Goal: Communication & Community: Answer question/provide support

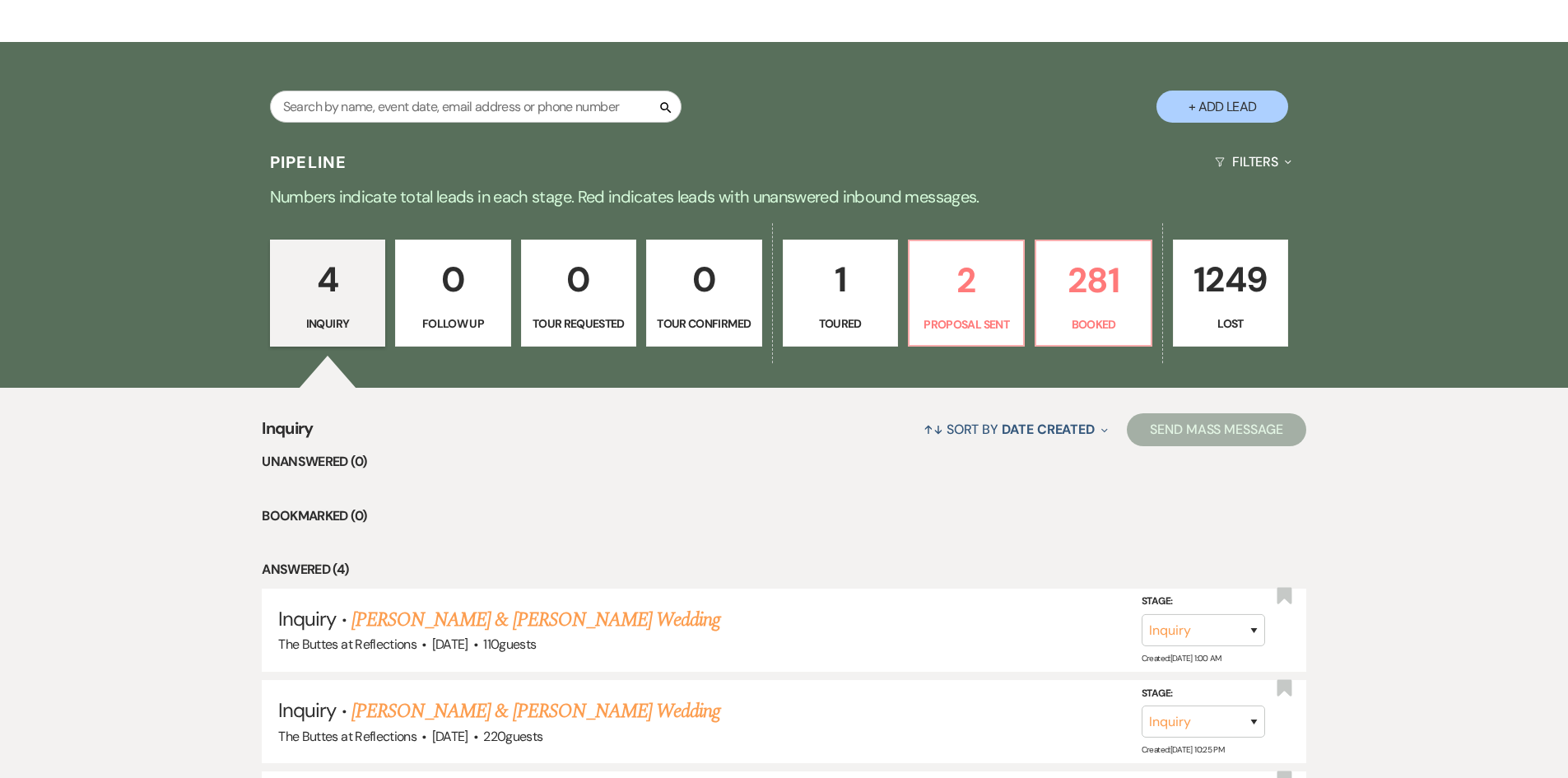
scroll to position [175, 0]
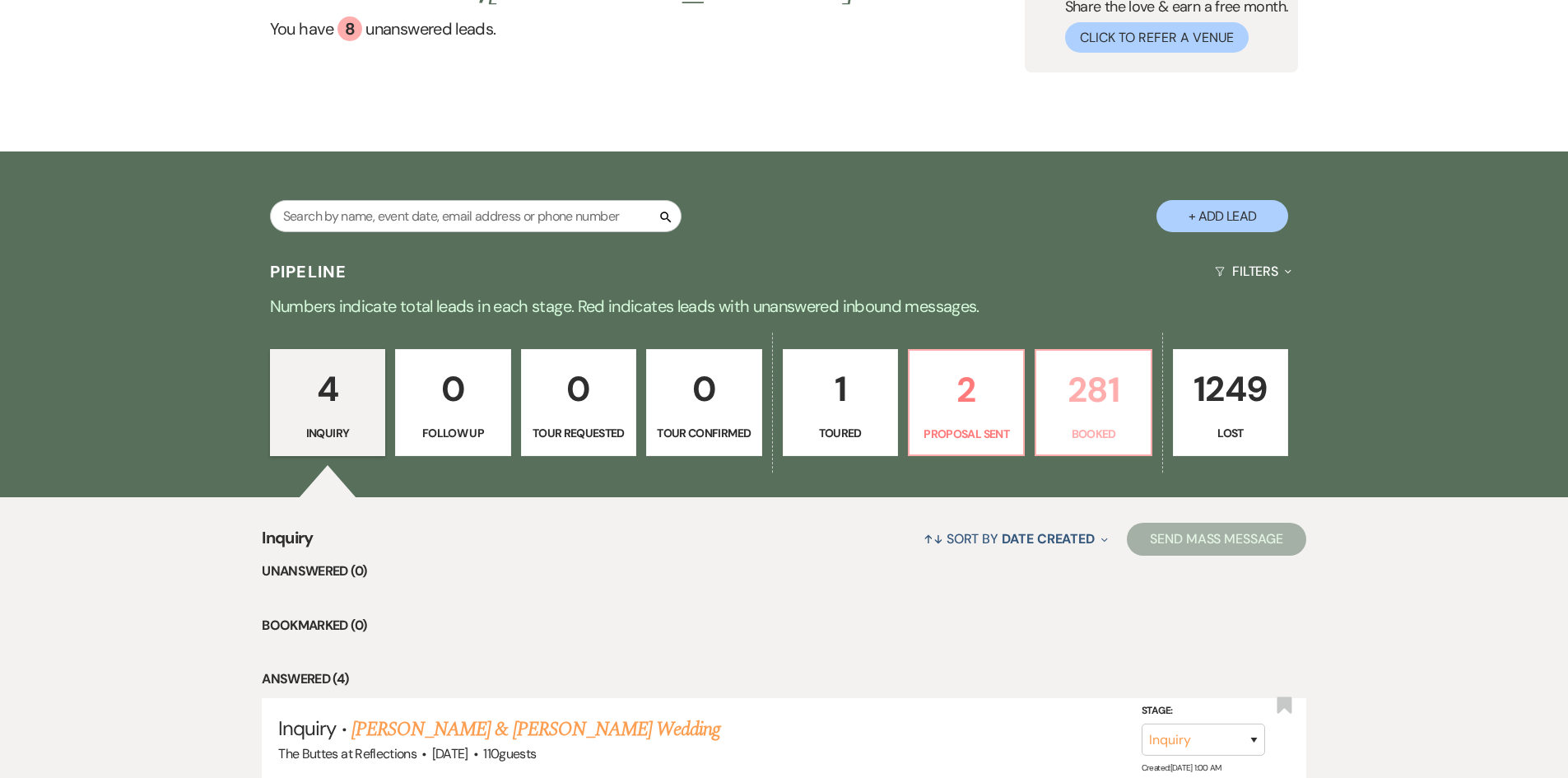
click at [1085, 413] on p "281" at bounding box center [1093, 390] width 94 height 55
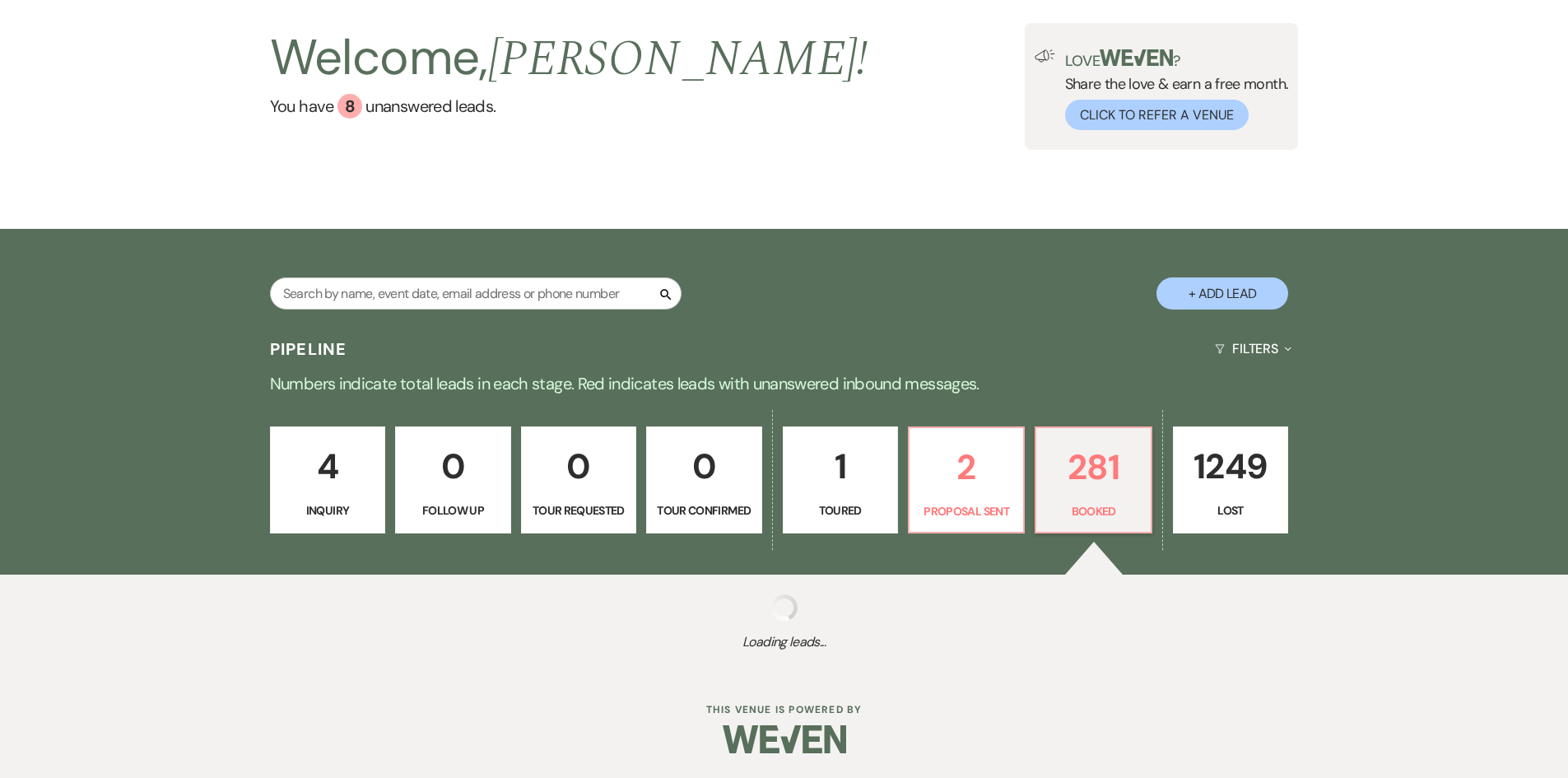
click at [1087, 413] on div "4 Inquiry 0 Follow Up 0 Tour Requested 0 Tour Confirmed 1 Toured 2 Proposal Sen…" at bounding box center [784, 491] width 1186 height 168
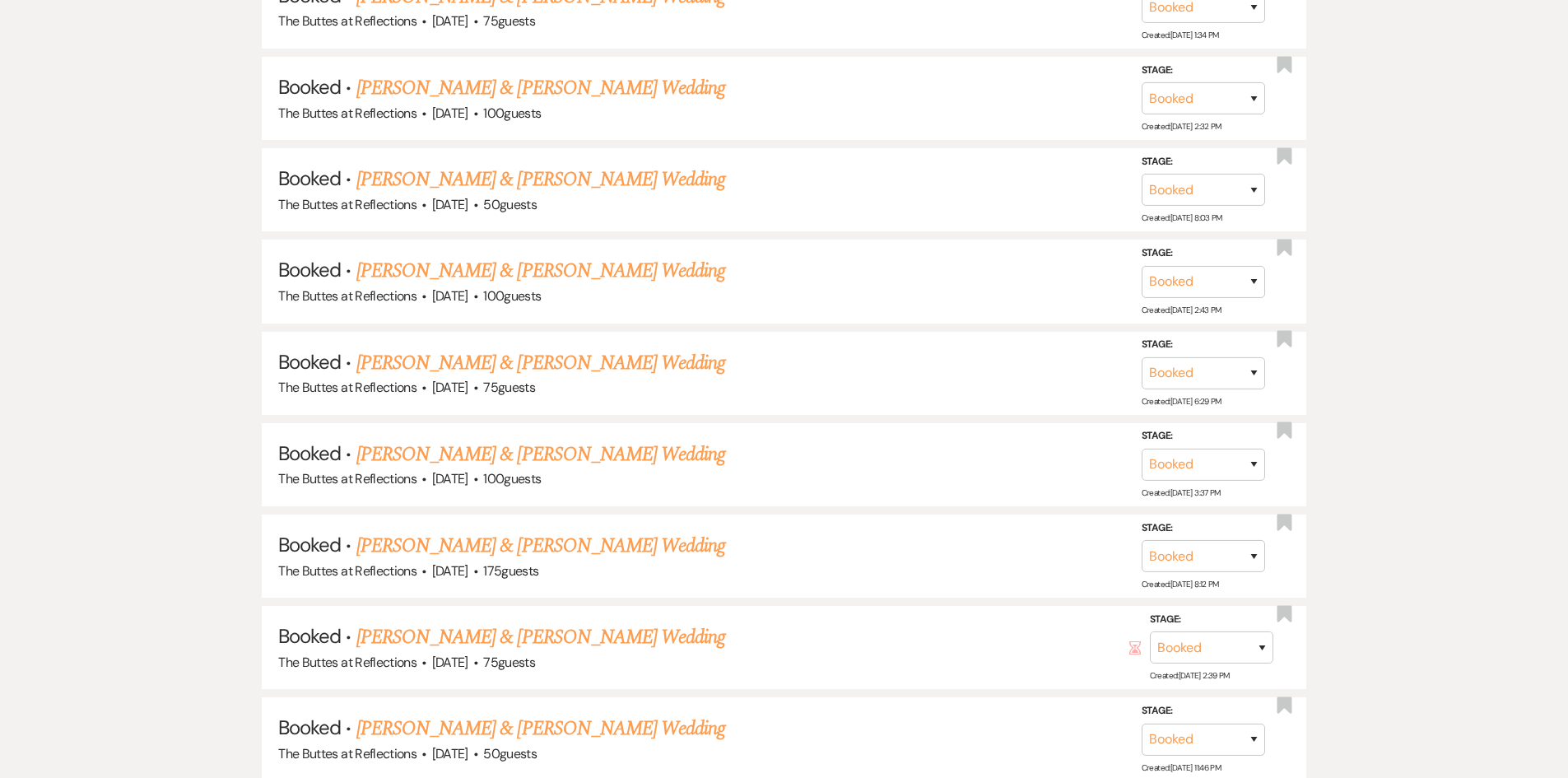
scroll to position [2404, 0]
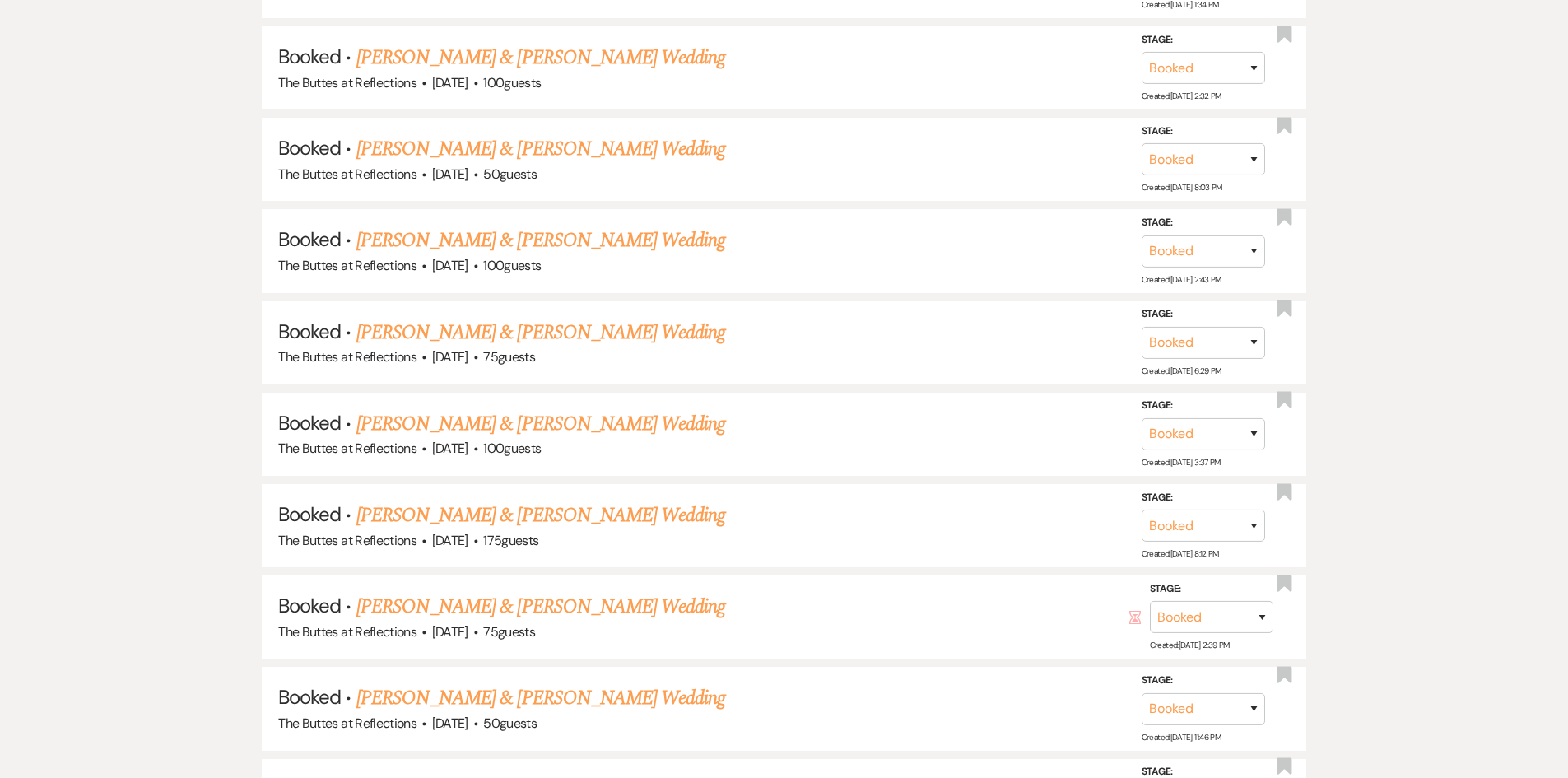
click at [456, 421] on link "[PERSON_NAME] & [PERSON_NAME] Wedding" at bounding box center [540, 424] width 369 height 30
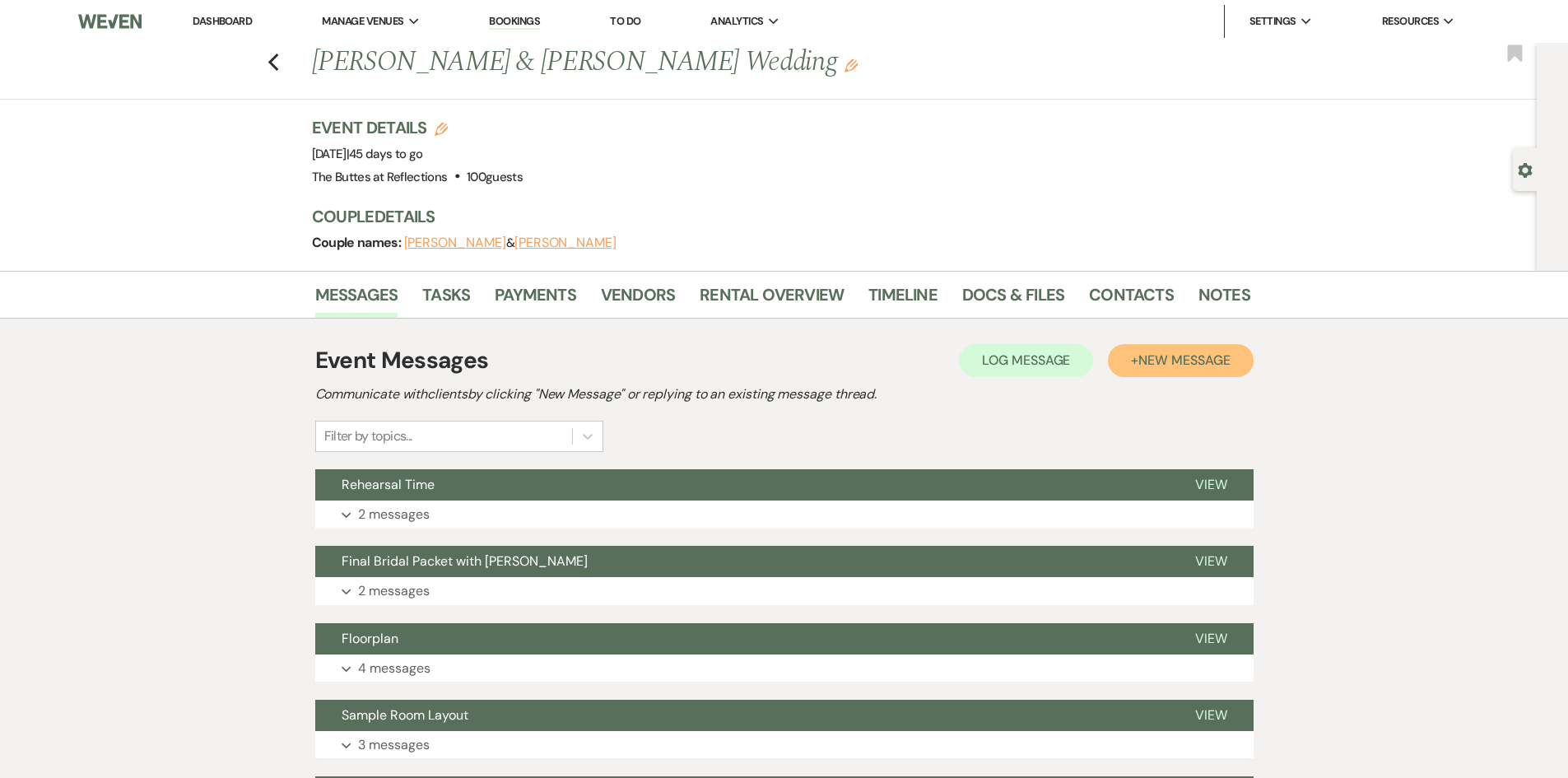
click at [1161, 358] on span "New Message" at bounding box center [1184, 360] width 91 height 17
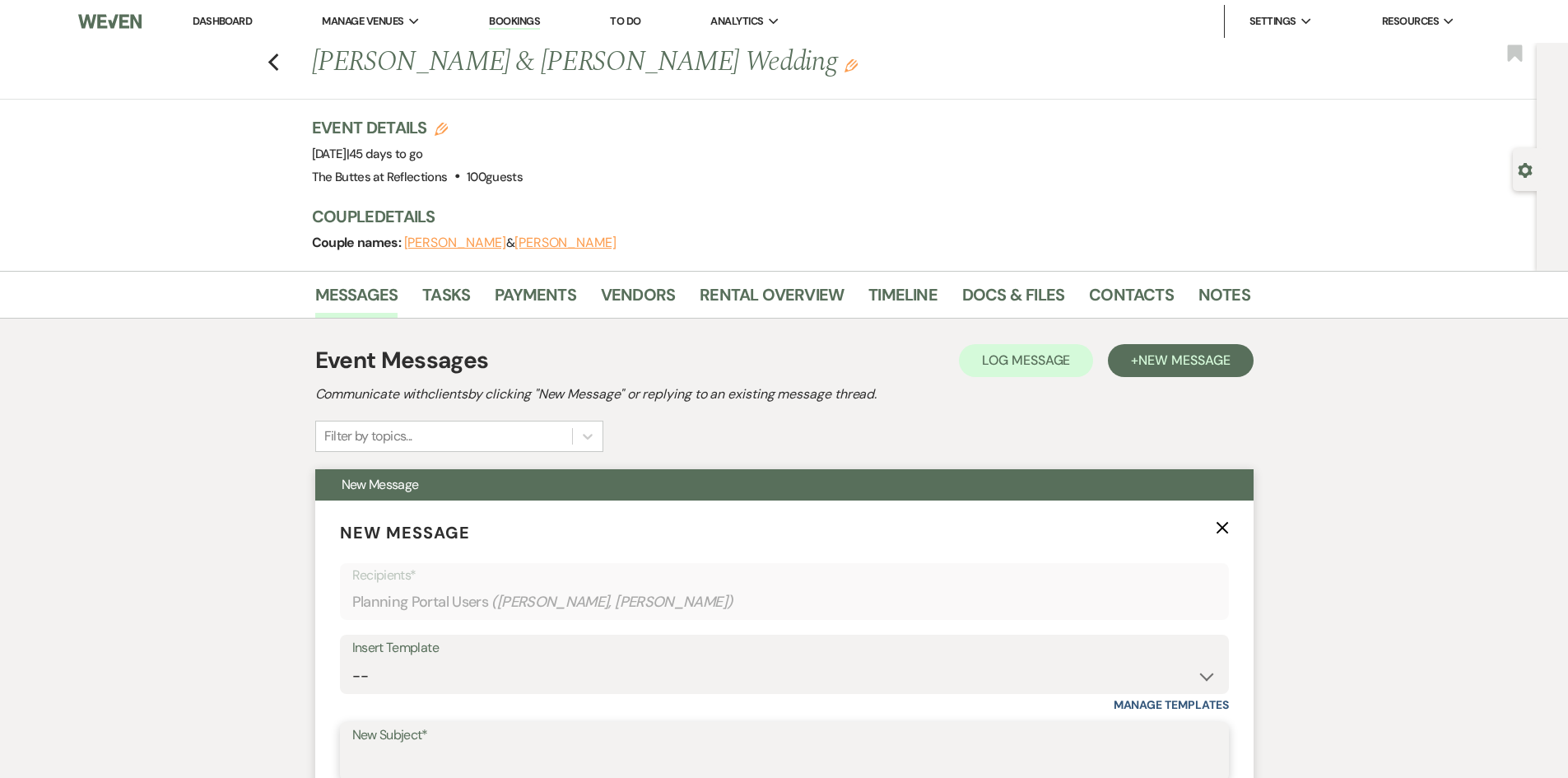
click at [370, 757] on input "New Subject*" at bounding box center [784, 764] width 865 height 32
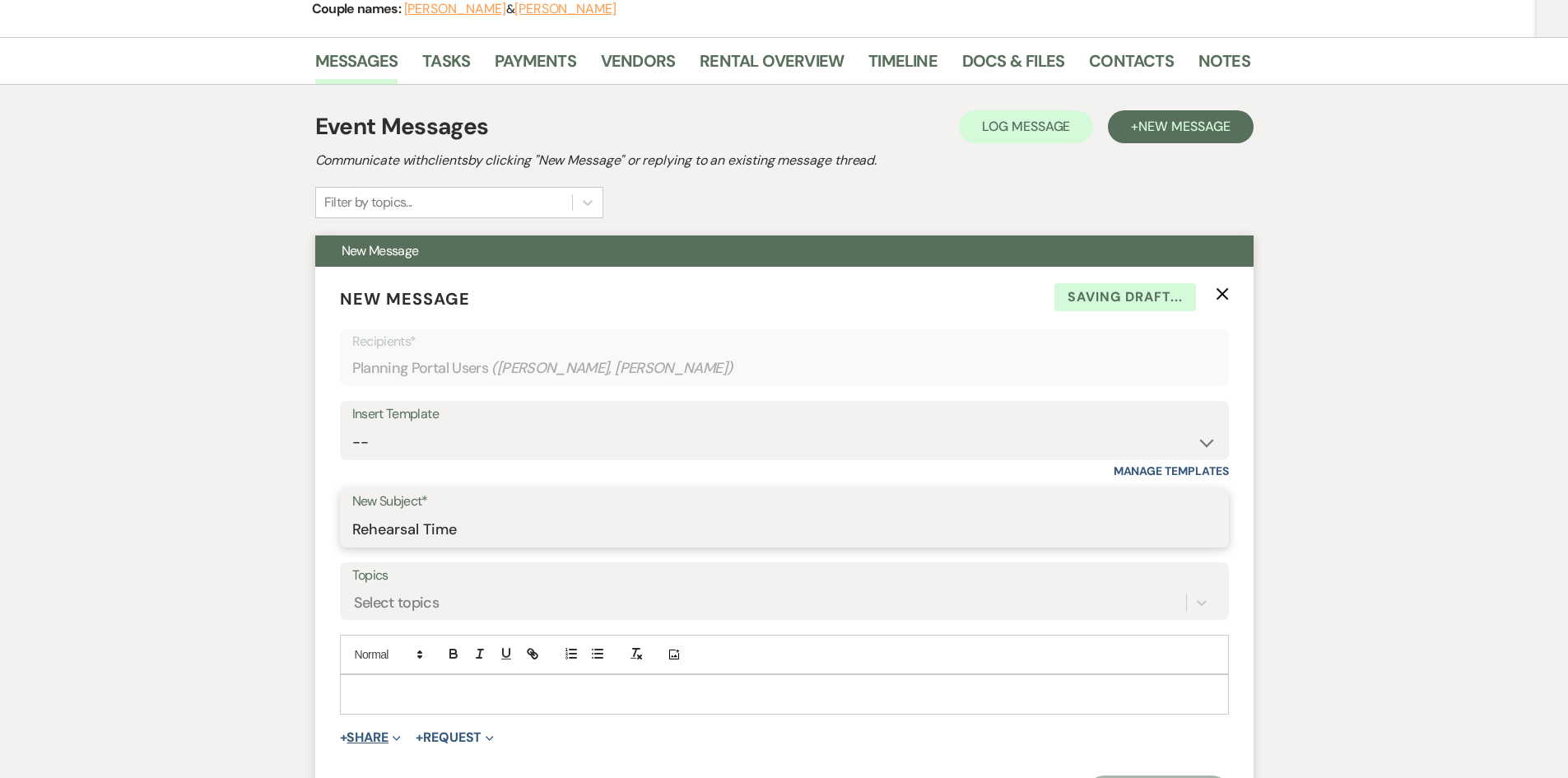
scroll to position [329, 0]
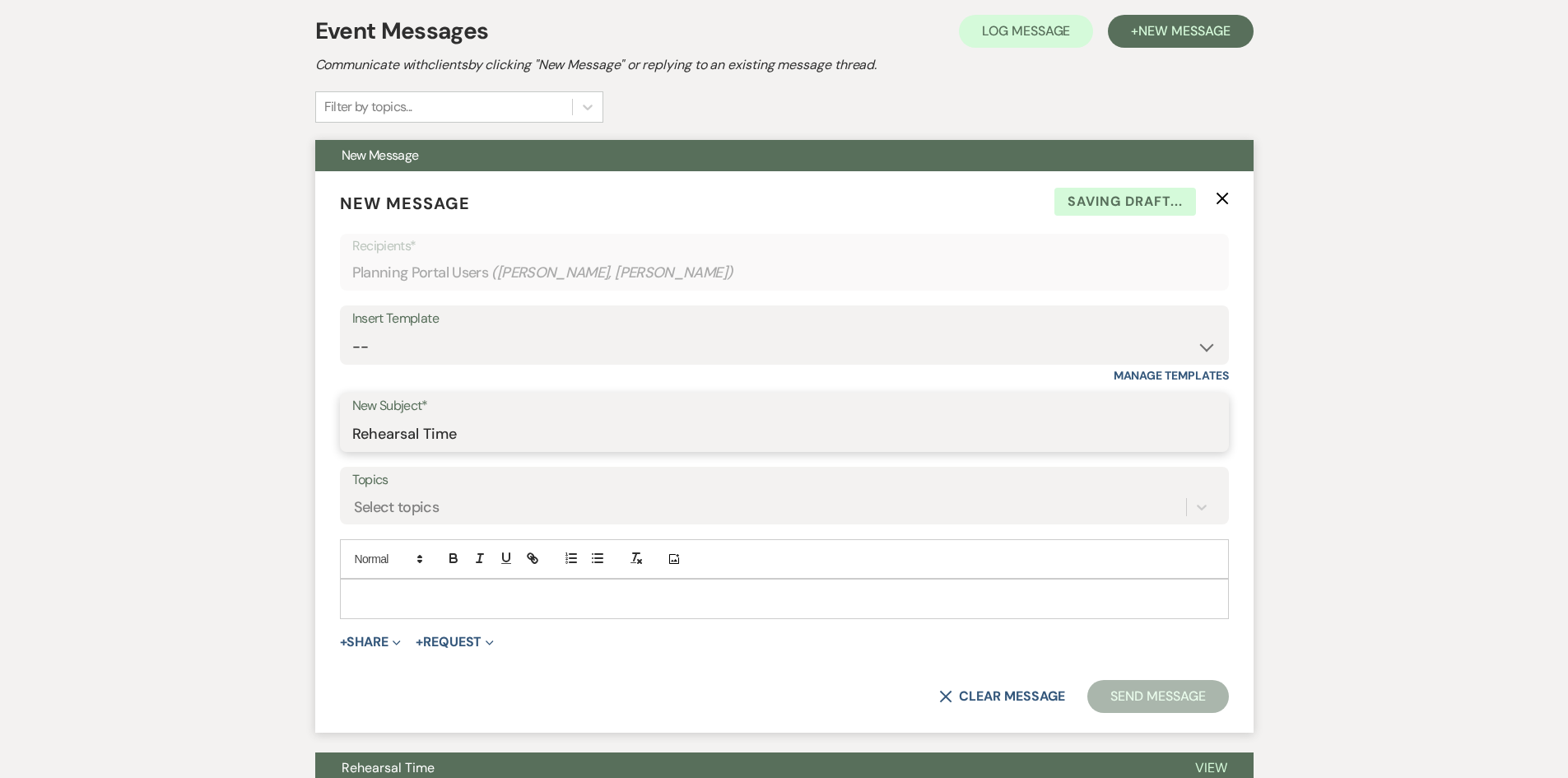
type input "Rehearsal Time"
click at [379, 599] on p at bounding box center [784, 599] width 863 height 18
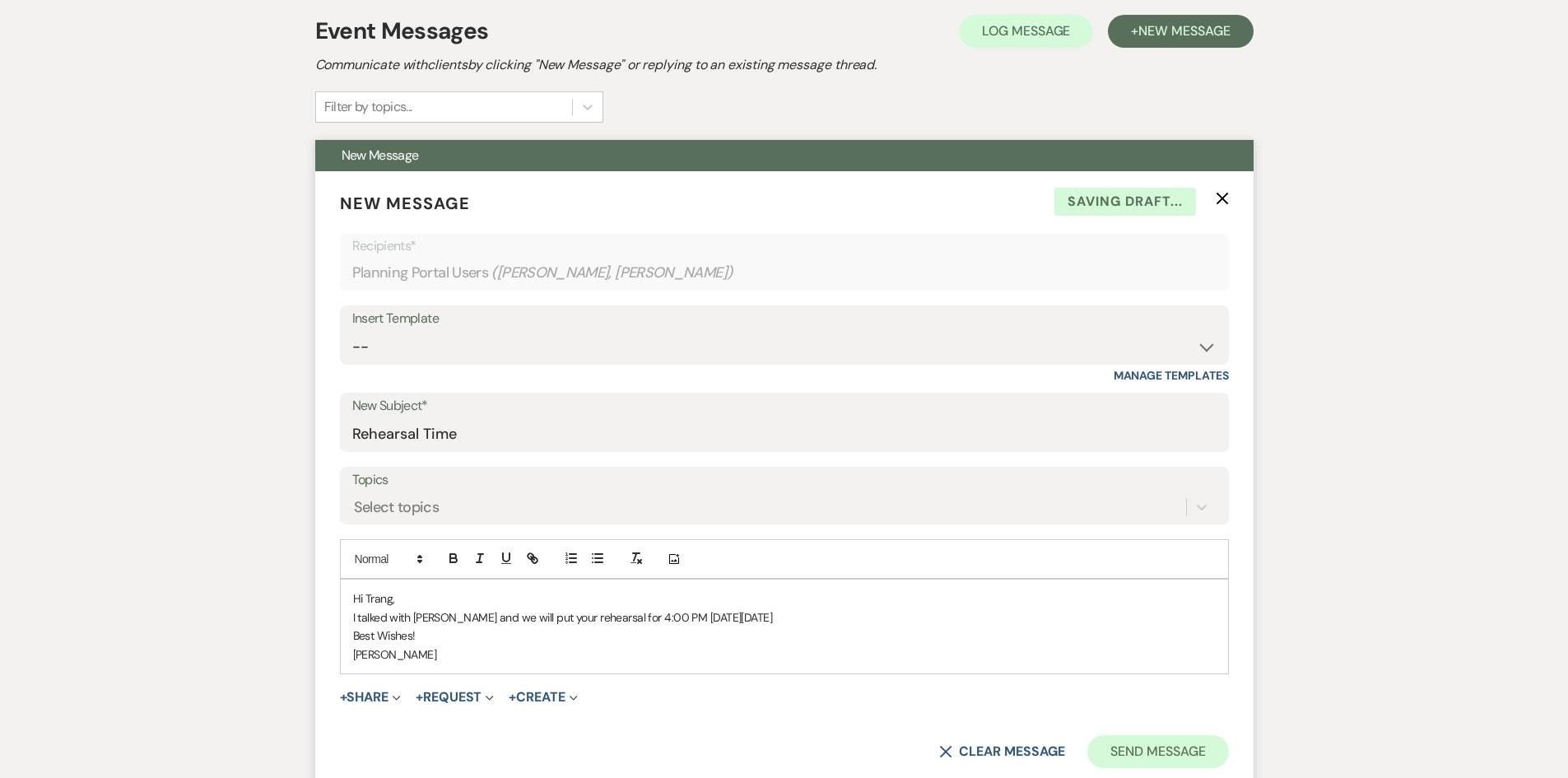
drag, startPoint x: 1288, startPoint y: 684, endPoint x: 1100, endPoint y: 759, distance: 202.4
click at [1070, 693] on div "+ Share Expand Doc Upload Documents Add Photo Images Pref Vendors Preferred ven…" at bounding box center [784, 698] width 889 height 20
click at [1125, 753] on button "Send Message" at bounding box center [1158, 751] width 140 height 33
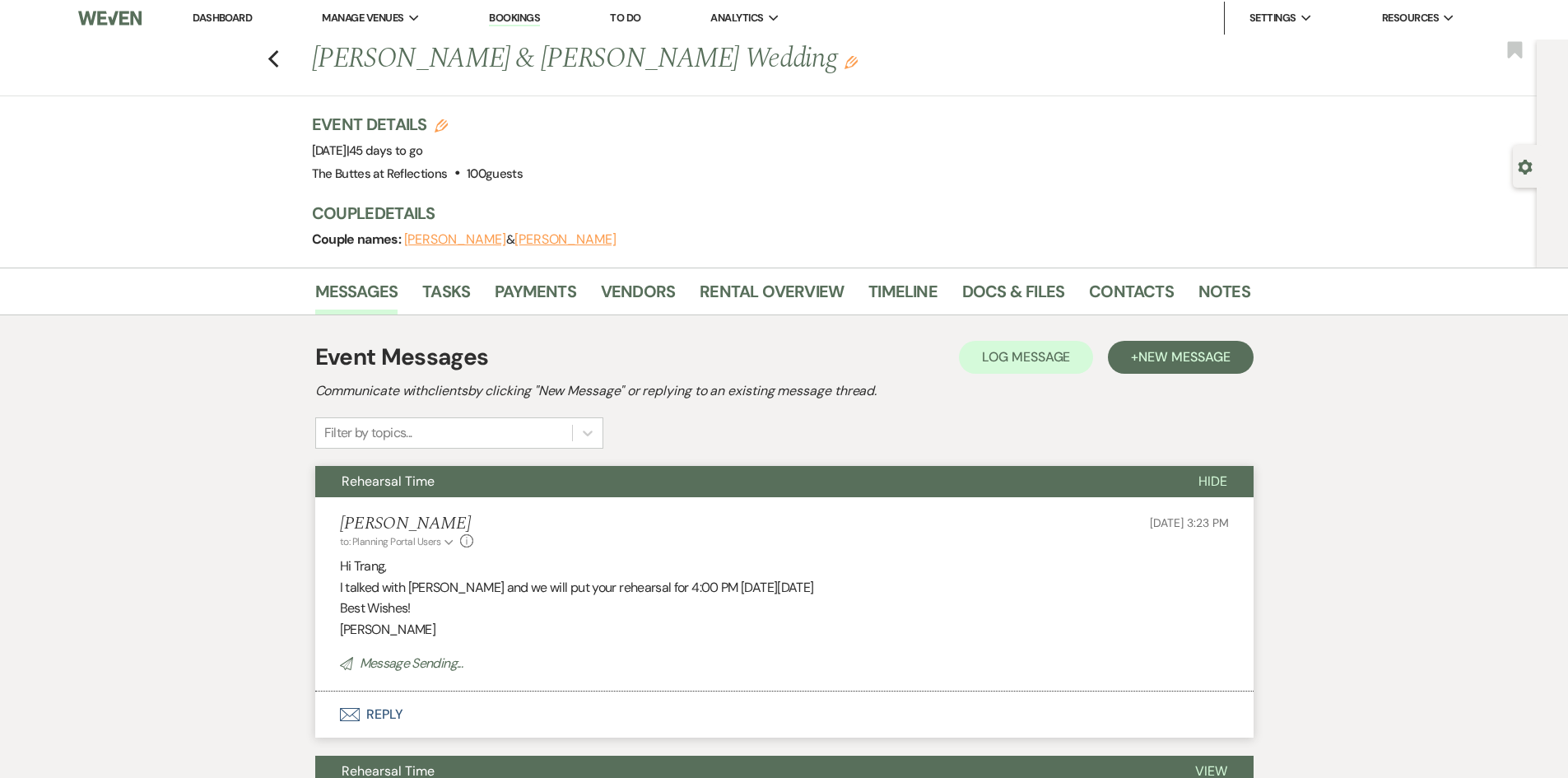
scroll to position [0, 0]
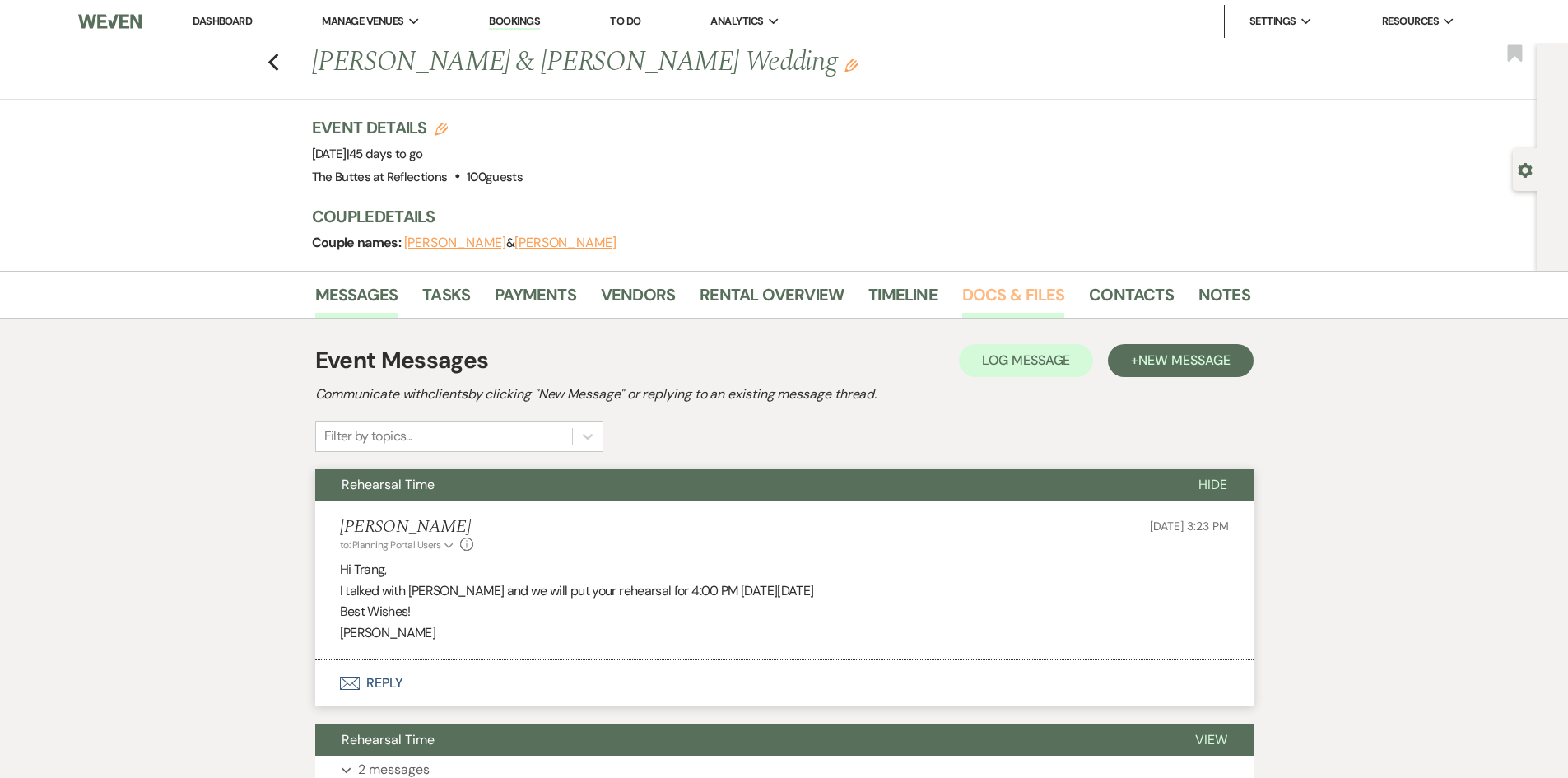
click at [994, 292] on link "Docs & Files" at bounding box center [1013, 300] width 102 height 37
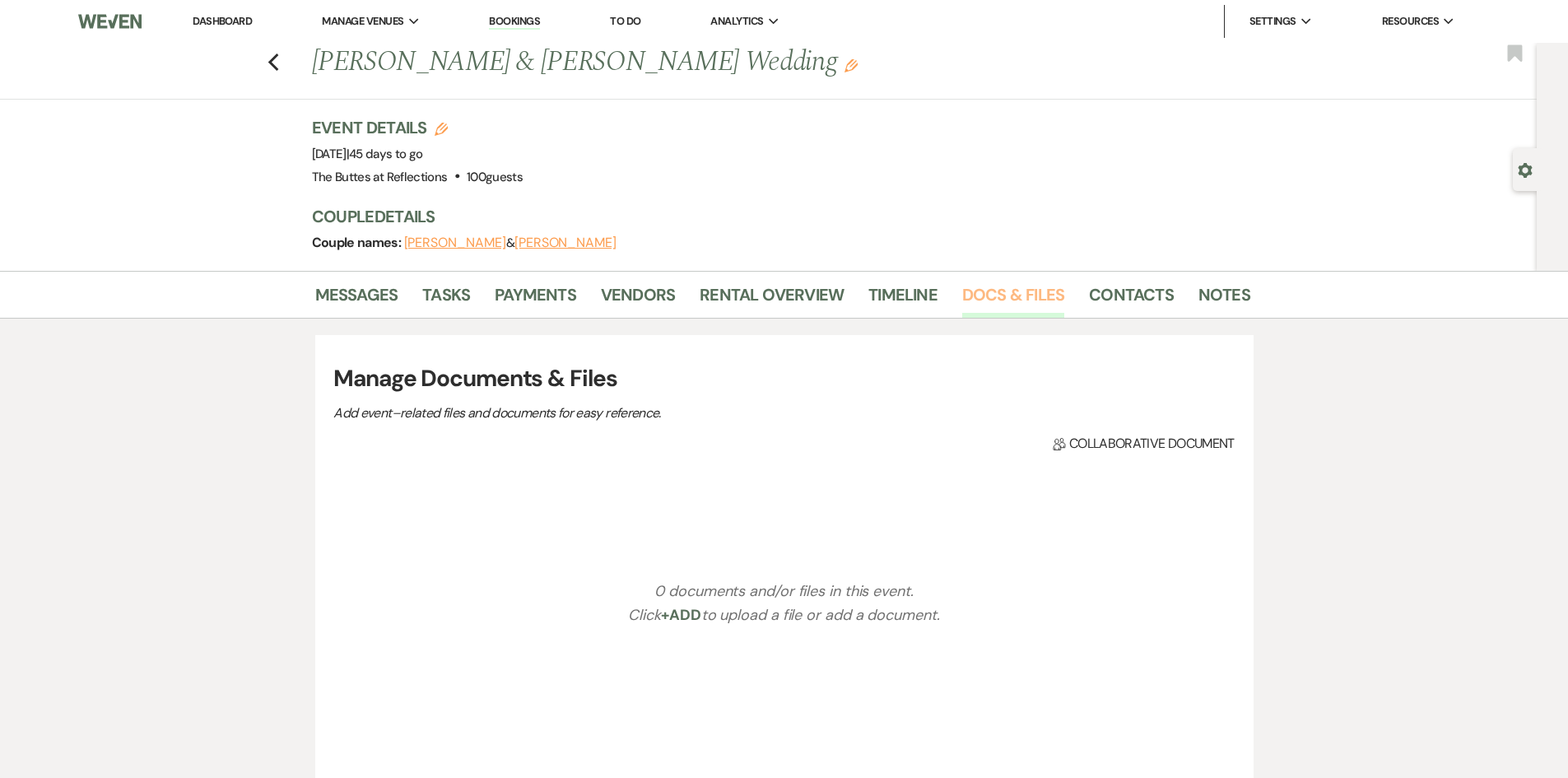
click at [994, 292] on link "Docs & Files" at bounding box center [1013, 300] width 102 height 37
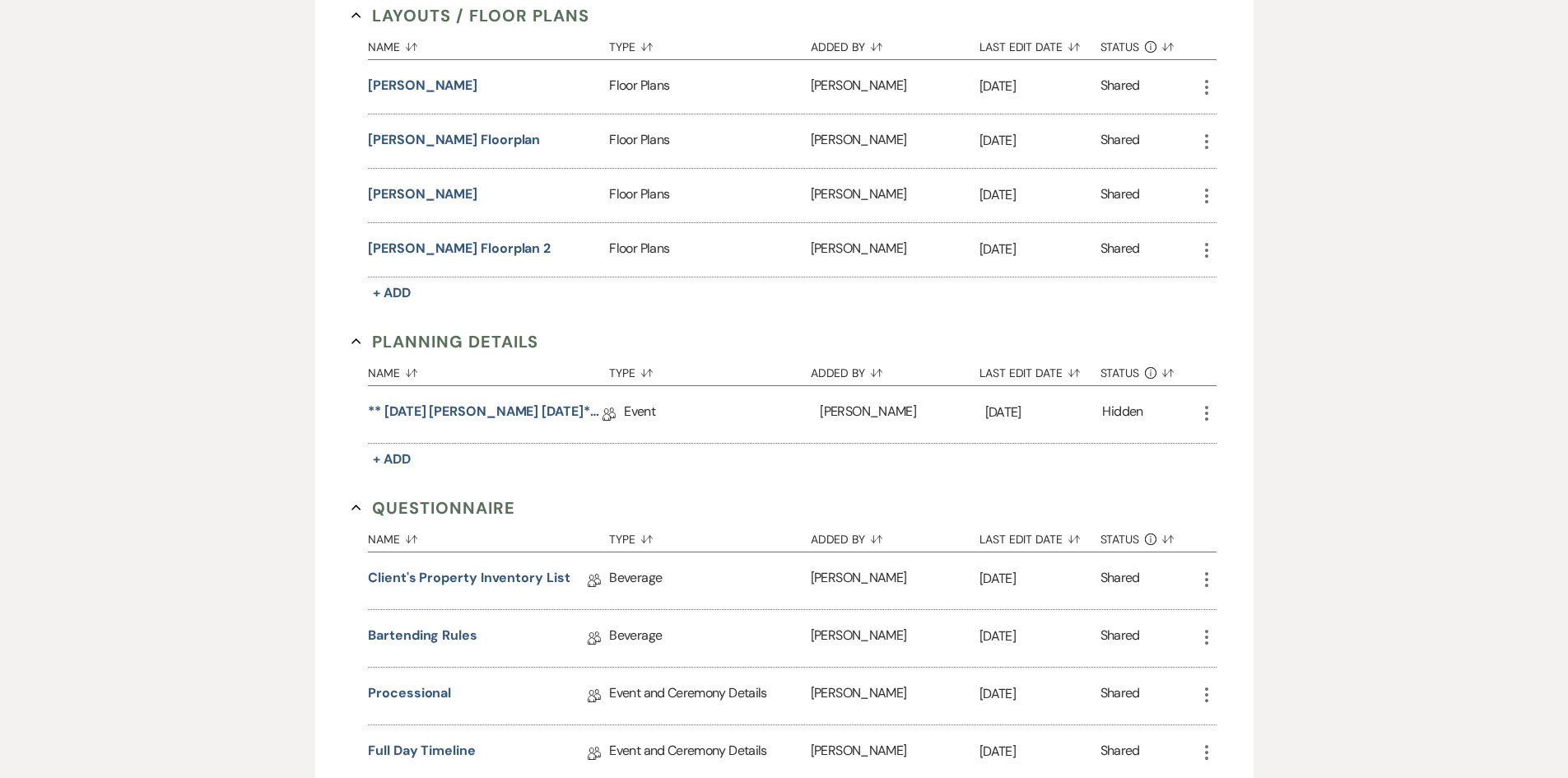
scroll to position [474, 0]
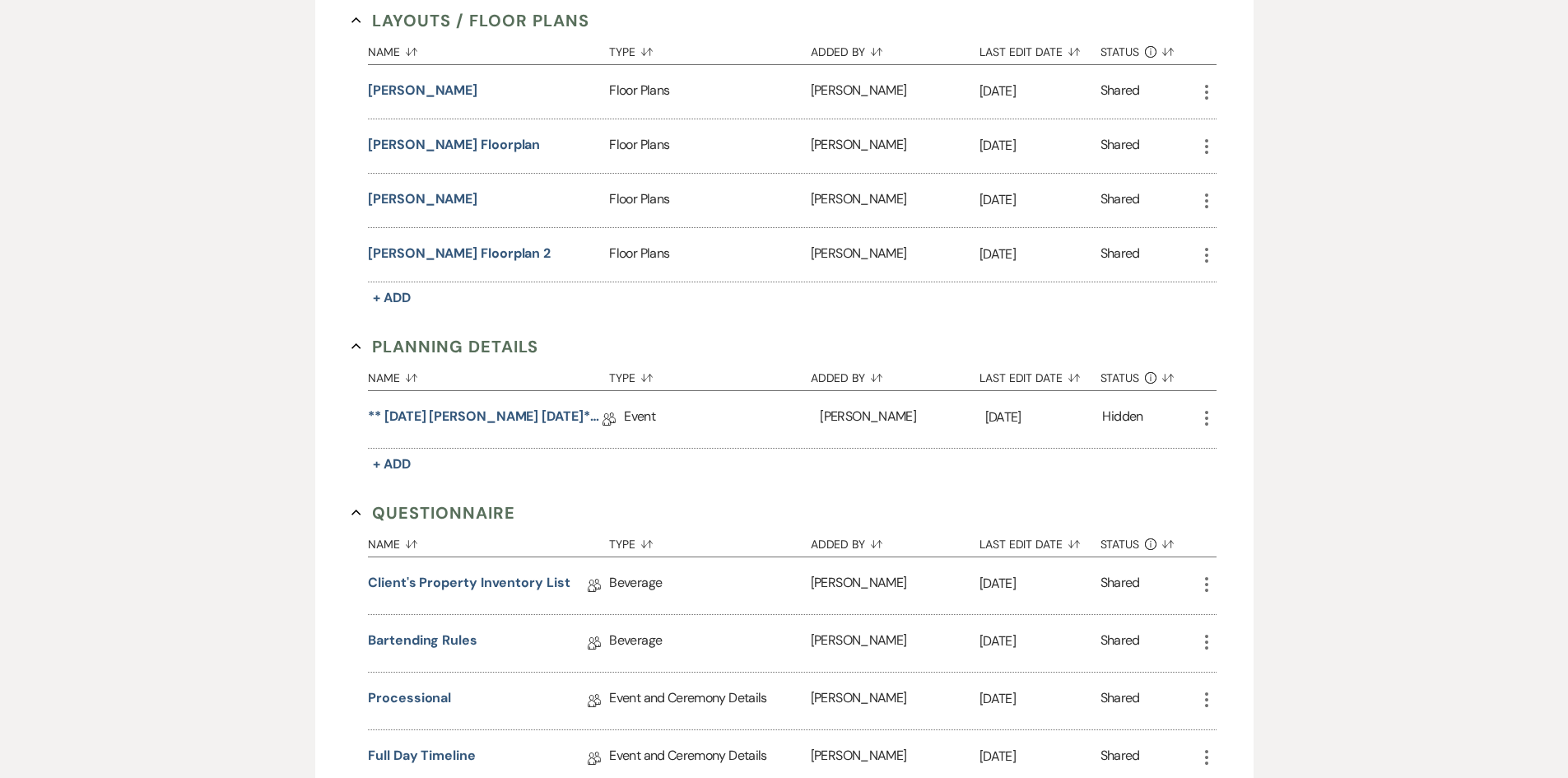
click at [1208, 419] on icon "More" at bounding box center [1207, 418] width 20 height 20
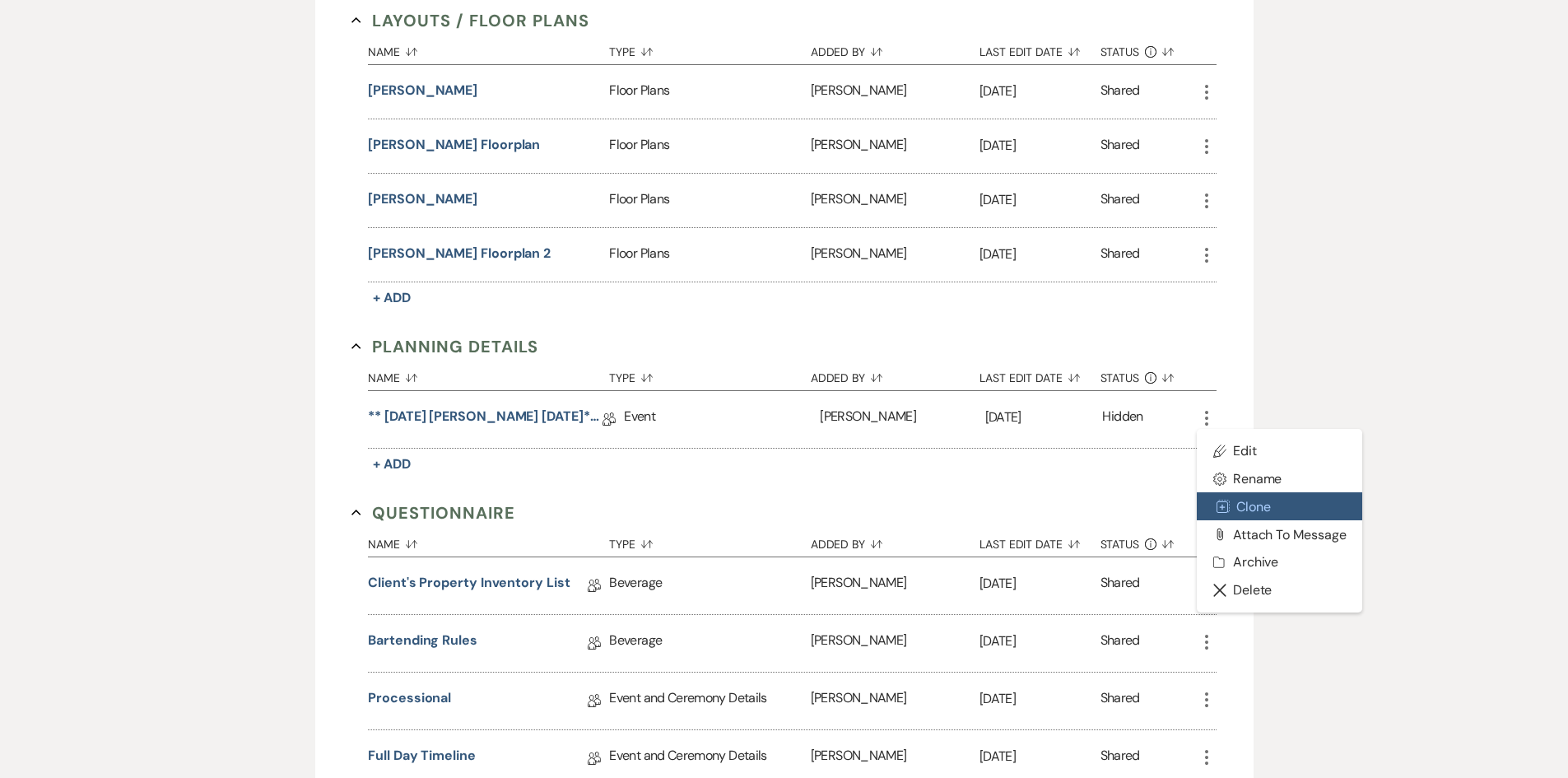
click at [1241, 511] on button "Duplicate Clone" at bounding box center [1280, 506] width 166 height 28
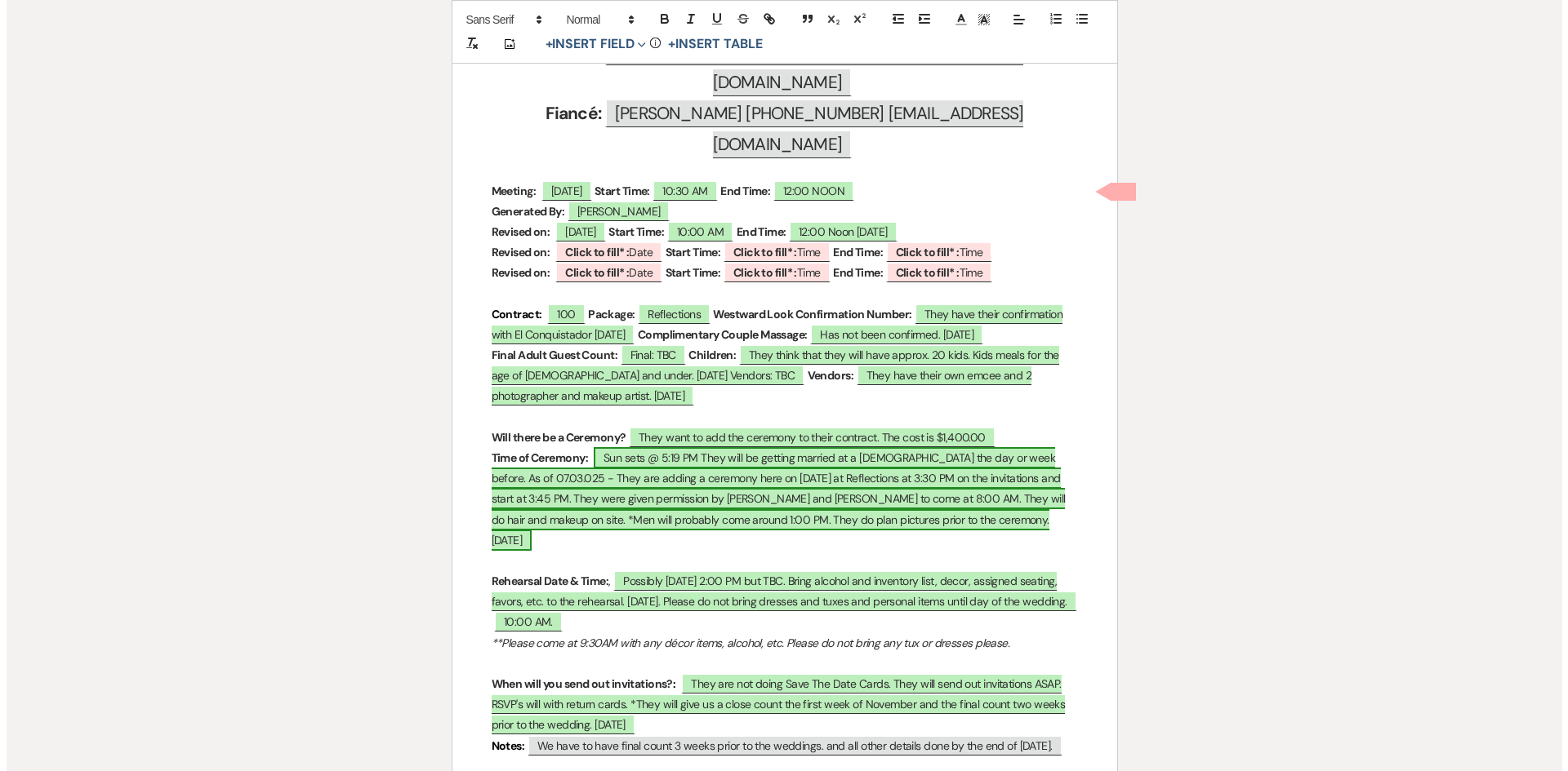
scroll to position [735, 0]
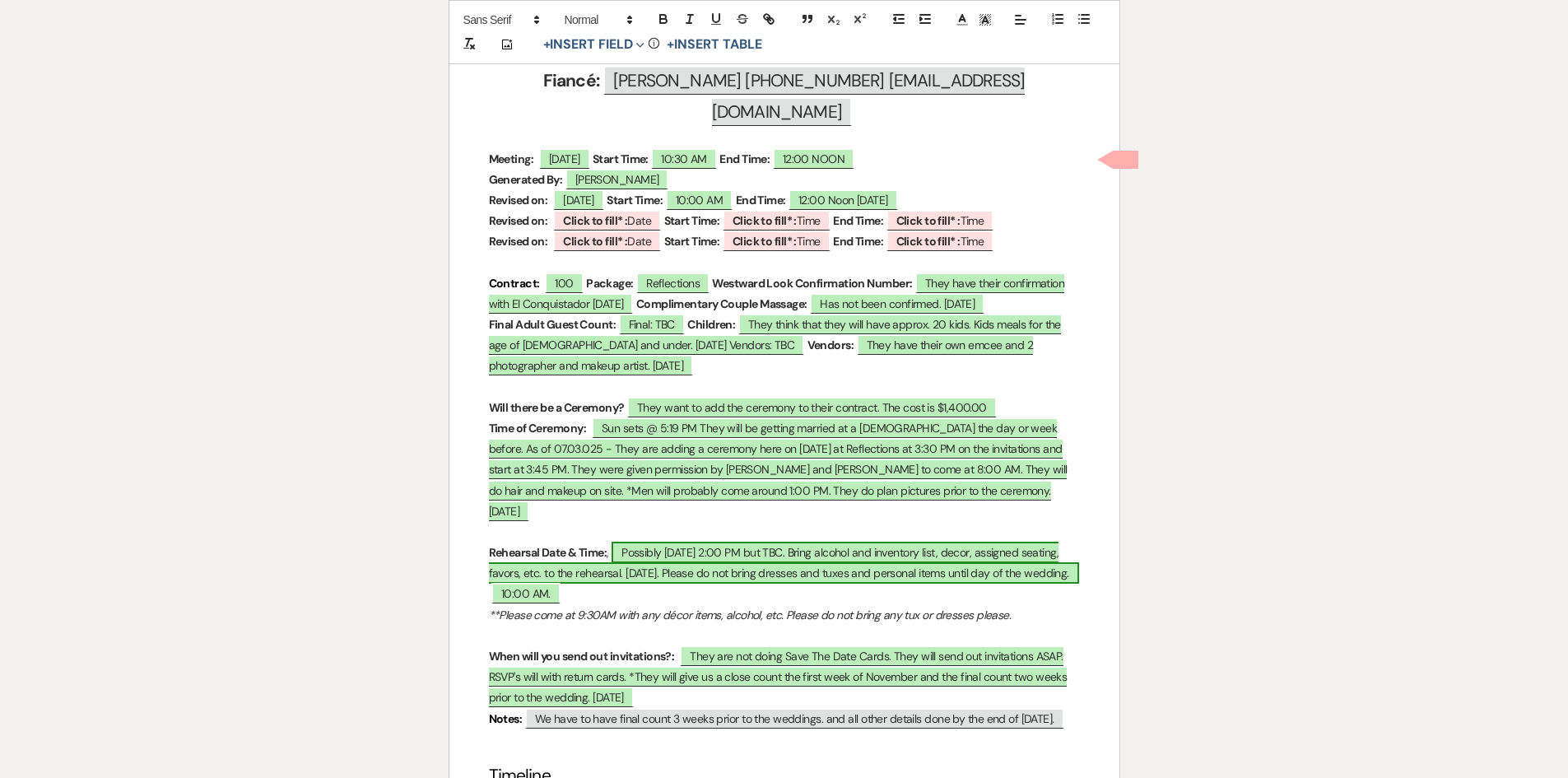
click at [644, 542] on span "Possibly Tuesday, November 25, 2025 @ 2:00 PM but TBC. Bring alcohol and invent…" at bounding box center [784, 562] width 590 height 42
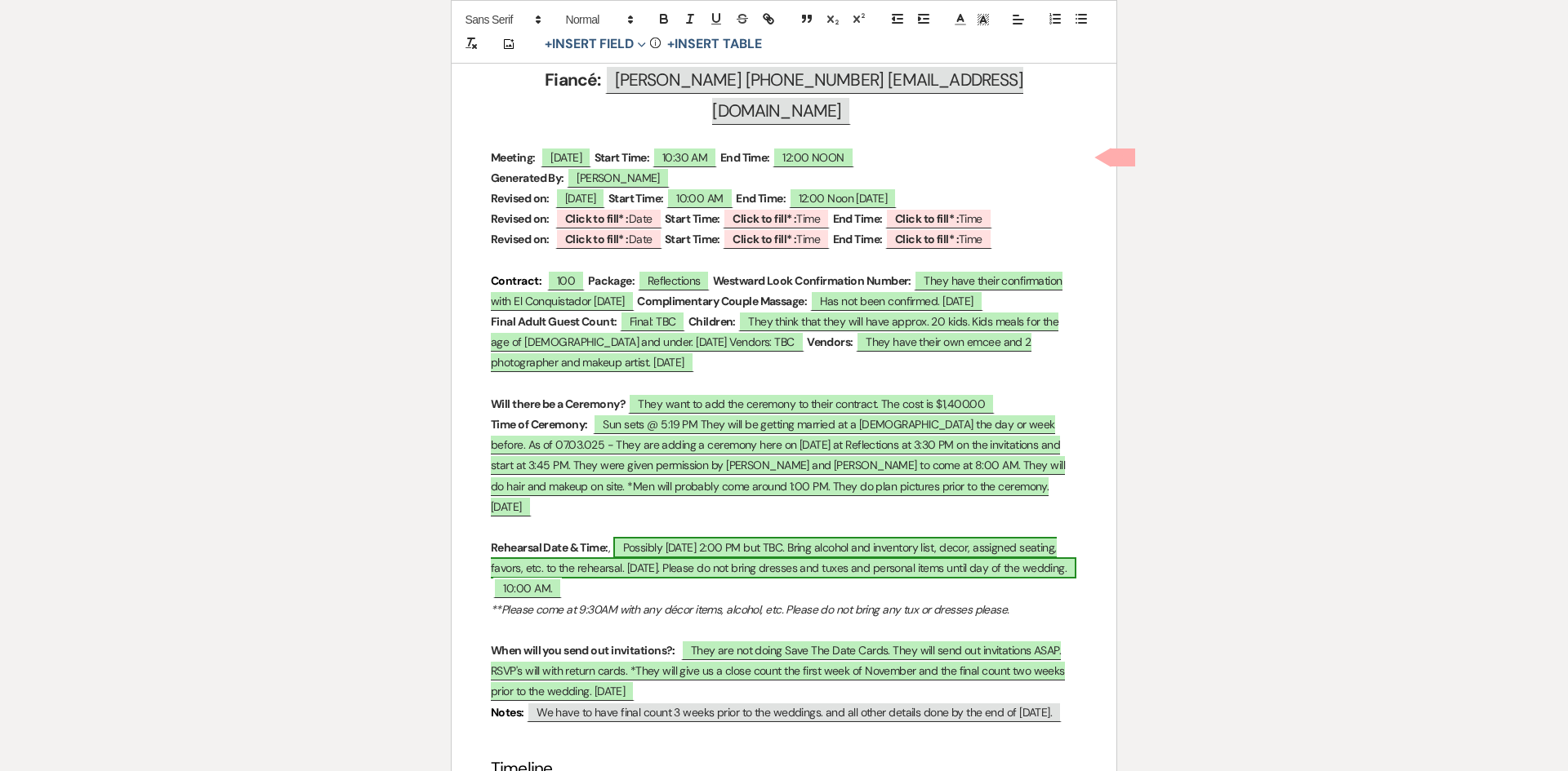
select select "owner"
select select "Date"
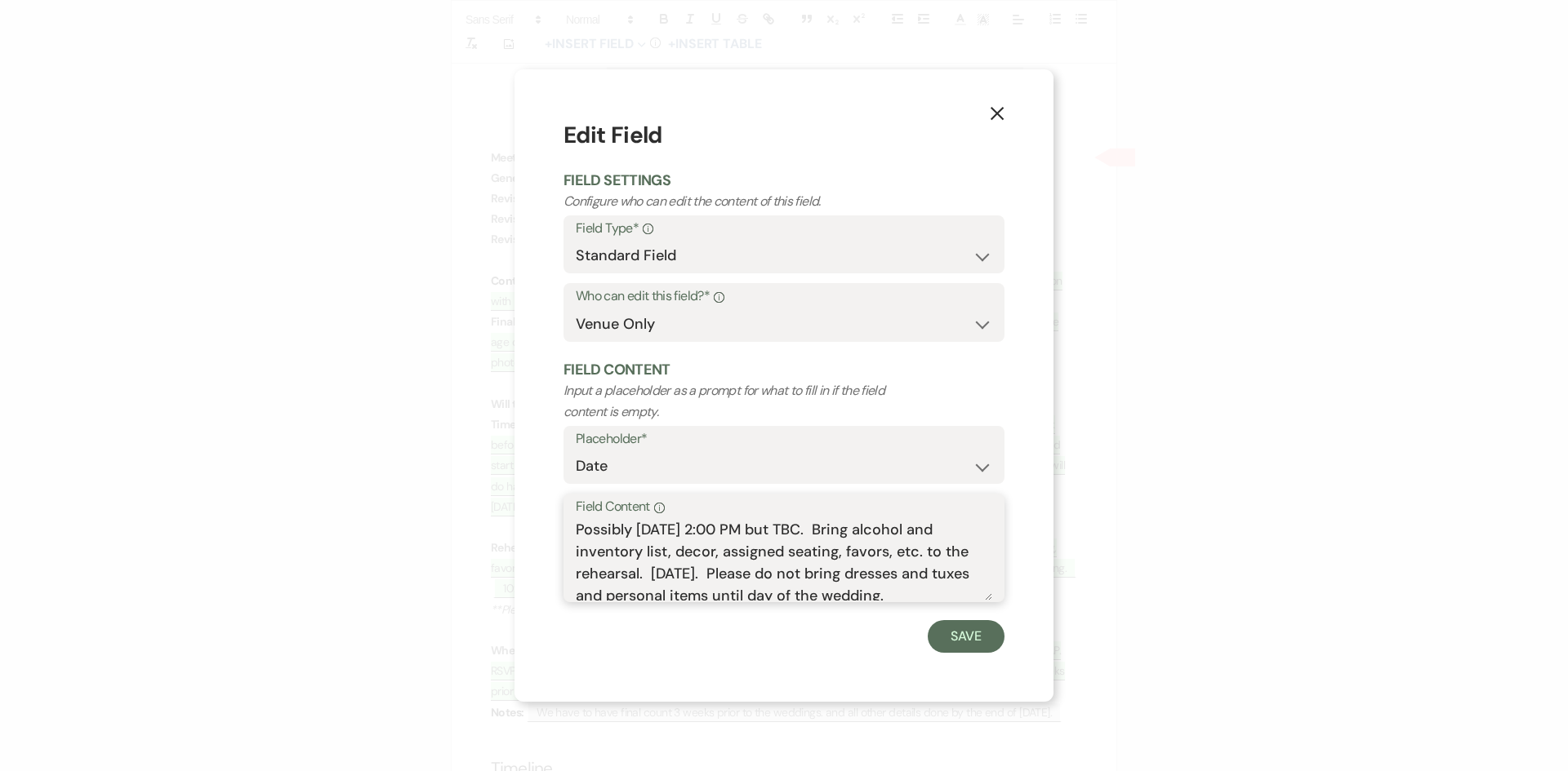
drag, startPoint x: 639, startPoint y: 527, endPoint x: 541, endPoint y: 522, distance: 98.1
click at [541, 522] on div "X Edit Field Field Settings Configure who can edit the content of this field. F…" at bounding box center [784, 386] width 539 height 633
click at [807, 526] on textarea "Tuesday, November 25, 2025 @ 2:00 PM but TBC. Bring alcohol and inventory list,…" at bounding box center [783, 559] width 416 height 81
click at [920, 526] on textarea "Tuesday, November 25, 2025 @ 4:00 PM but TBC. Bring alcohol and inventory list,…" at bounding box center [783, 559] width 416 height 81
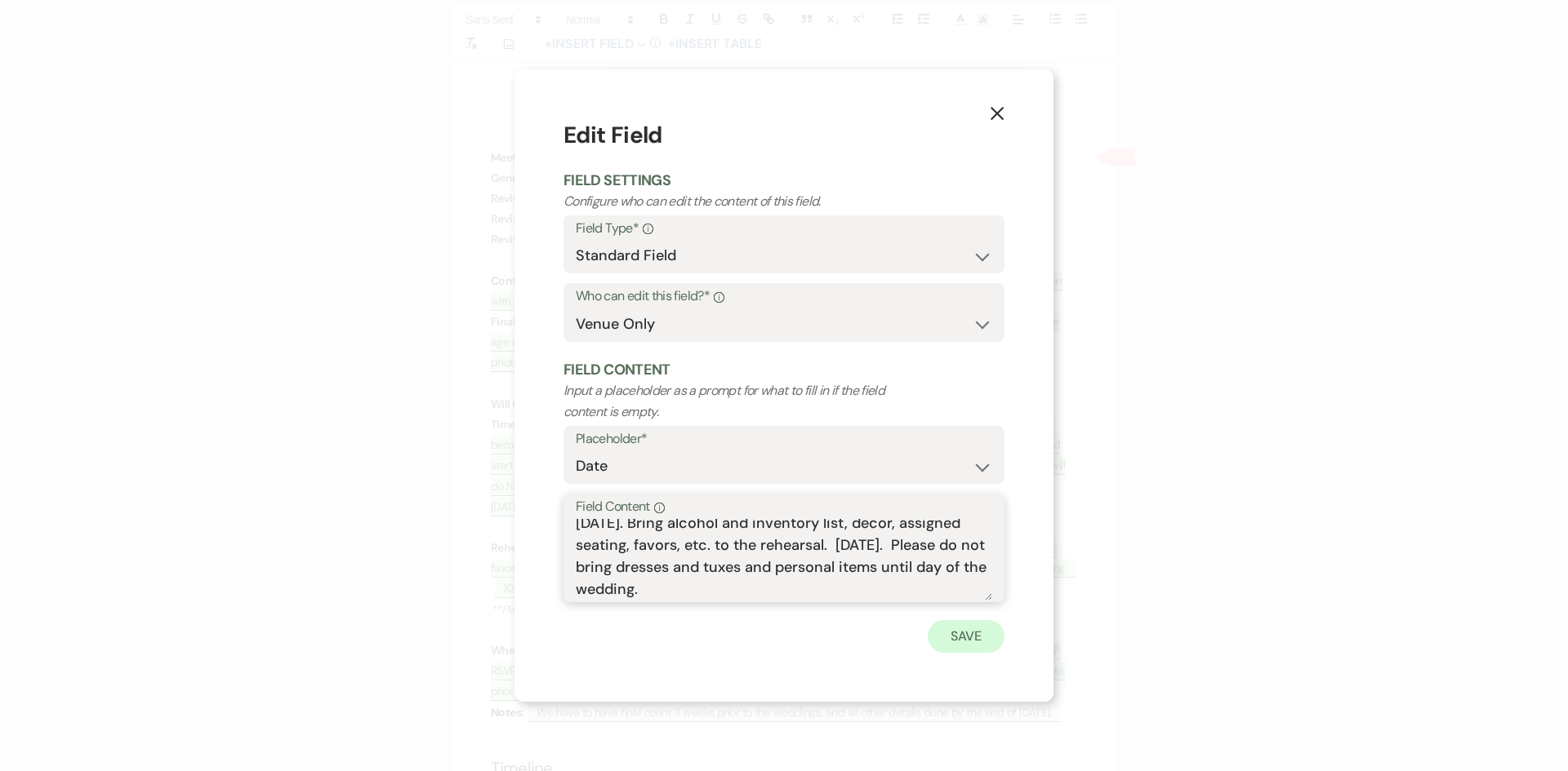
type textarea "Tuesday, November 25, 2025 @ 4:00 PM. Confirmed with Georgina on 10.14.2025. Br…"
click at [979, 634] on button "Save" at bounding box center [966, 636] width 76 height 32
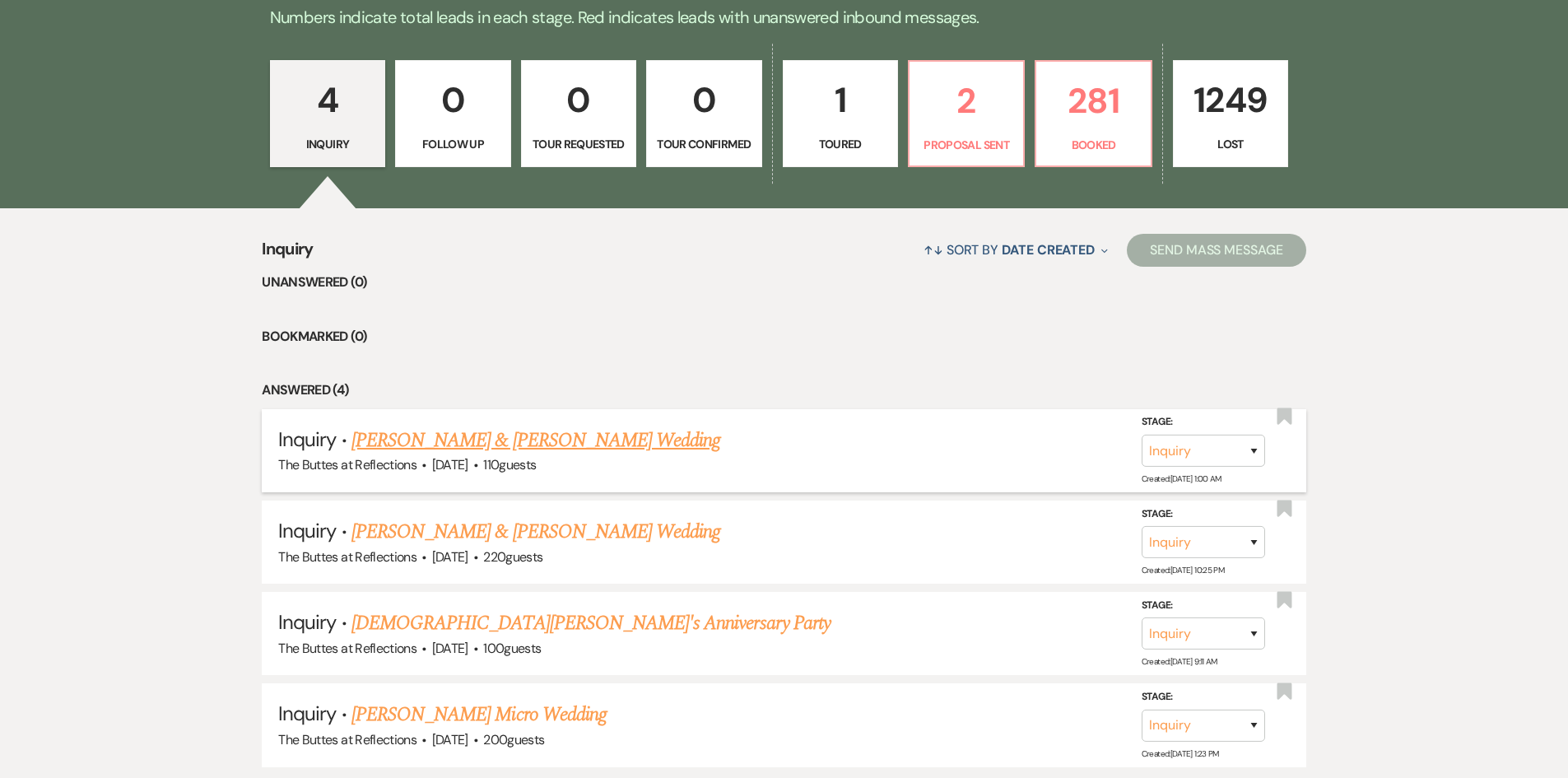
scroll to position [175, 0]
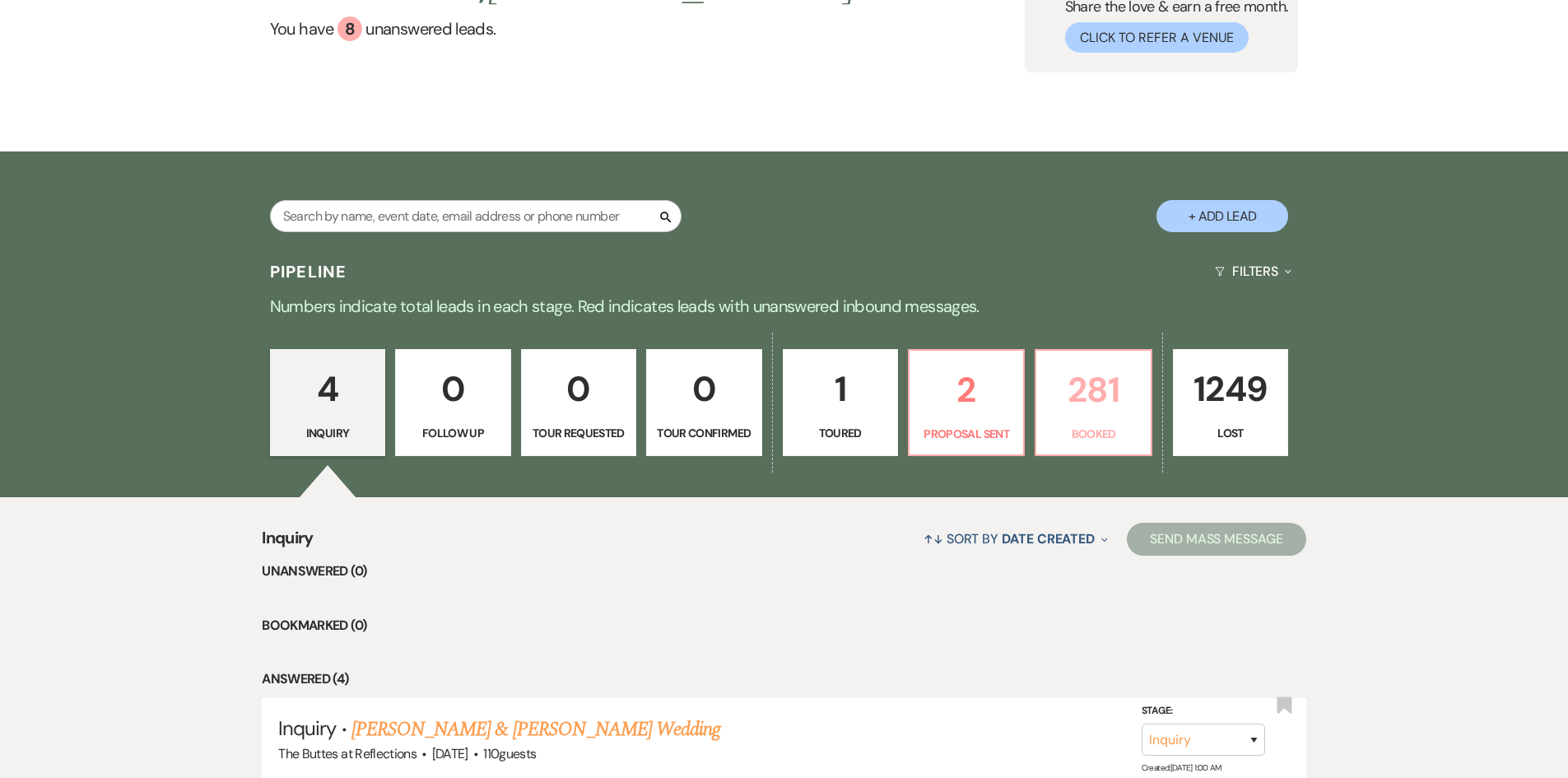
click at [1085, 391] on p "281" at bounding box center [1093, 390] width 94 height 55
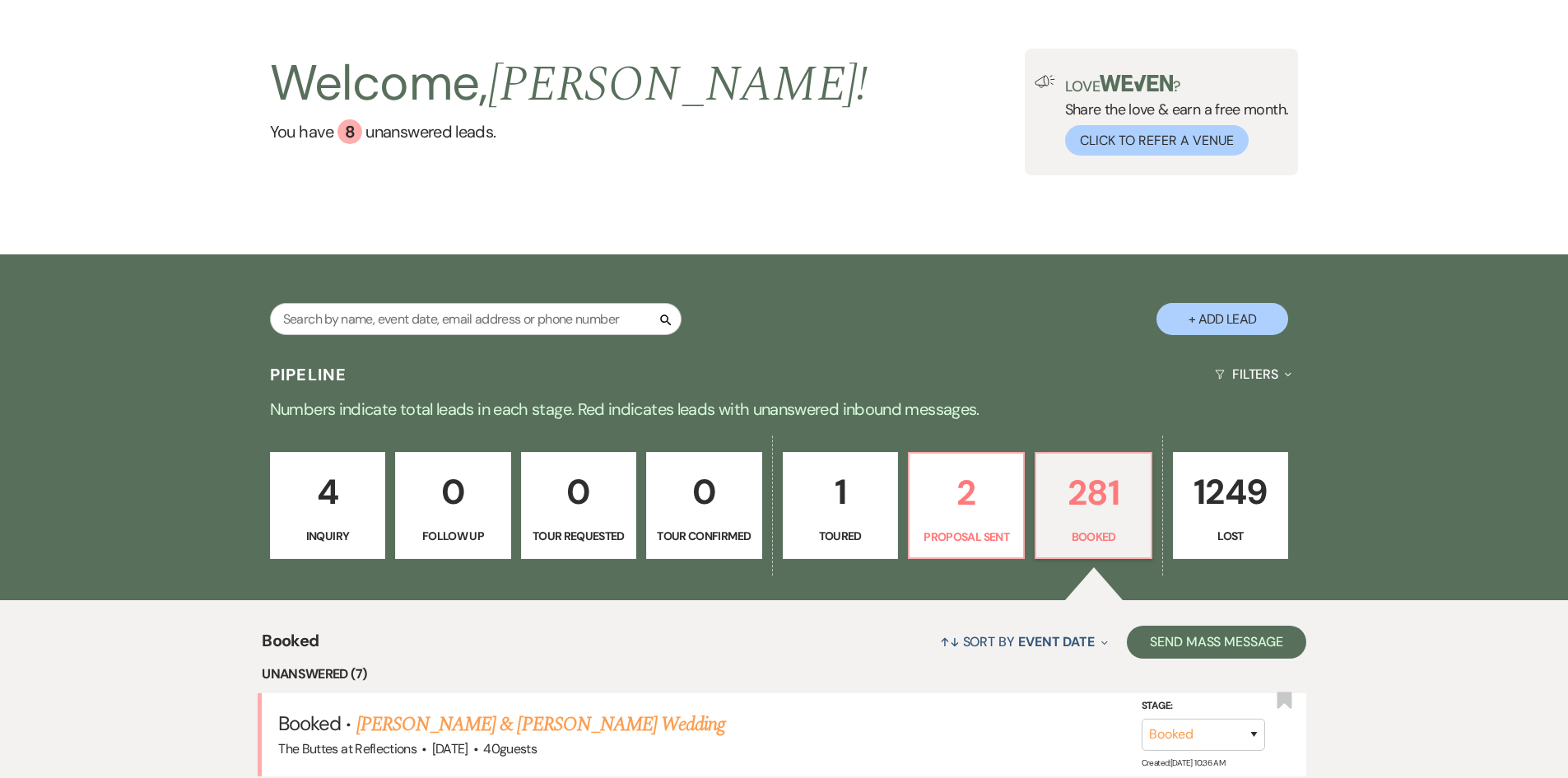
scroll to position [11, 0]
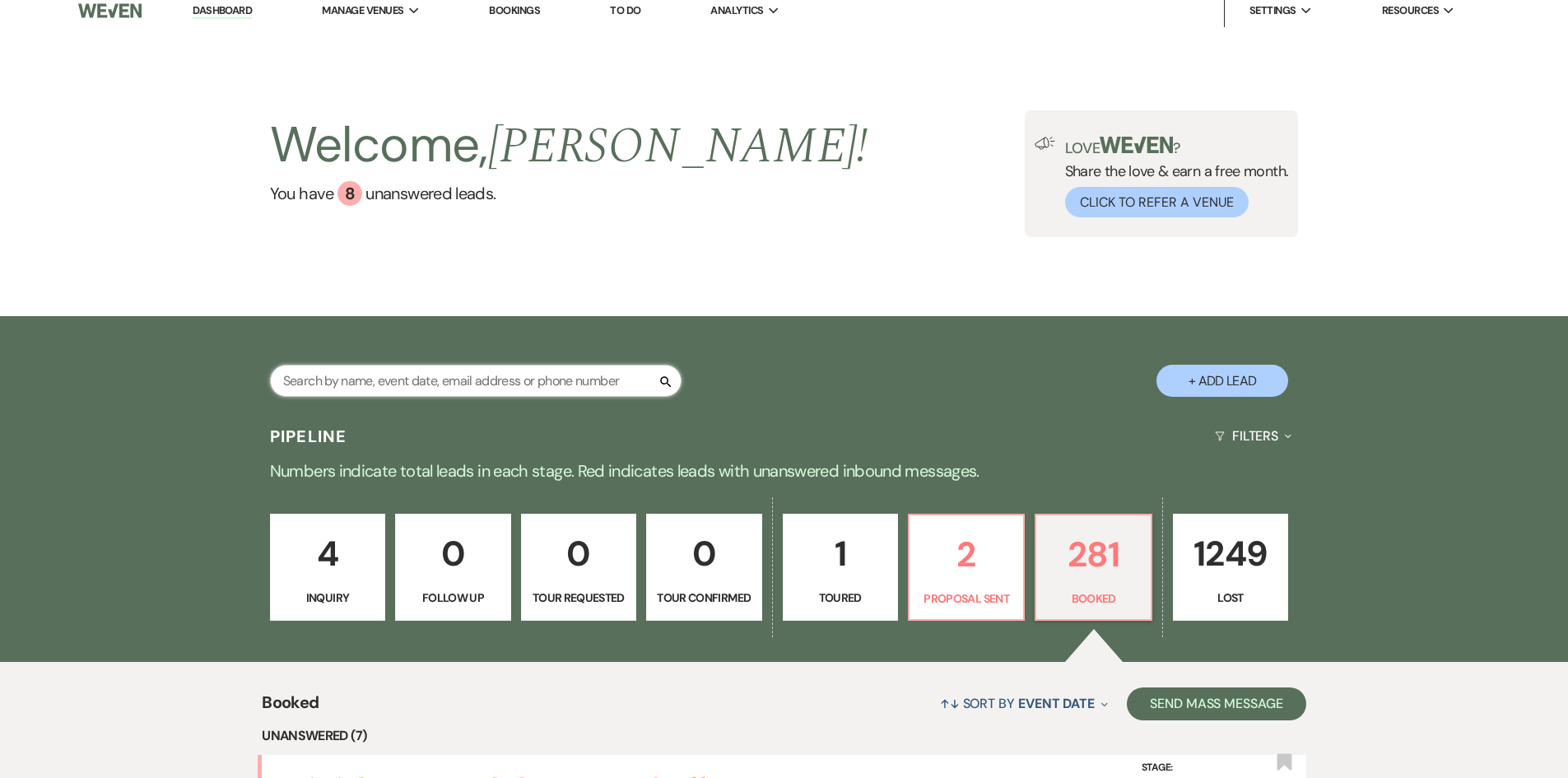
click at [296, 373] on input "text" at bounding box center [475, 381] width 412 height 32
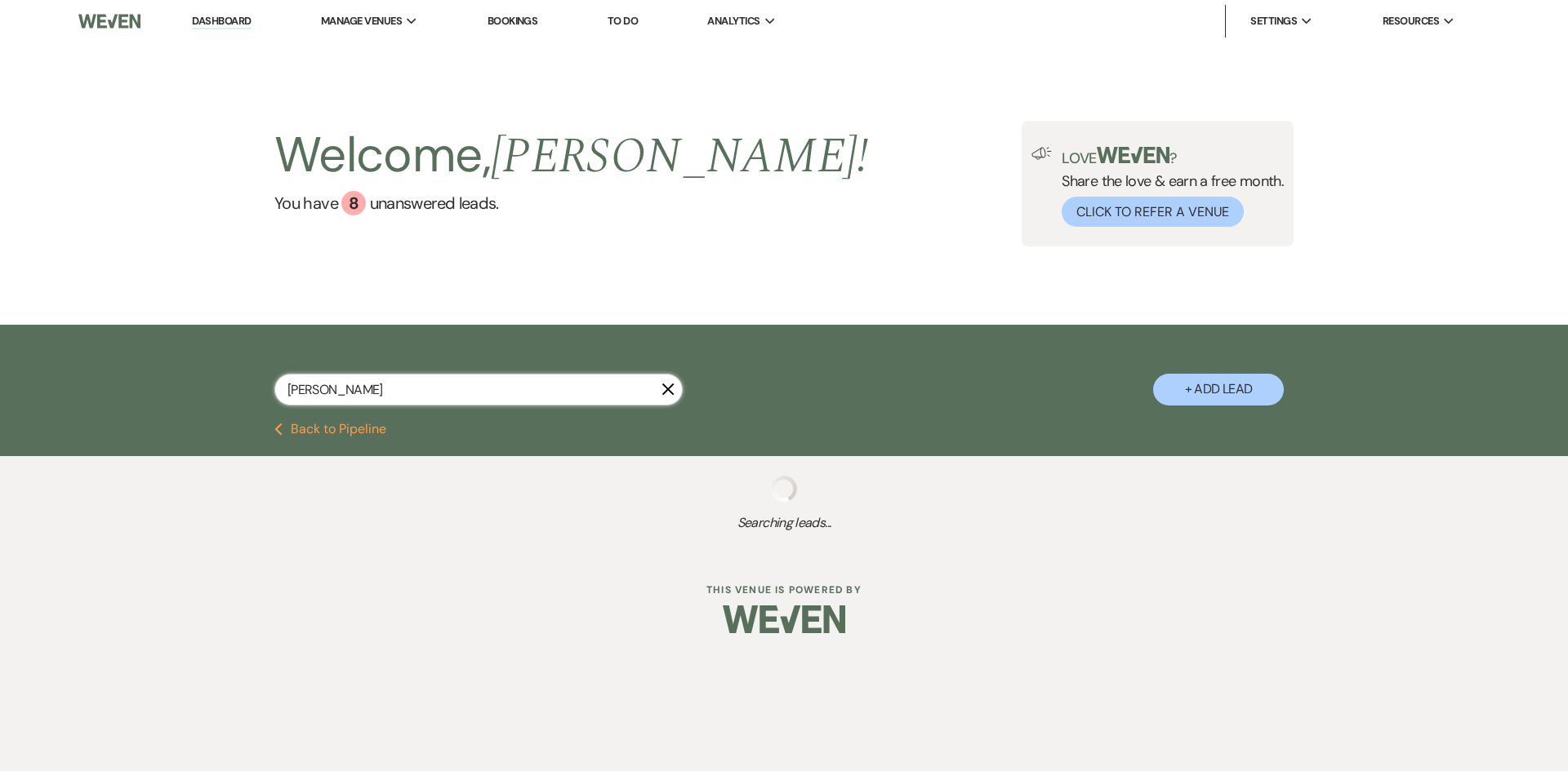
type input "Robe"
select select "8"
select select "7"
select select "8"
select select "5"
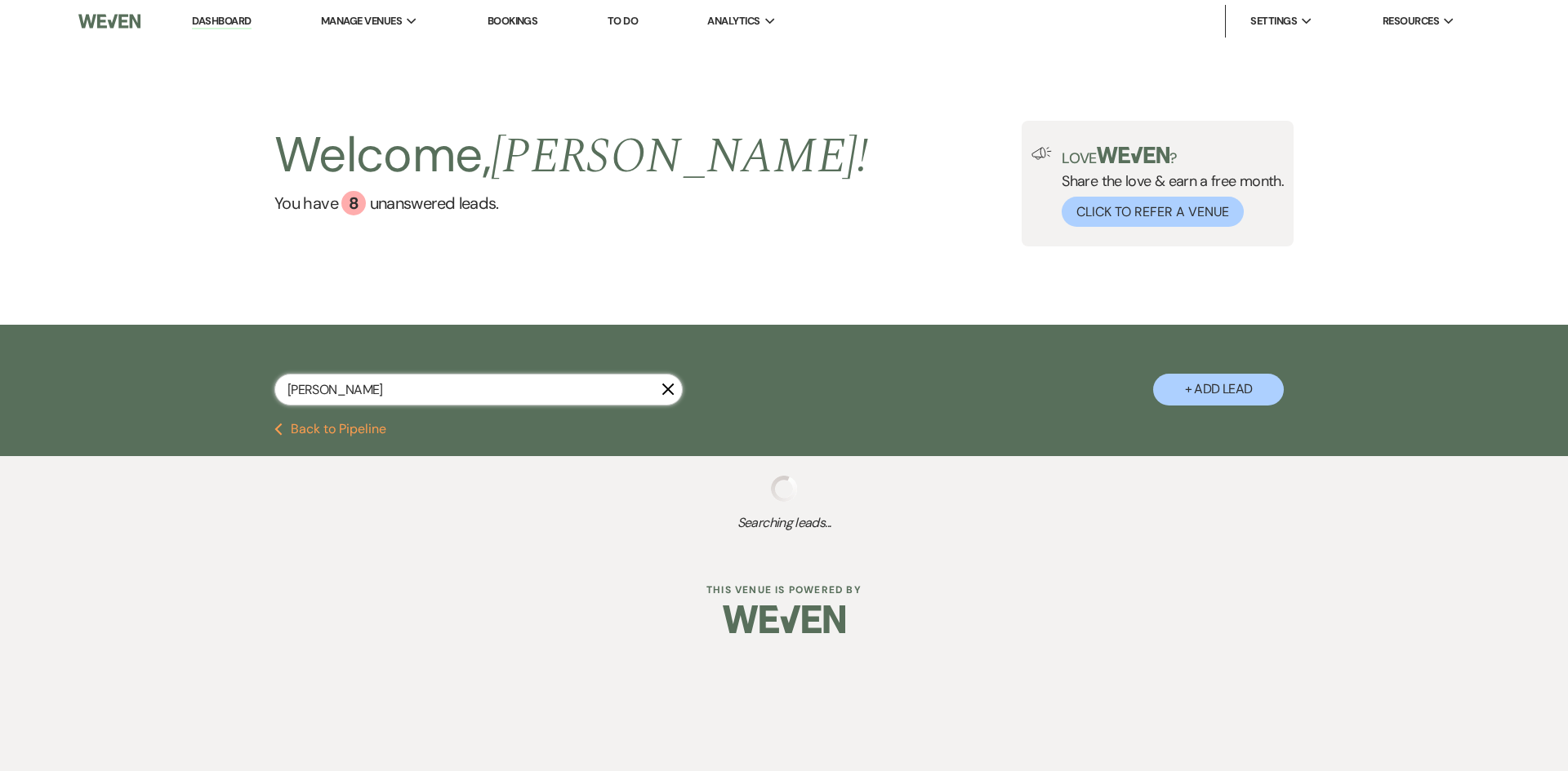
select select "8"
select select "5"
select select "8"
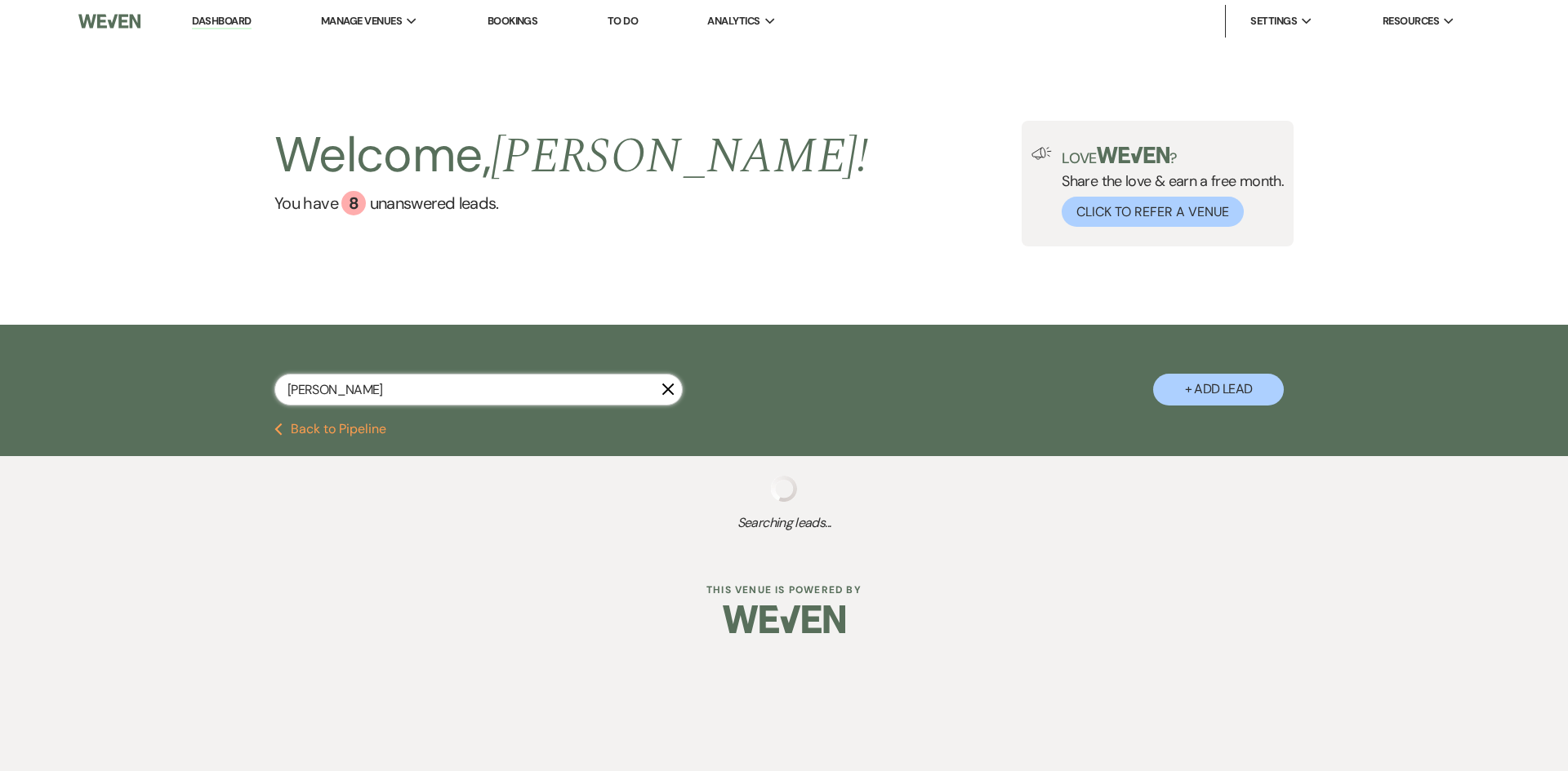
select select "5"
select select "8"
select select "5"
select select "8"
select select "5"
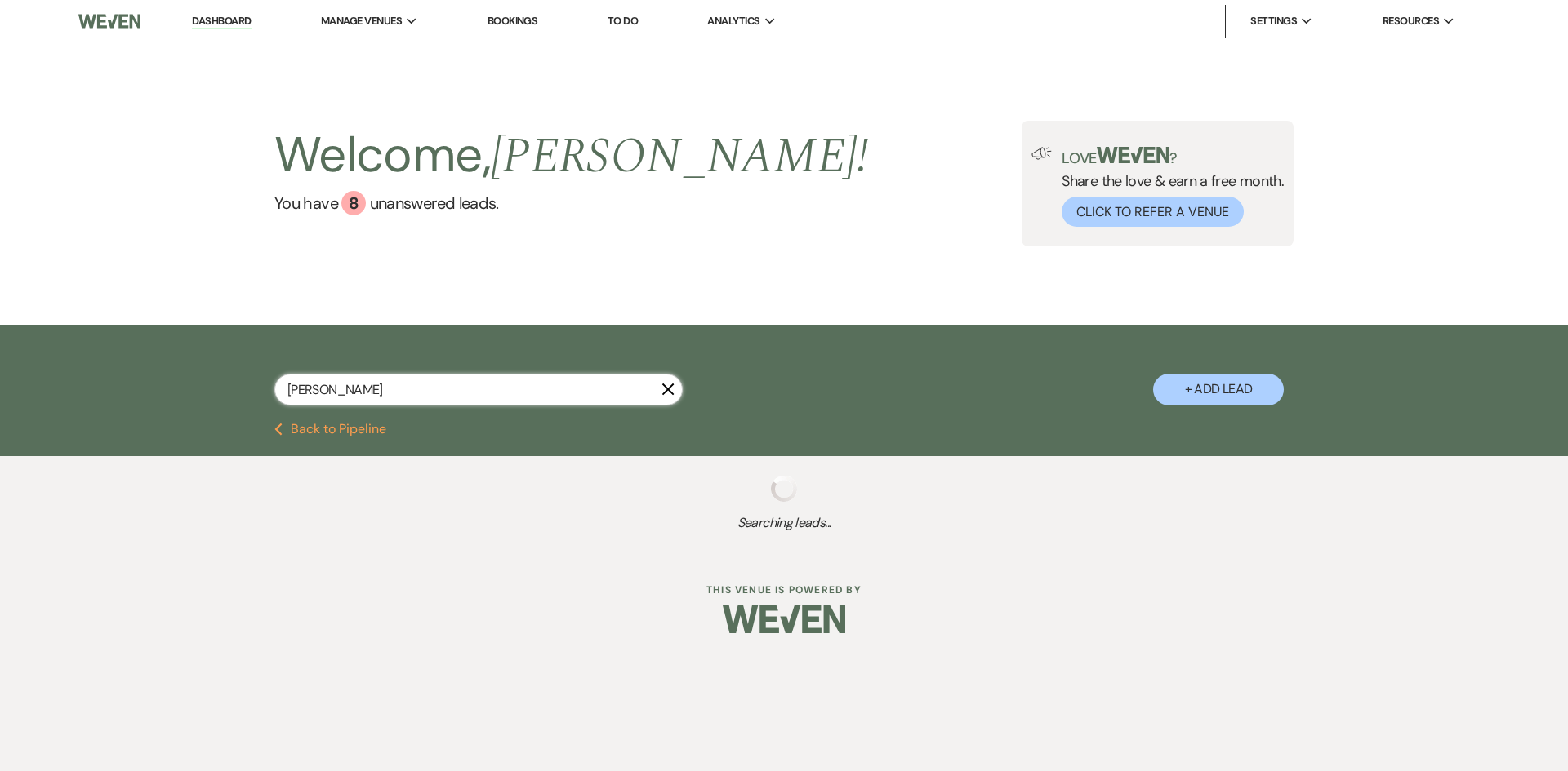
select select "8"
select select "5"
select select "8"
select select "5"
select select "8"
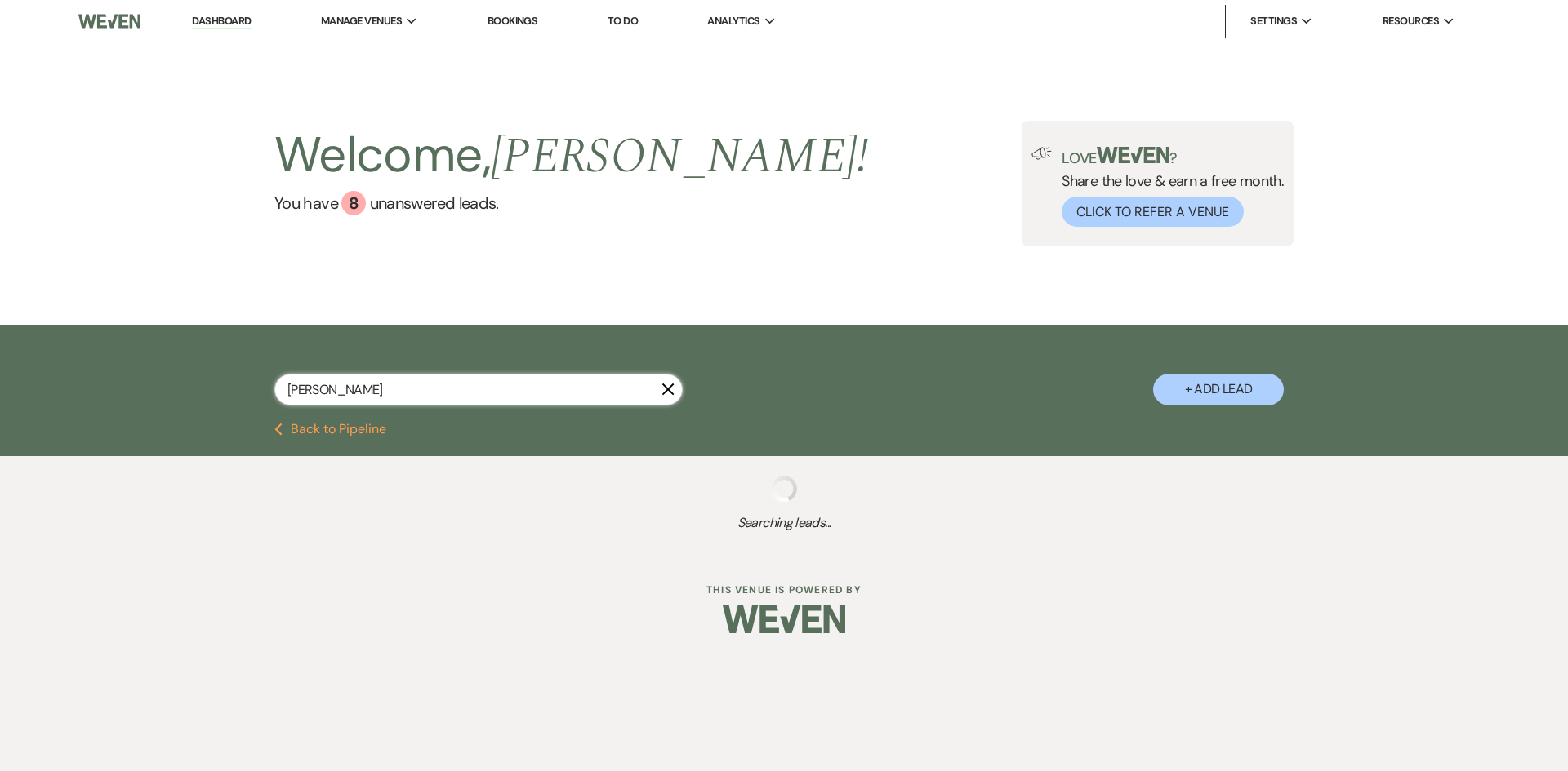
select select "8"
select select "3"
select select "8"
select select "6"
select select "8"
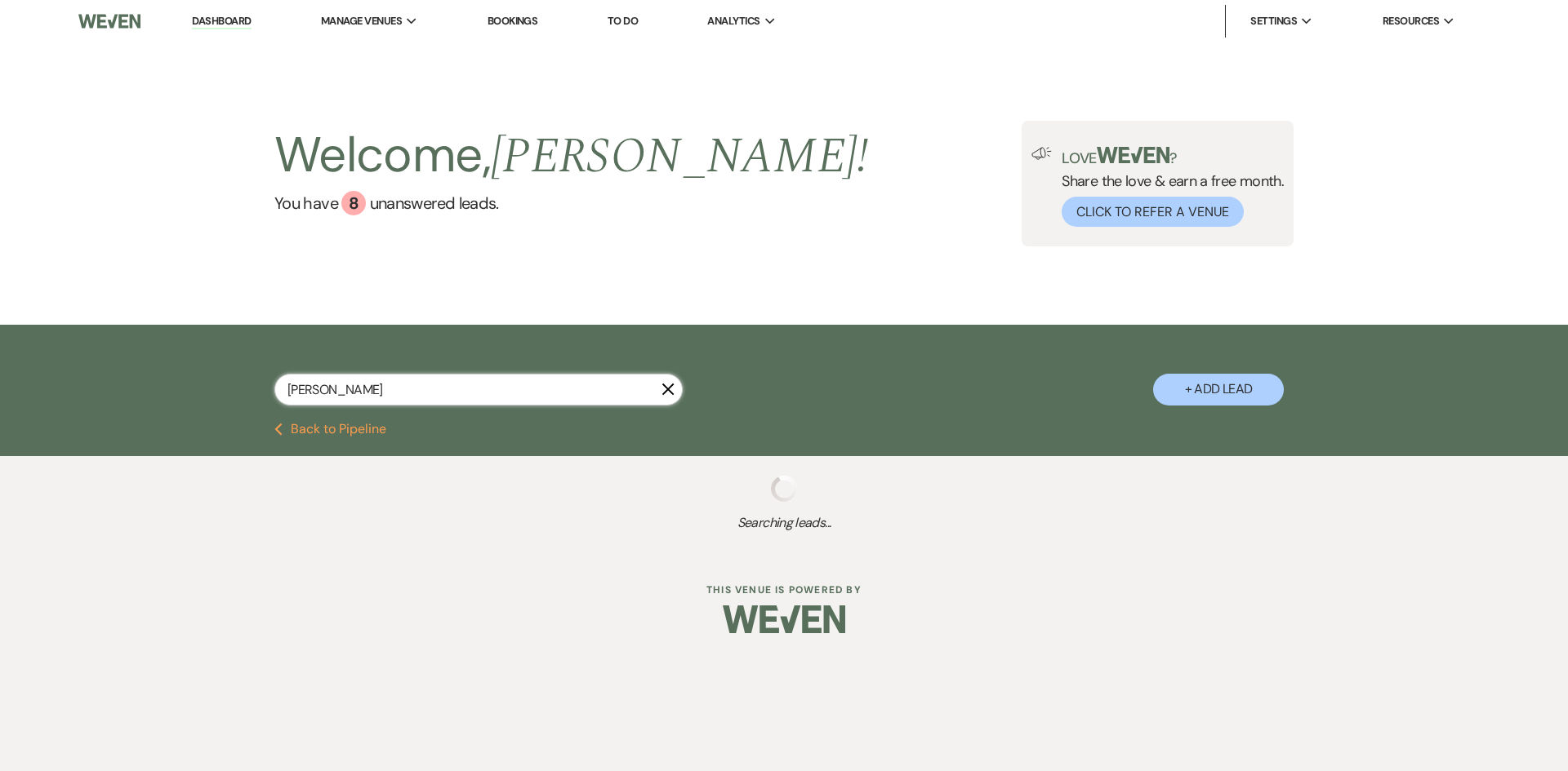
select select "5"
select select "8"
select select "10"
select select "8"
select select "6"
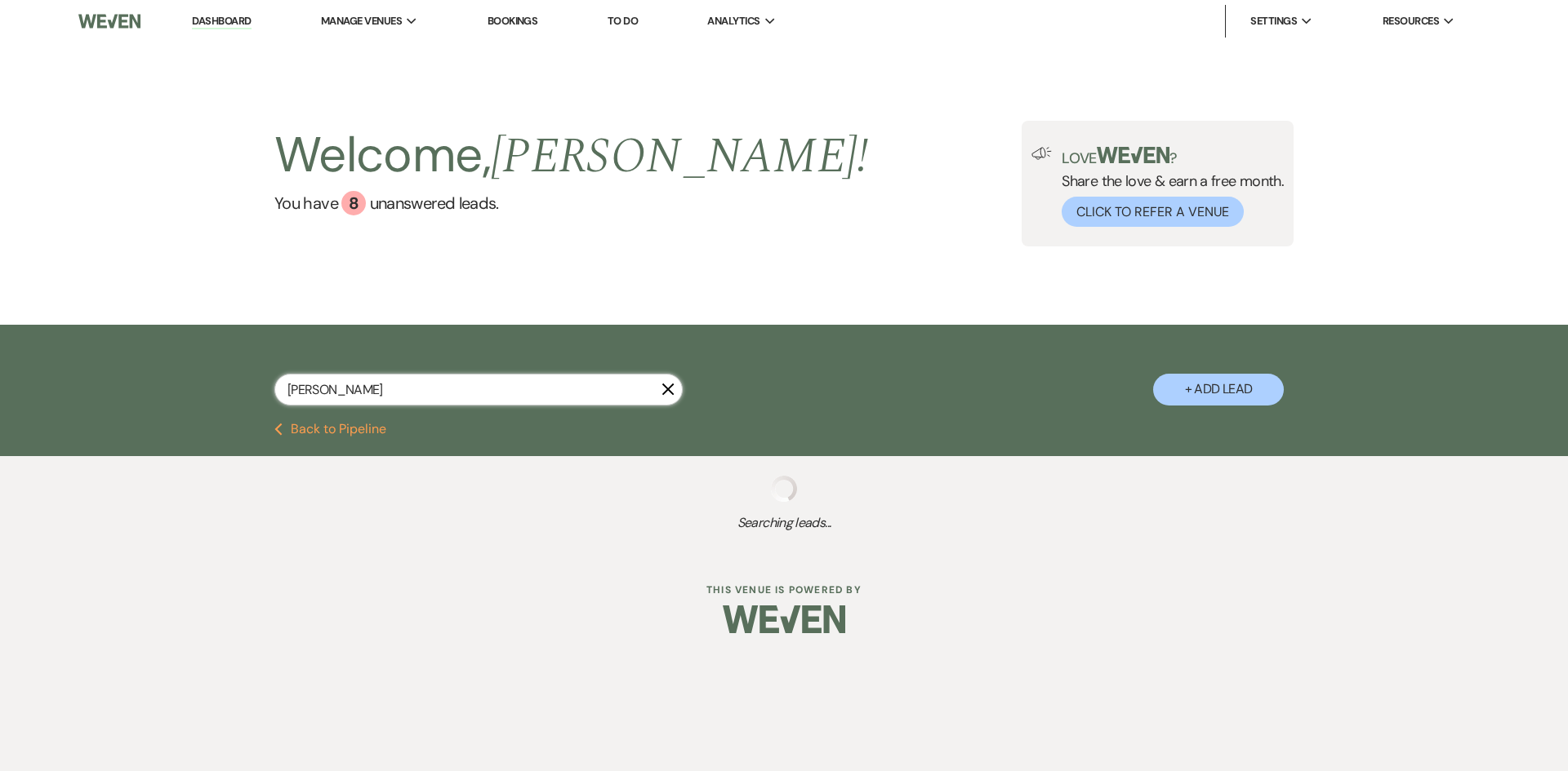
select select "8"
select select "5"
select select "8"
select select "5"
select select "8"
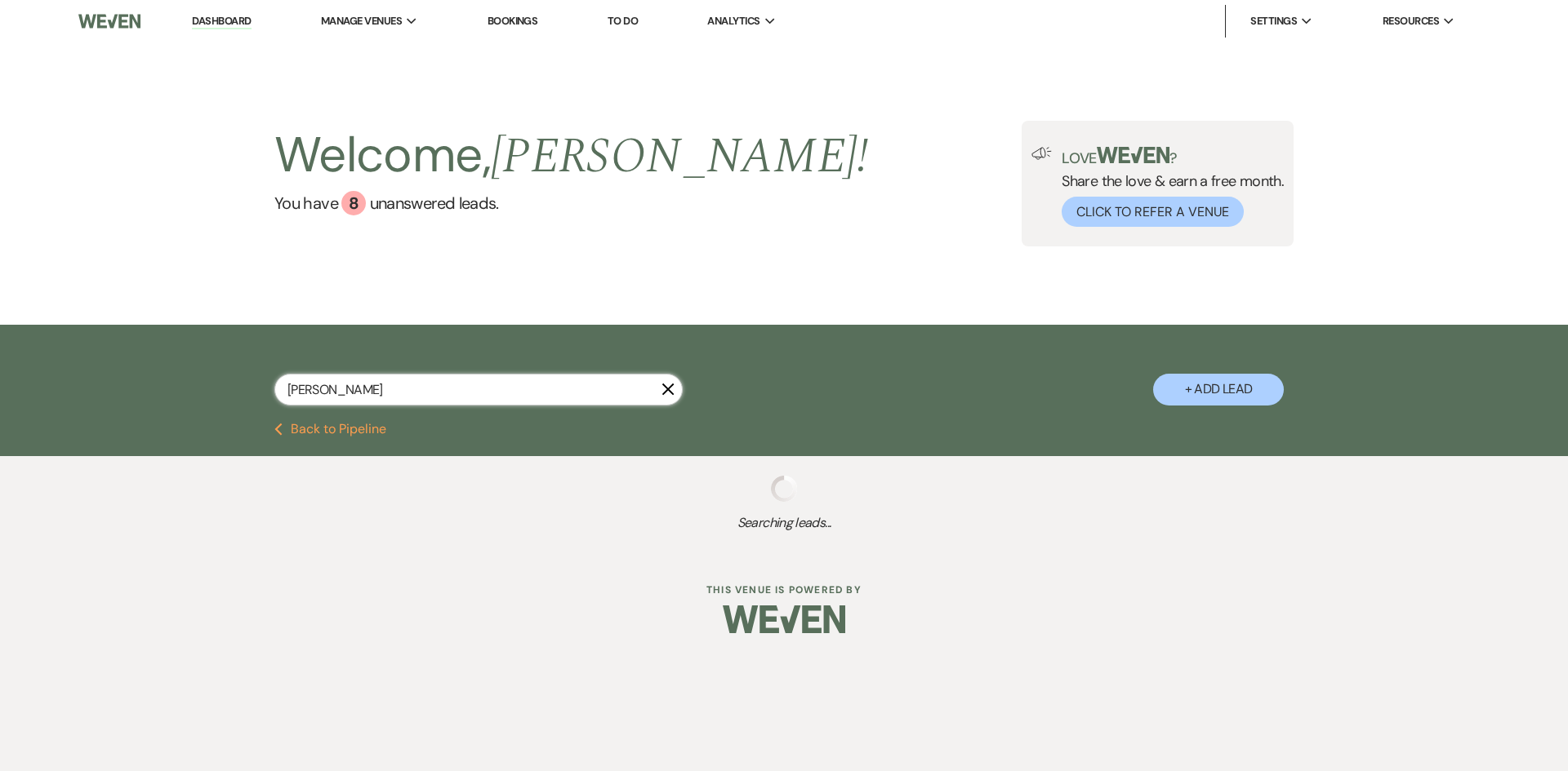
select select "5"
select select "8"
select select "5"
select select "8"
select select "6"
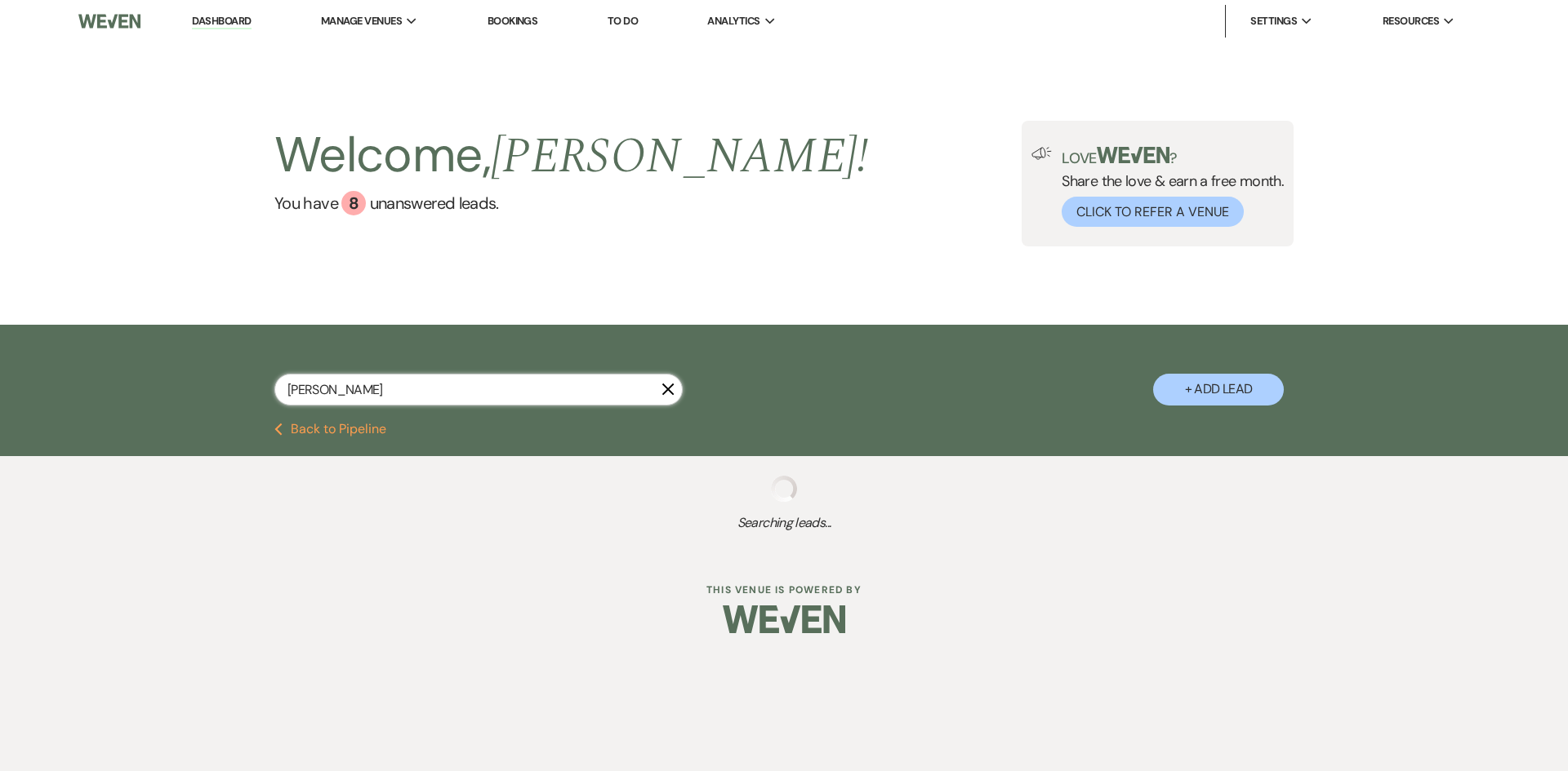
select select "8"
select select "5"
select select "8"
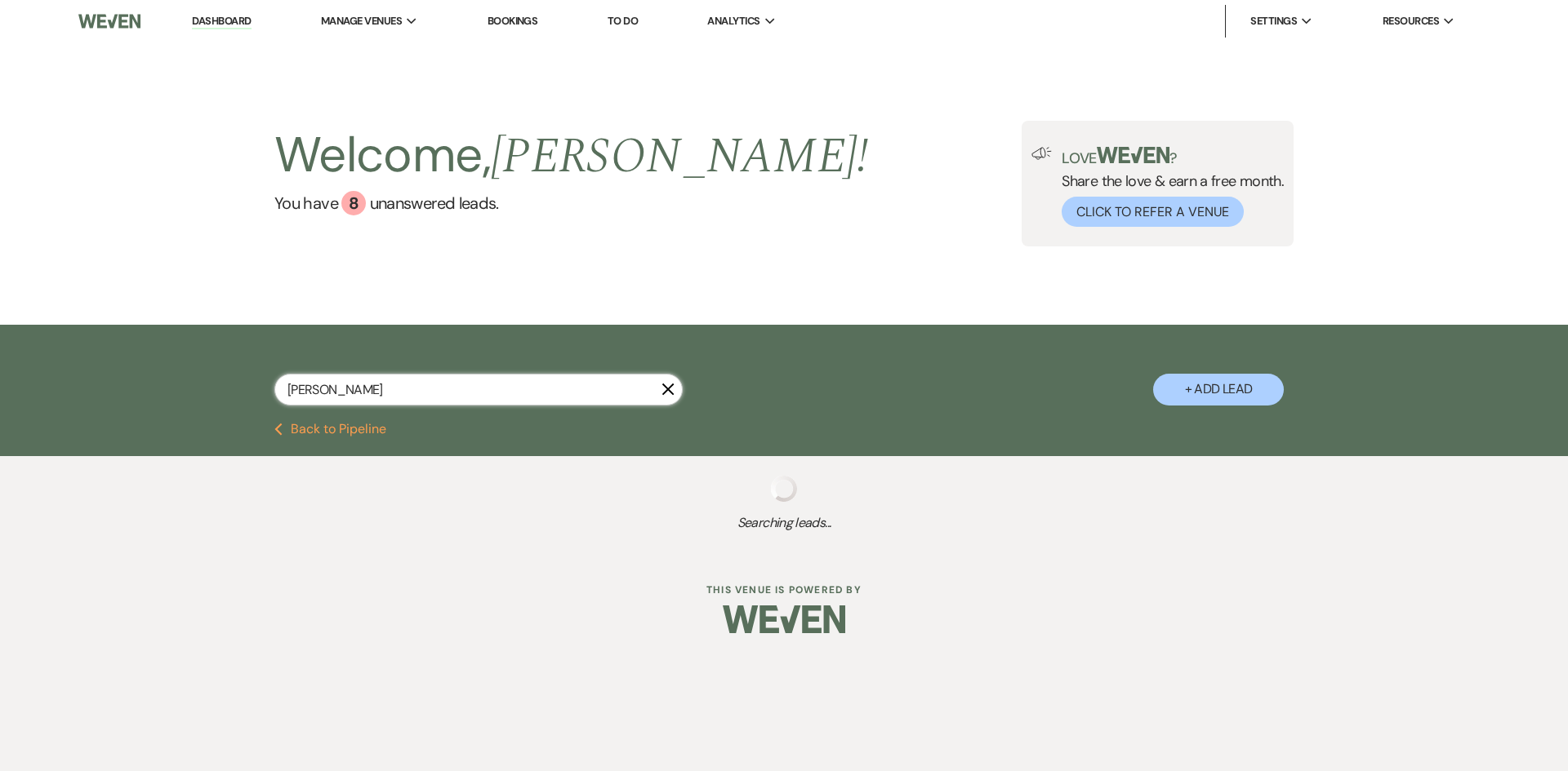
select select "5"
select select "8"
select select "3"
select select "8"
select select "2"
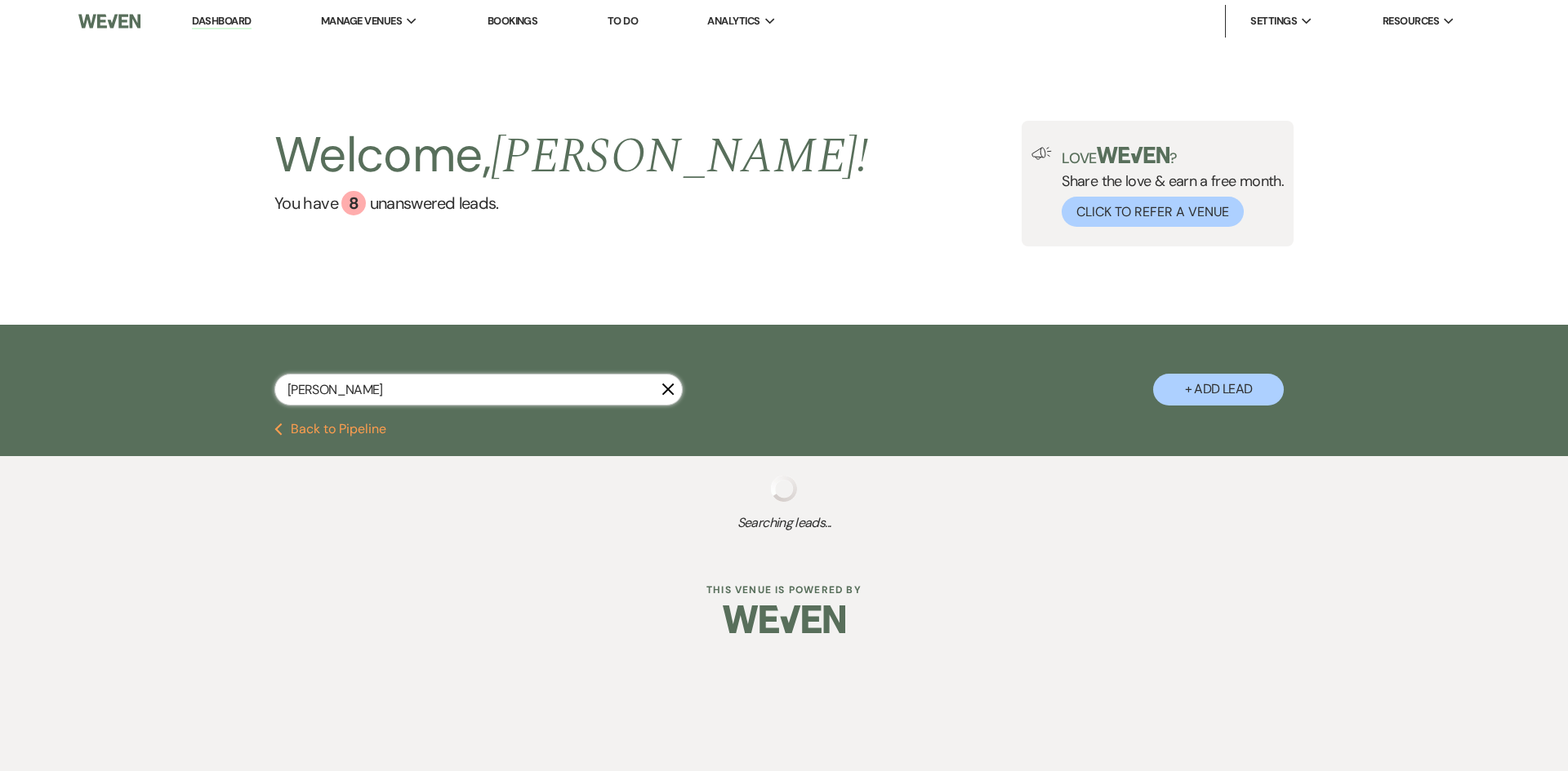
select select "8"
select select "4"
select select "8"
select select "11"
select select "8"
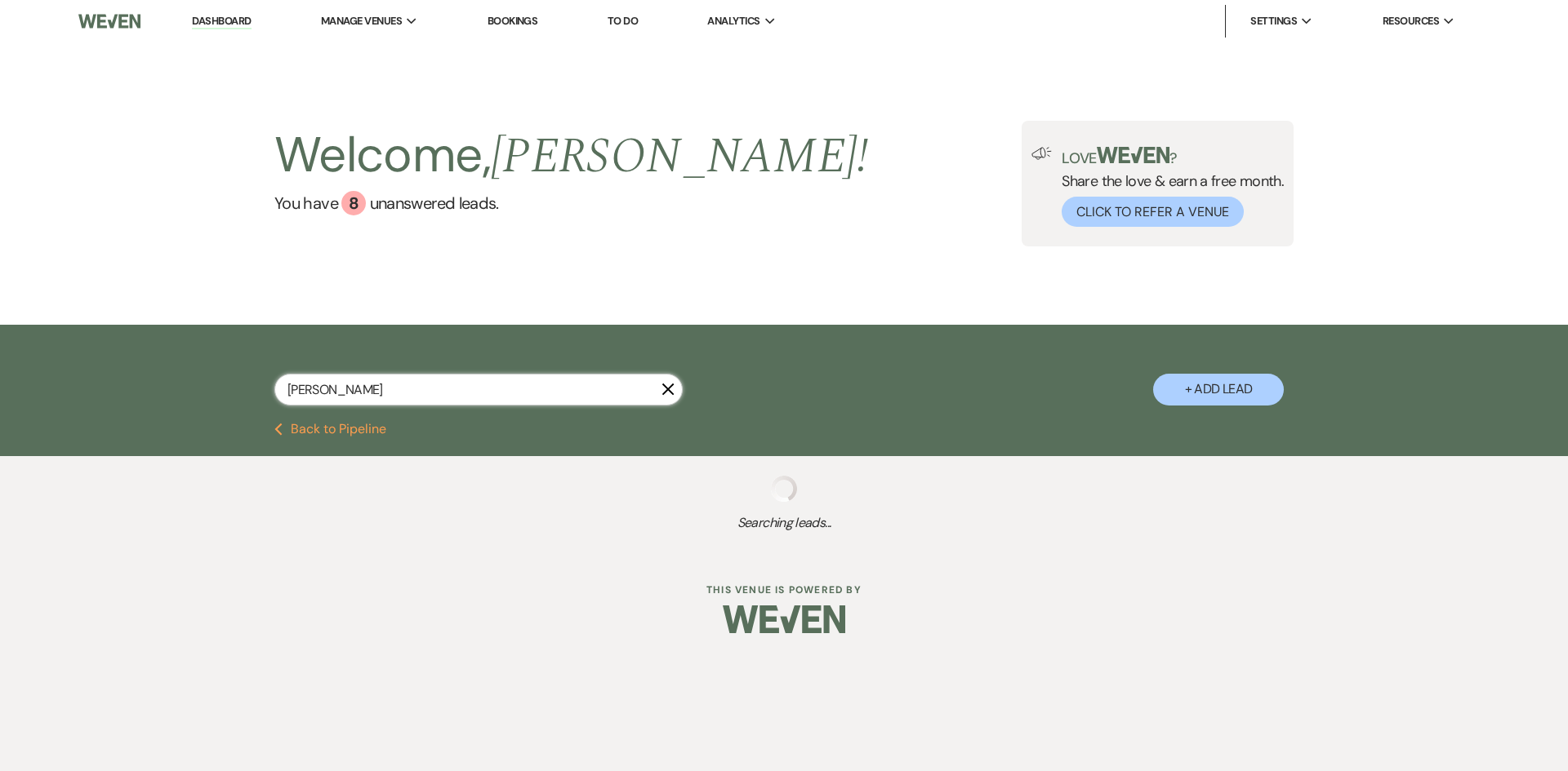
select select "4"
select select "8"
select select "5"
select select "8"
select select "3"
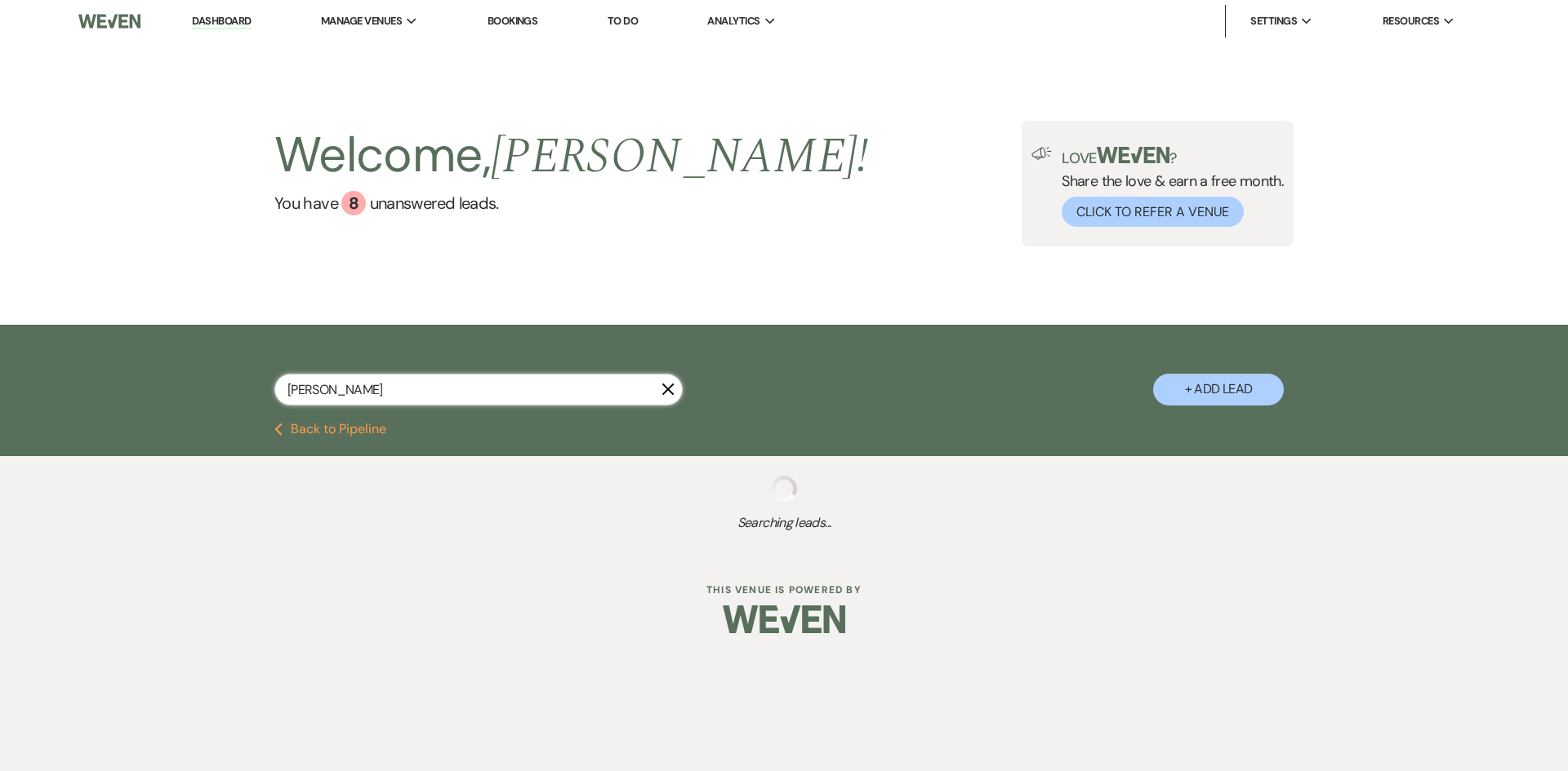
select select "8"
select select "6"
select select "8"
select select "2"
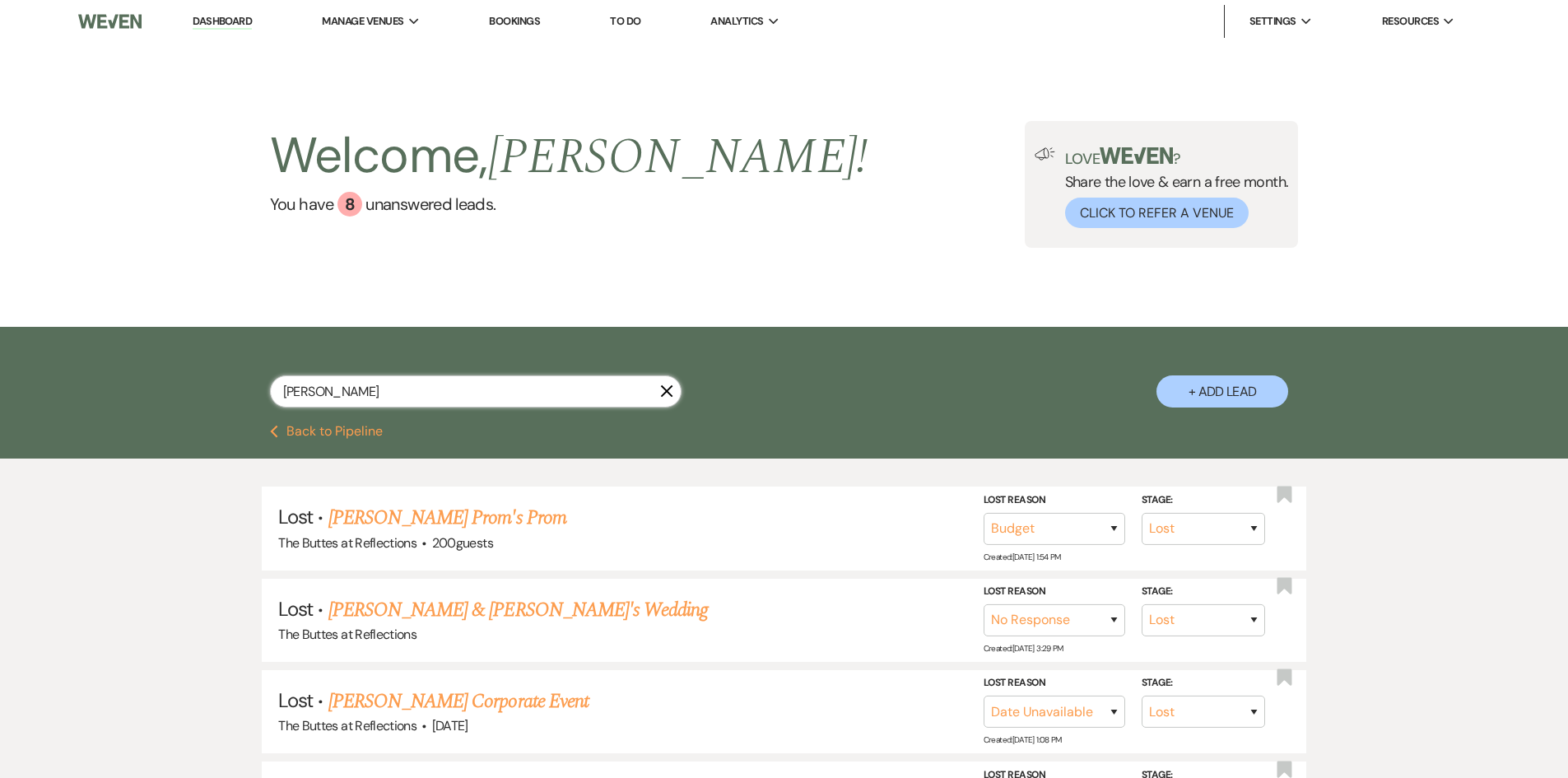
type input "[PERSON_NAME]"
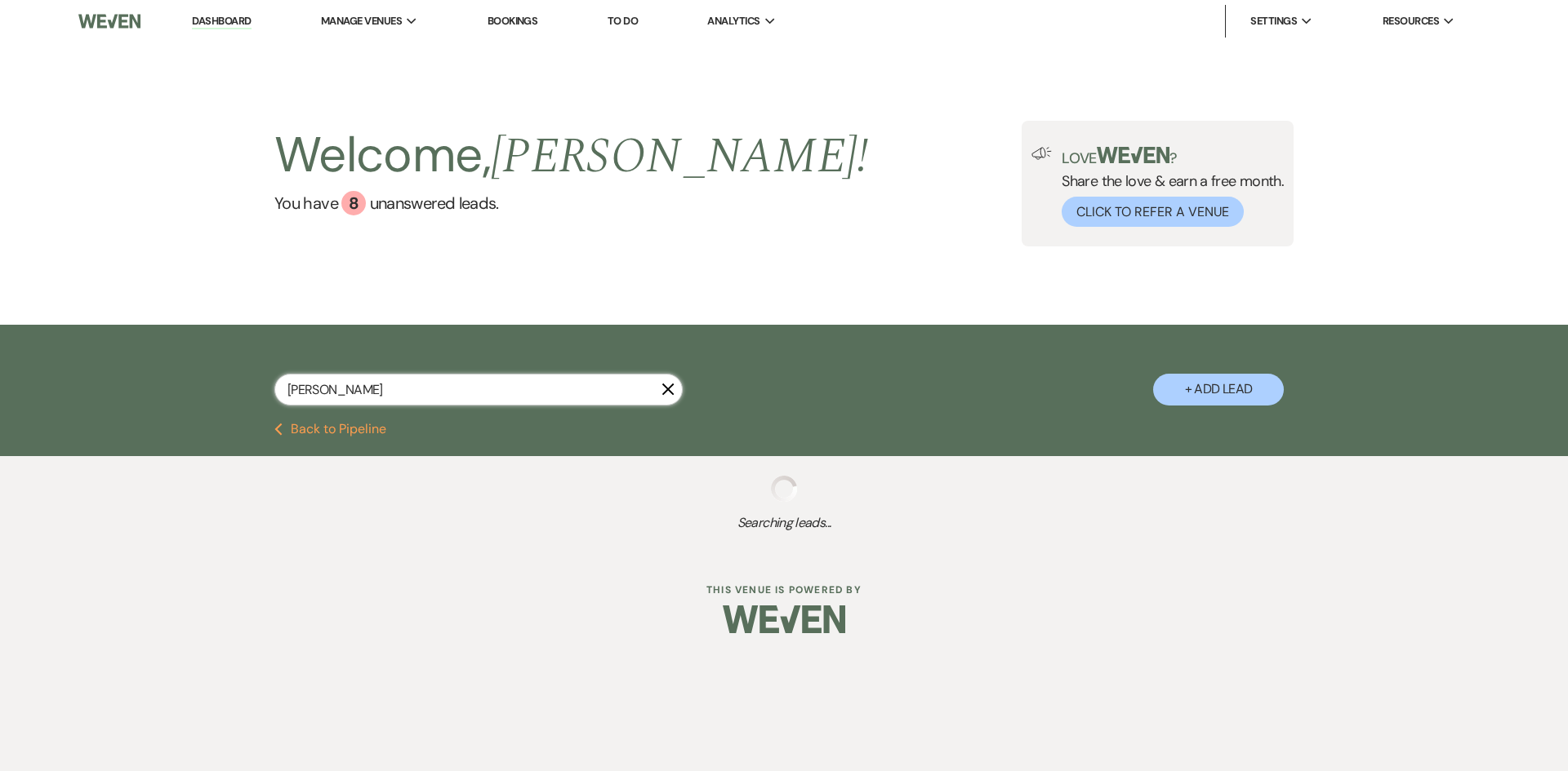
select select "8"
select select "5"
select select "8"
select select "5"
select select "8"
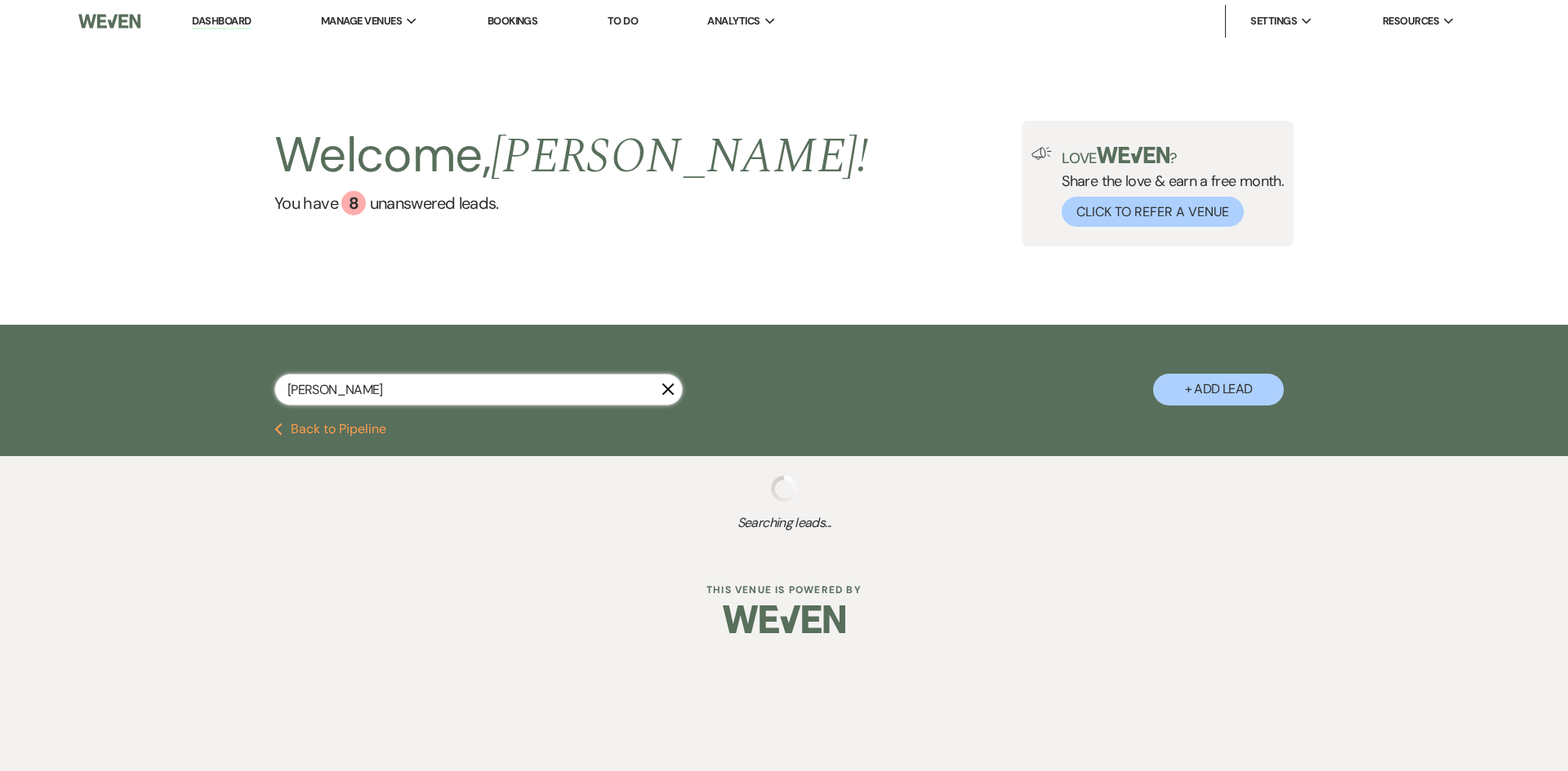
select select "5"
select select "8"
select select "6"
select select "8"
select select "5"
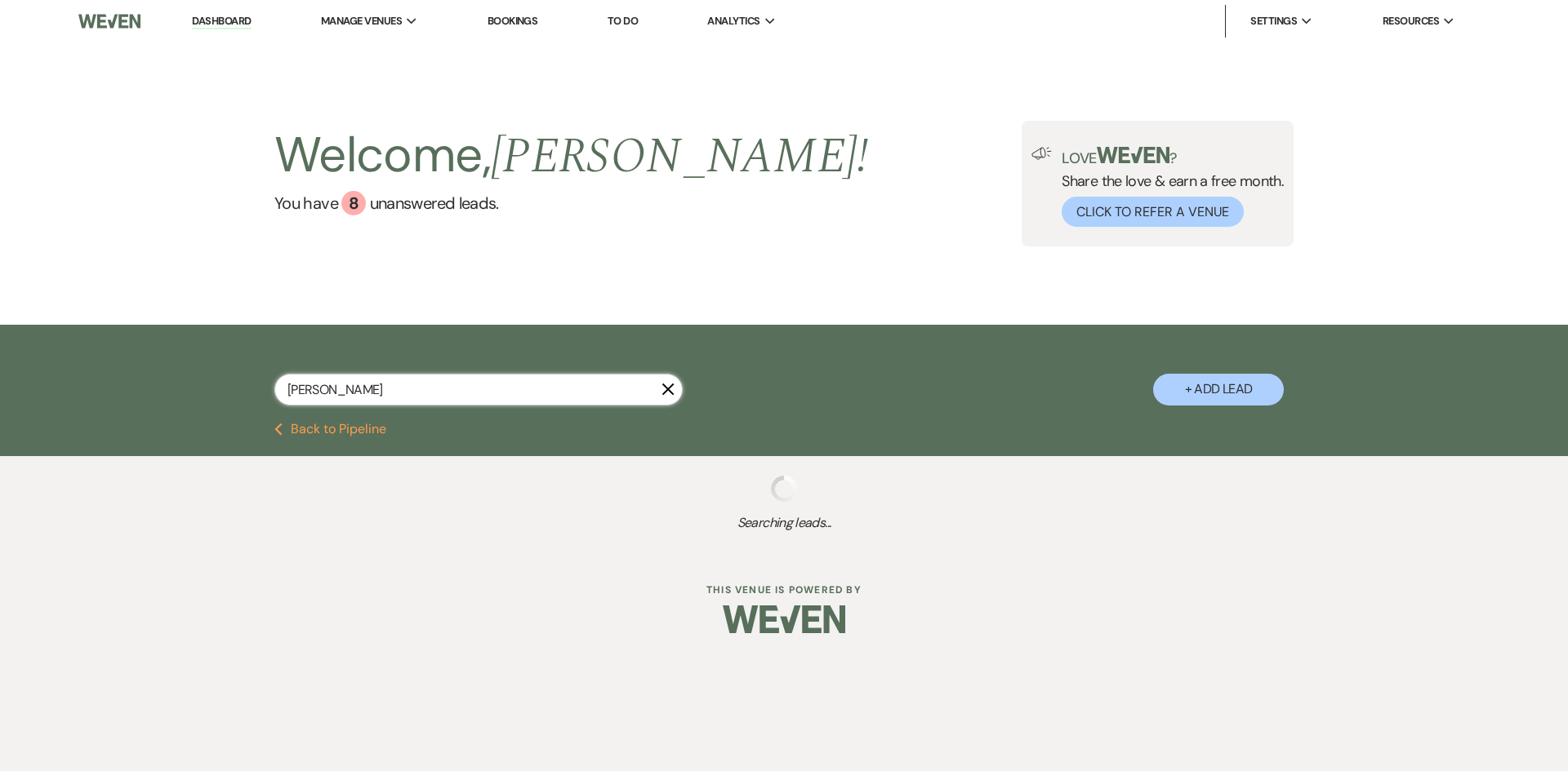
select select "8"
select select "5"
select select "8"
select select "4"
select select "8"
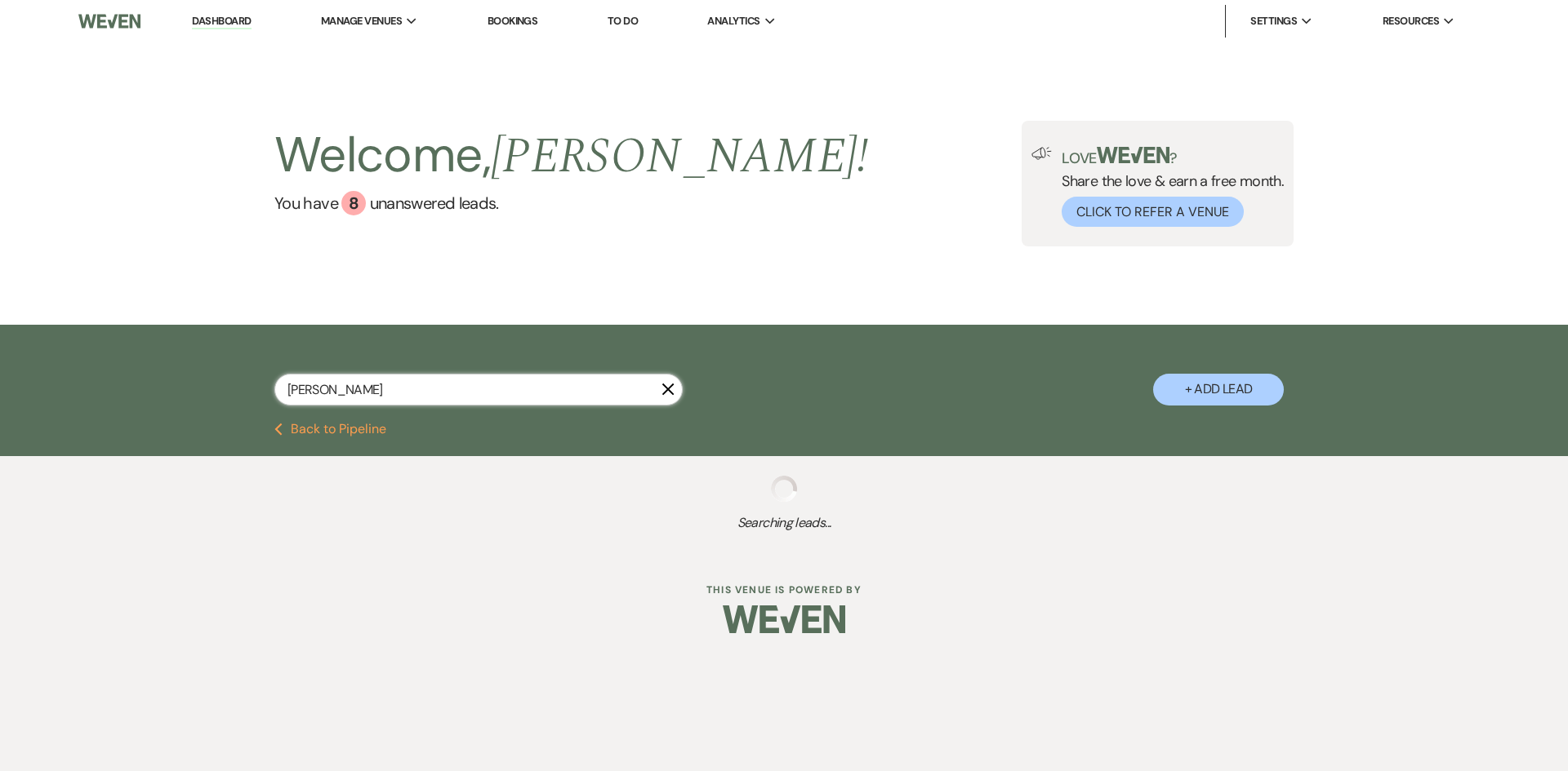
select select "5"
select select "8"
select select "3"
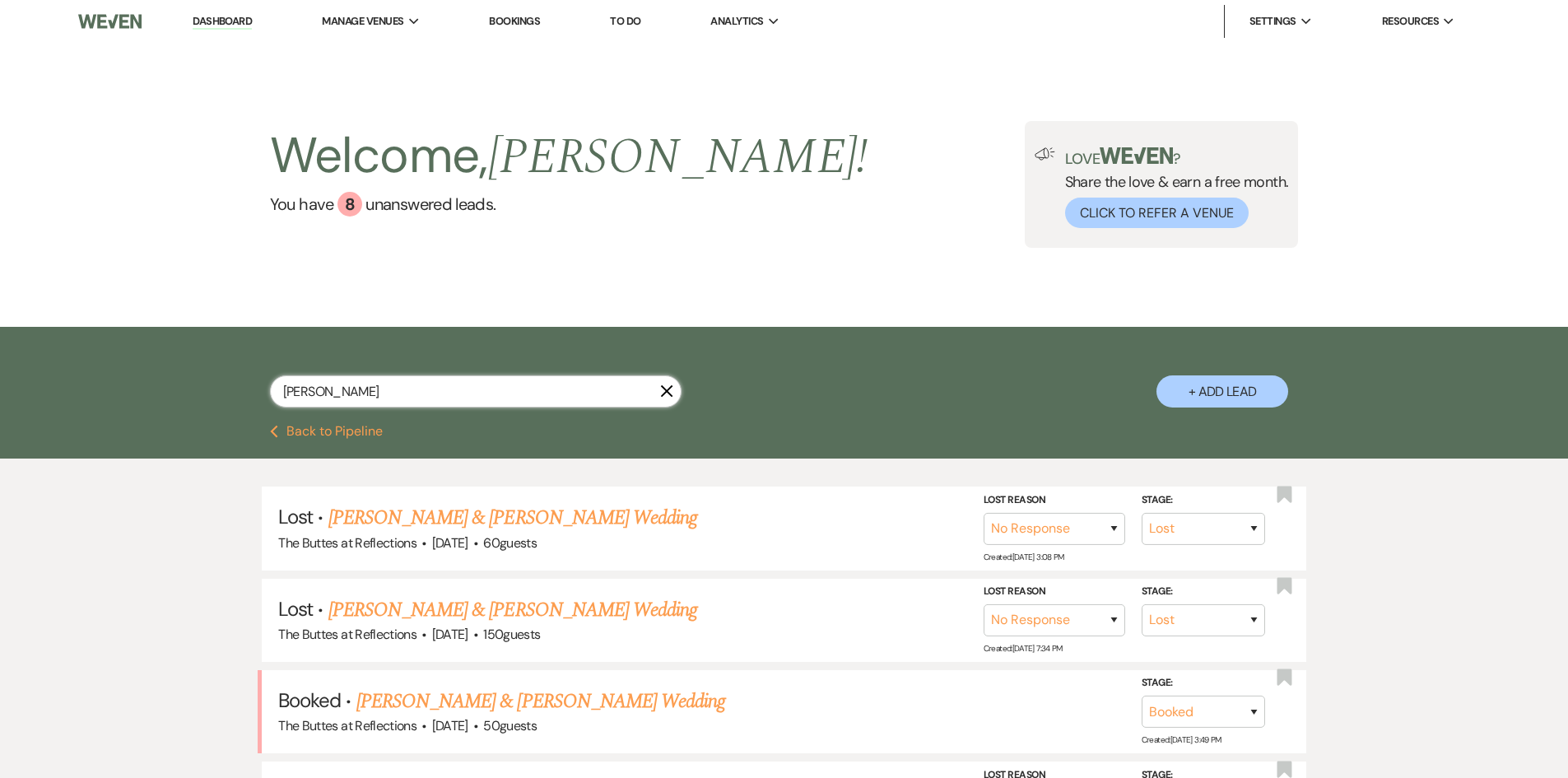
type input "RobertAl"
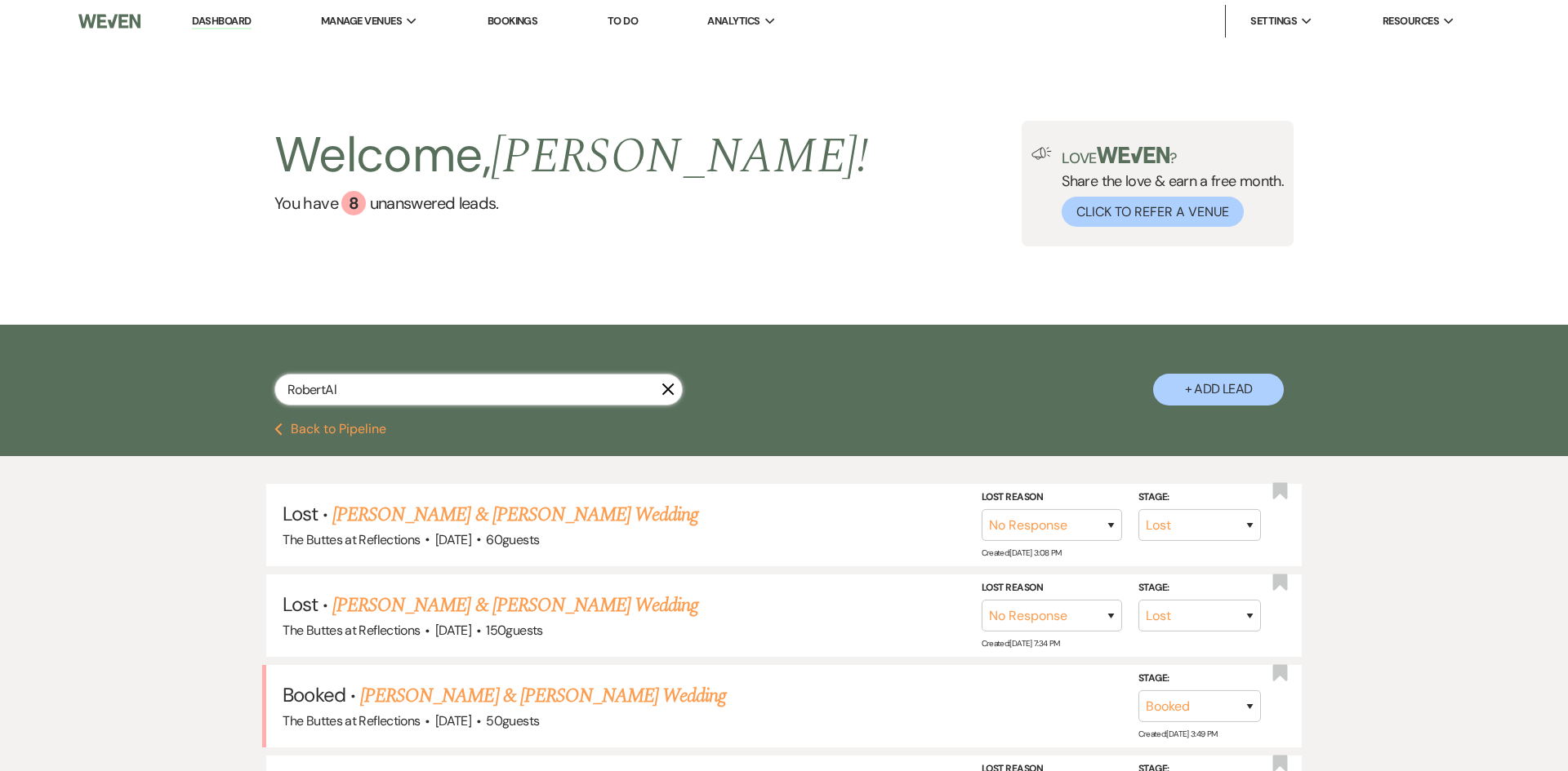
select select "8"
select select "5"
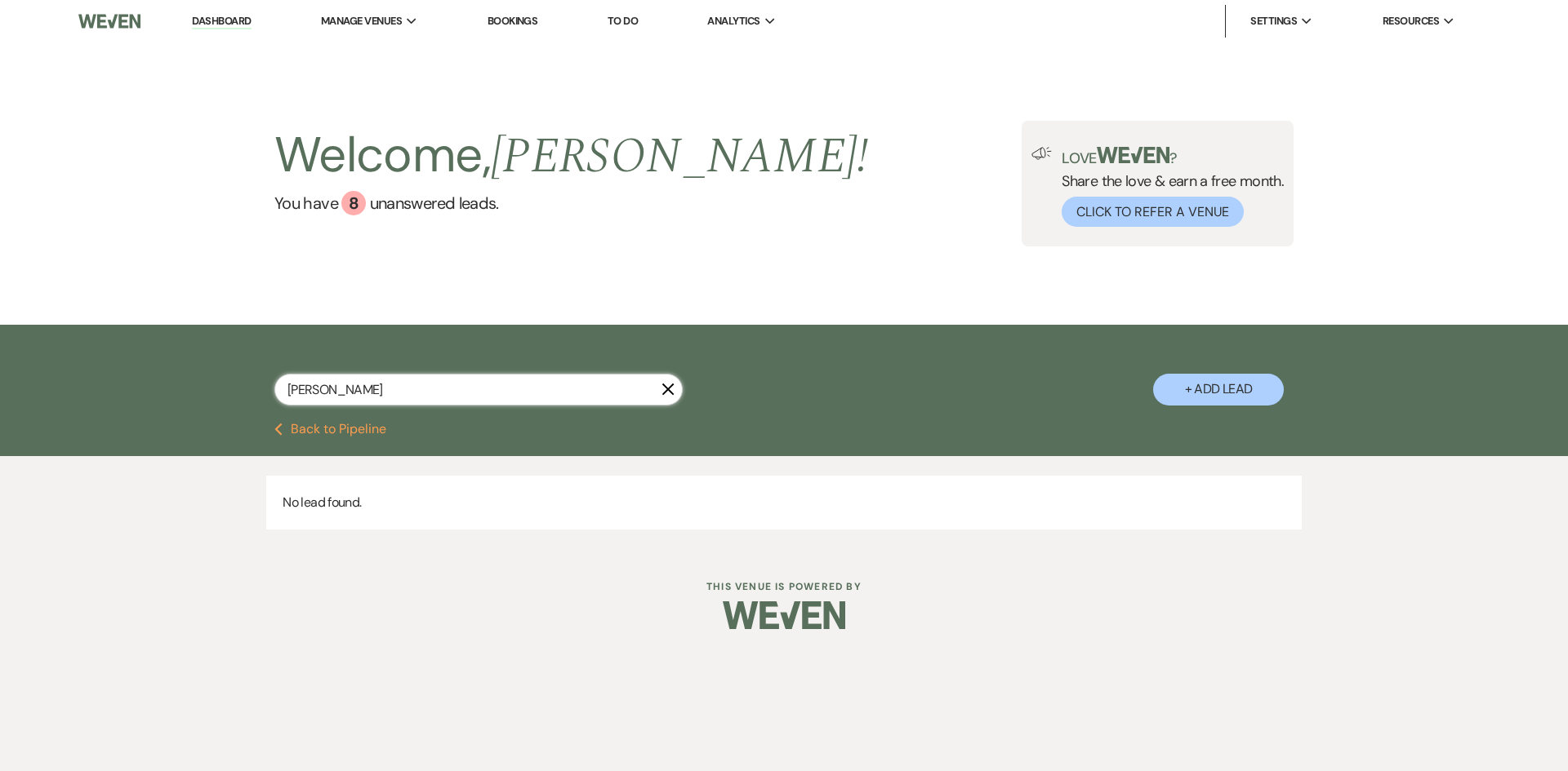
type input "[PERSON_NAME]"
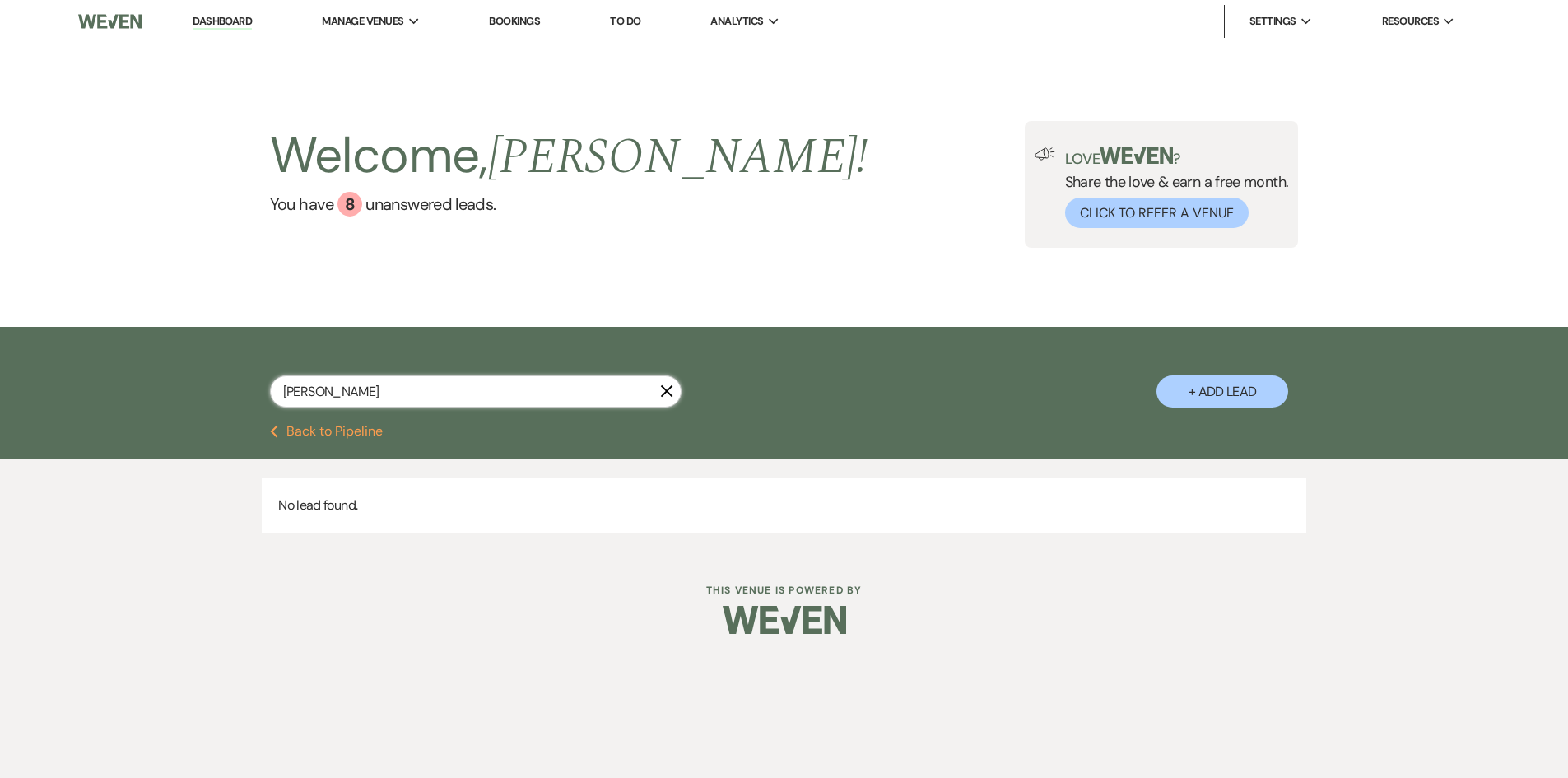
select select "8"
select select "5"
select select "8"
select select "5"
select select "8"
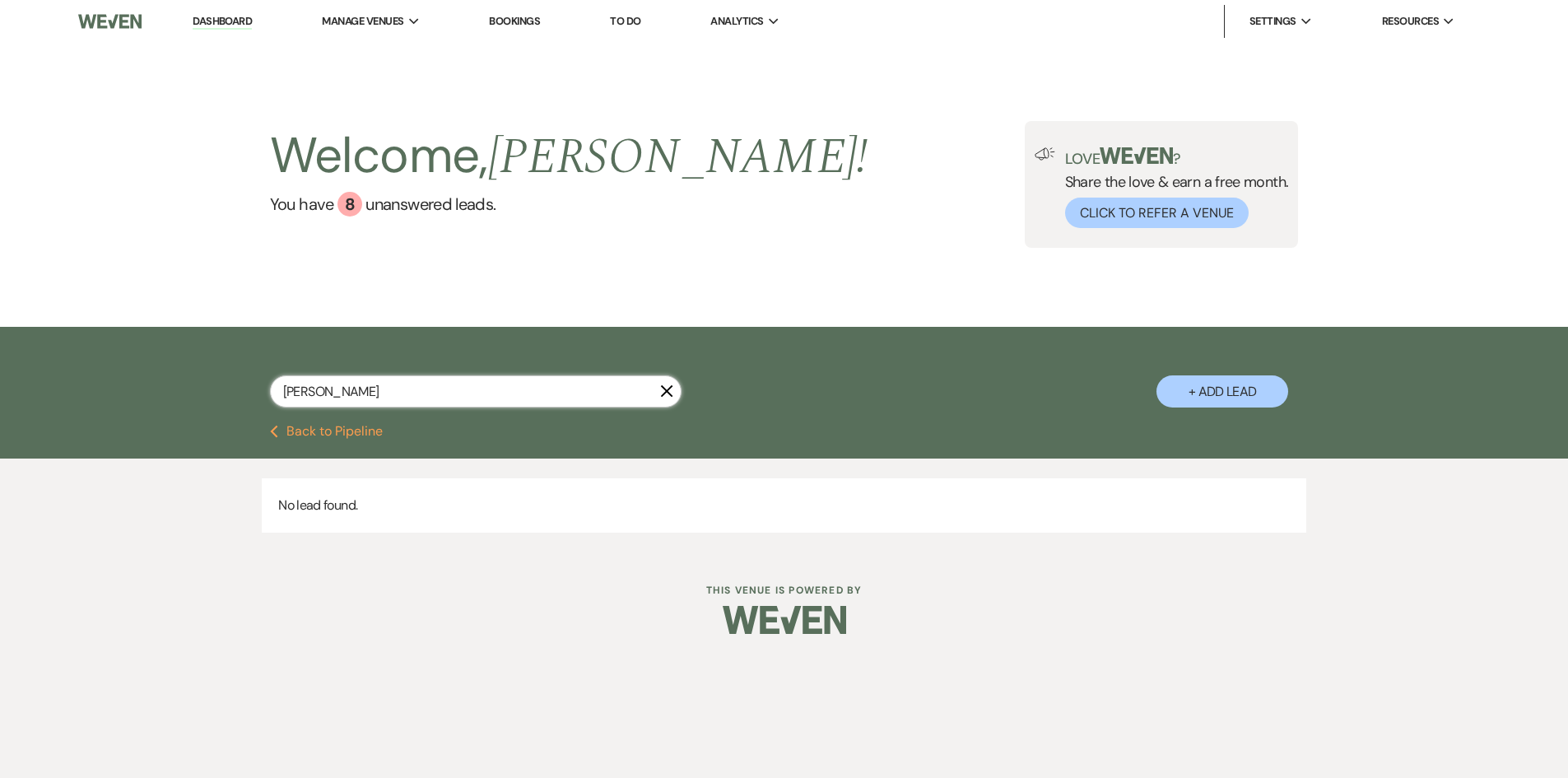
select select "5"
select select "8"
select select "6"
select select "8"
select select "5"
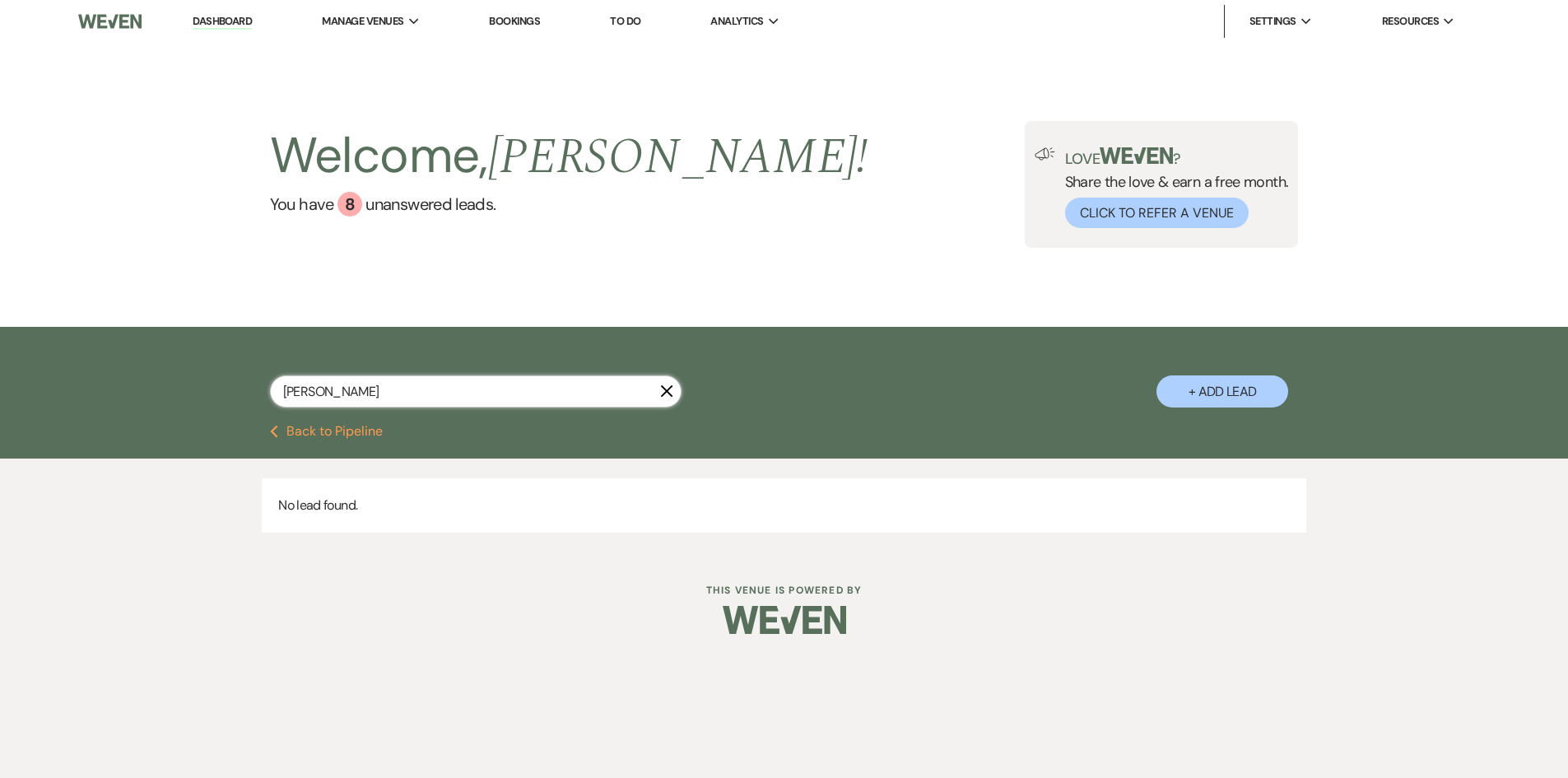
select select "8"
select select "5"
select select "8"
select select "4"
select select "8"
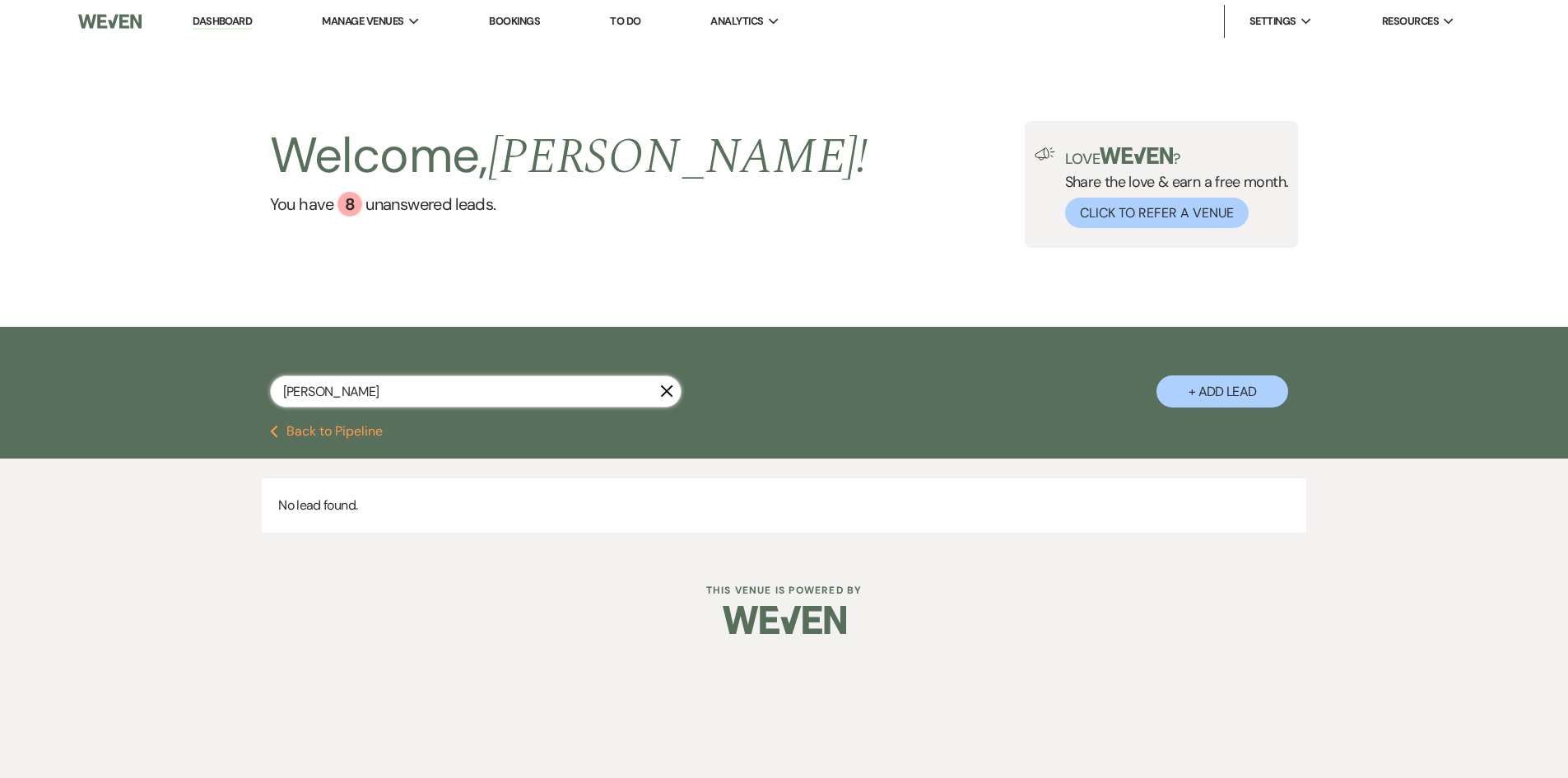
select select "5"
select select "8"
select select "3"
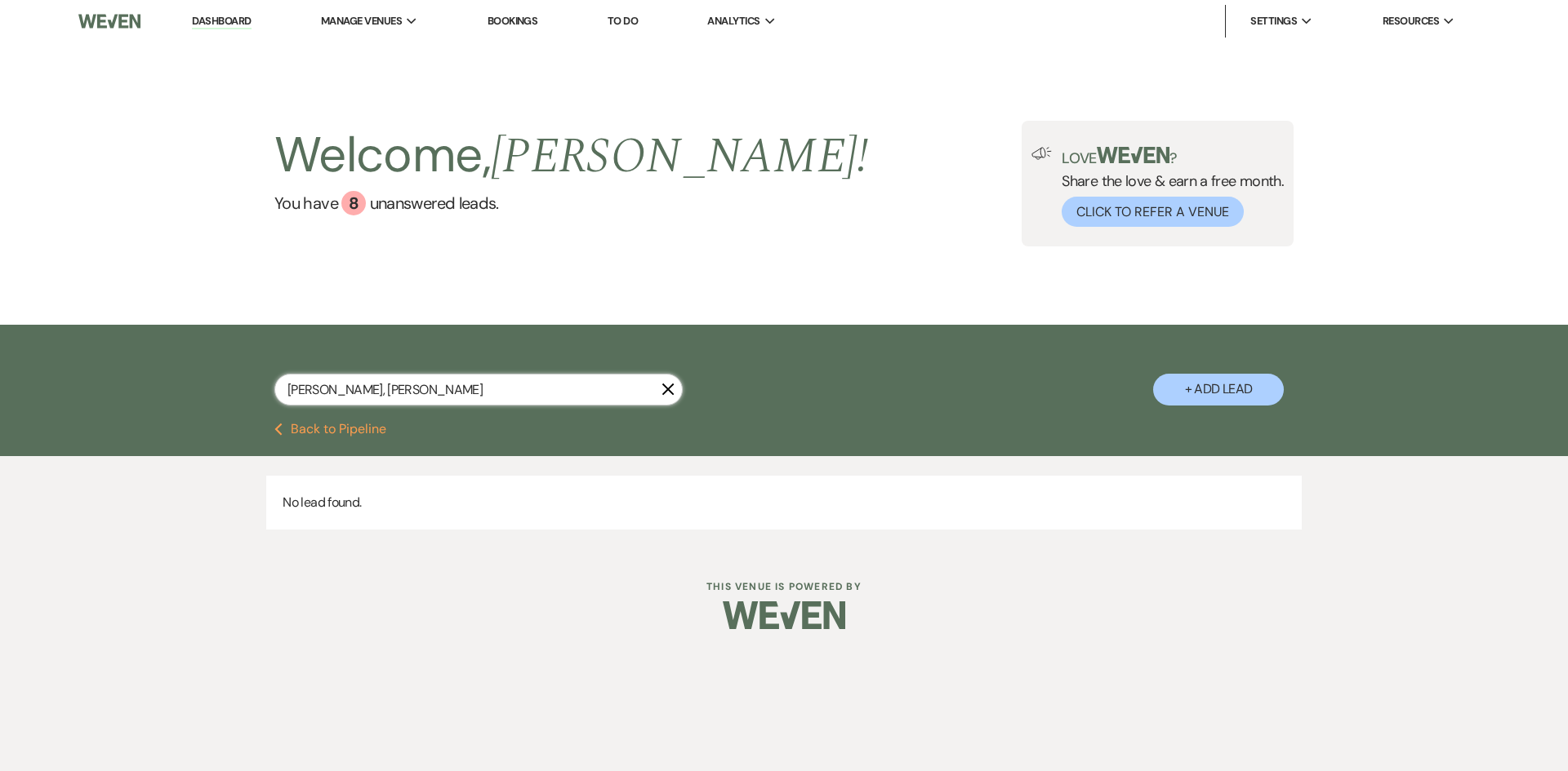
type input "[PERSON_NAME], [PERSON_NAME]"
click at [670, 384] on icon "X" at bounding box center [667, 389] width 13 height 13
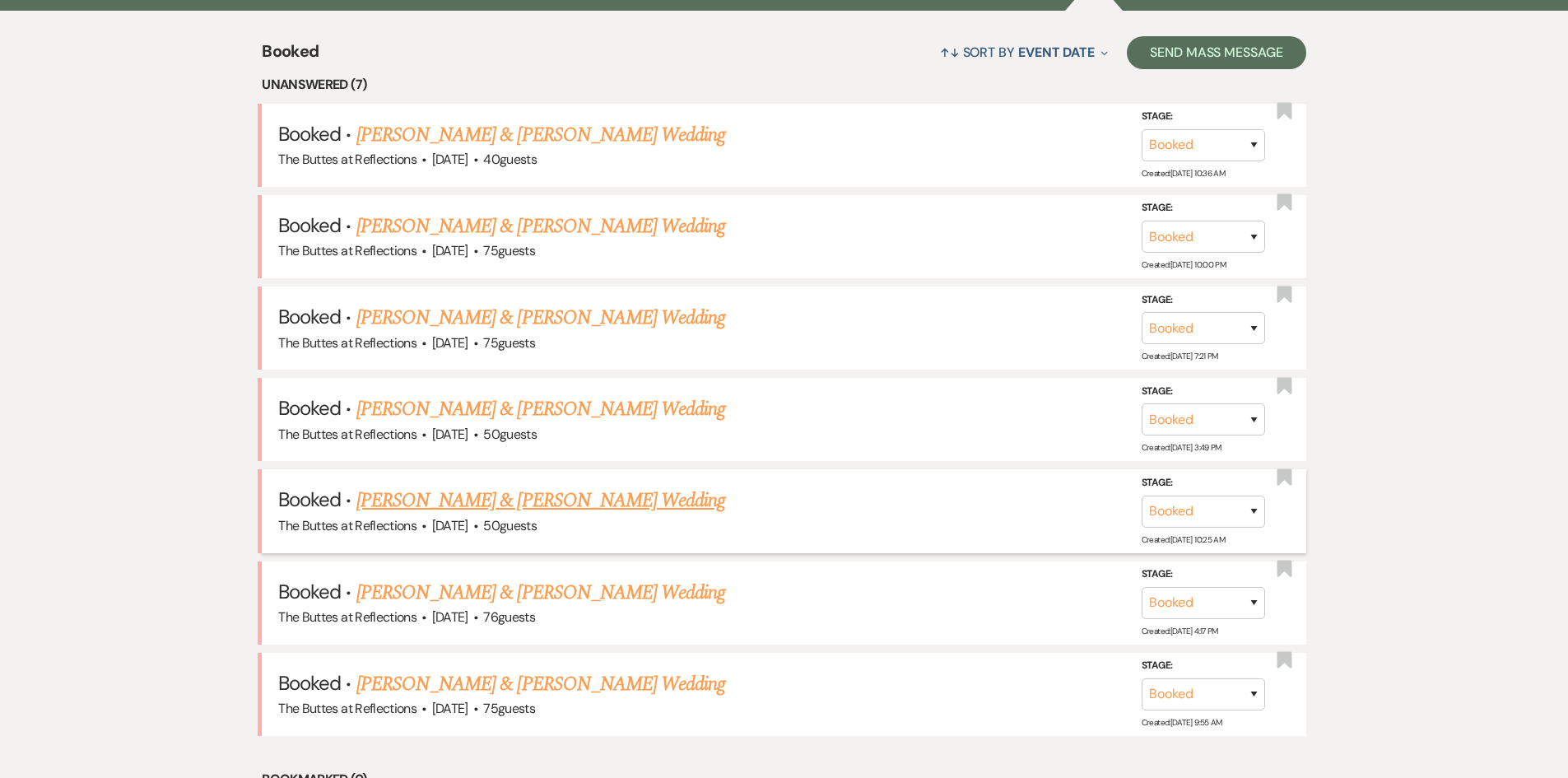
scroll to position [669, 0]
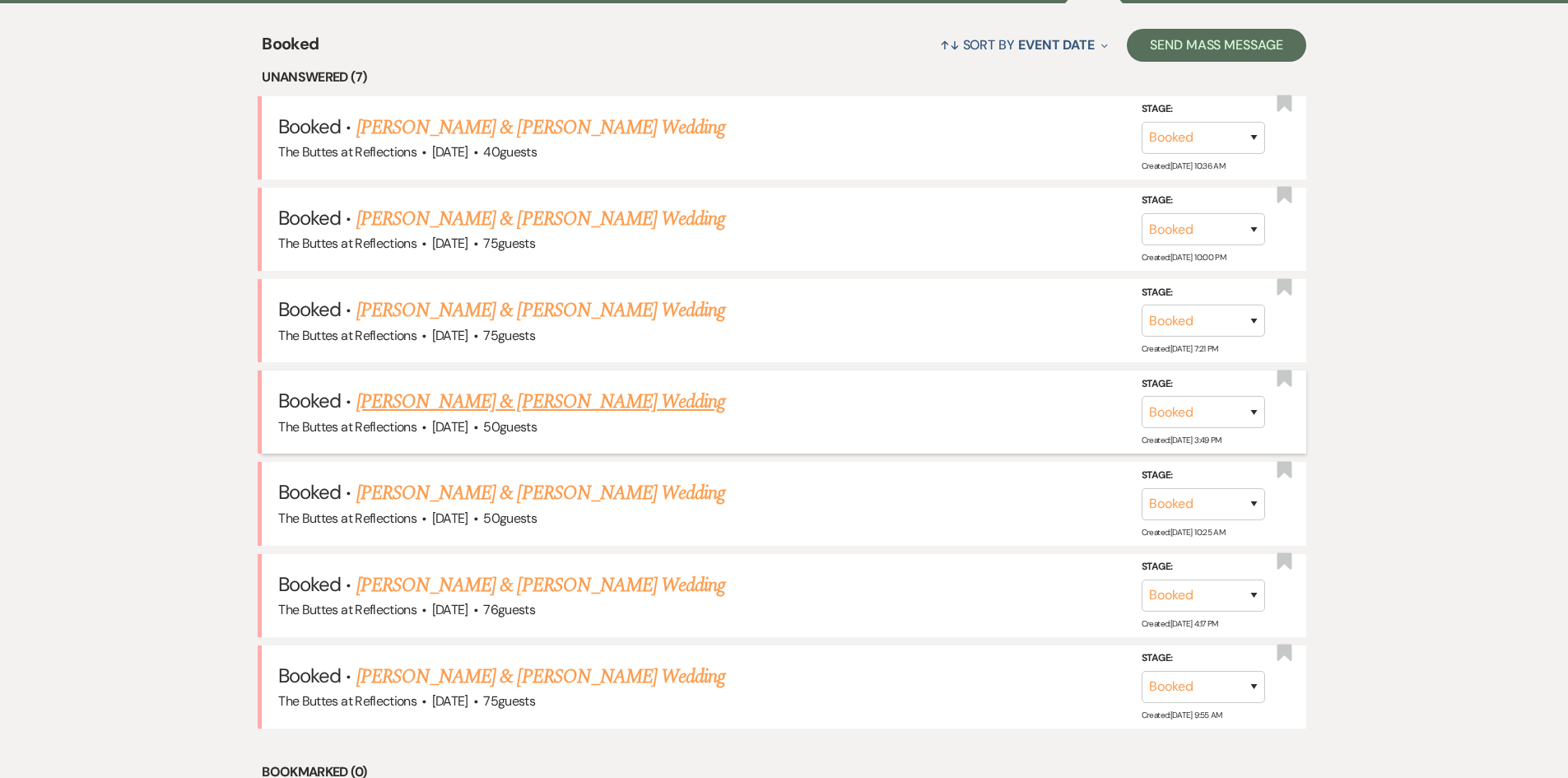
click at [450, 405] on link "[PERSON_NAME] & [PERSON_NAME] Wedding" at bounding box center [540, 402] width 369 height 30
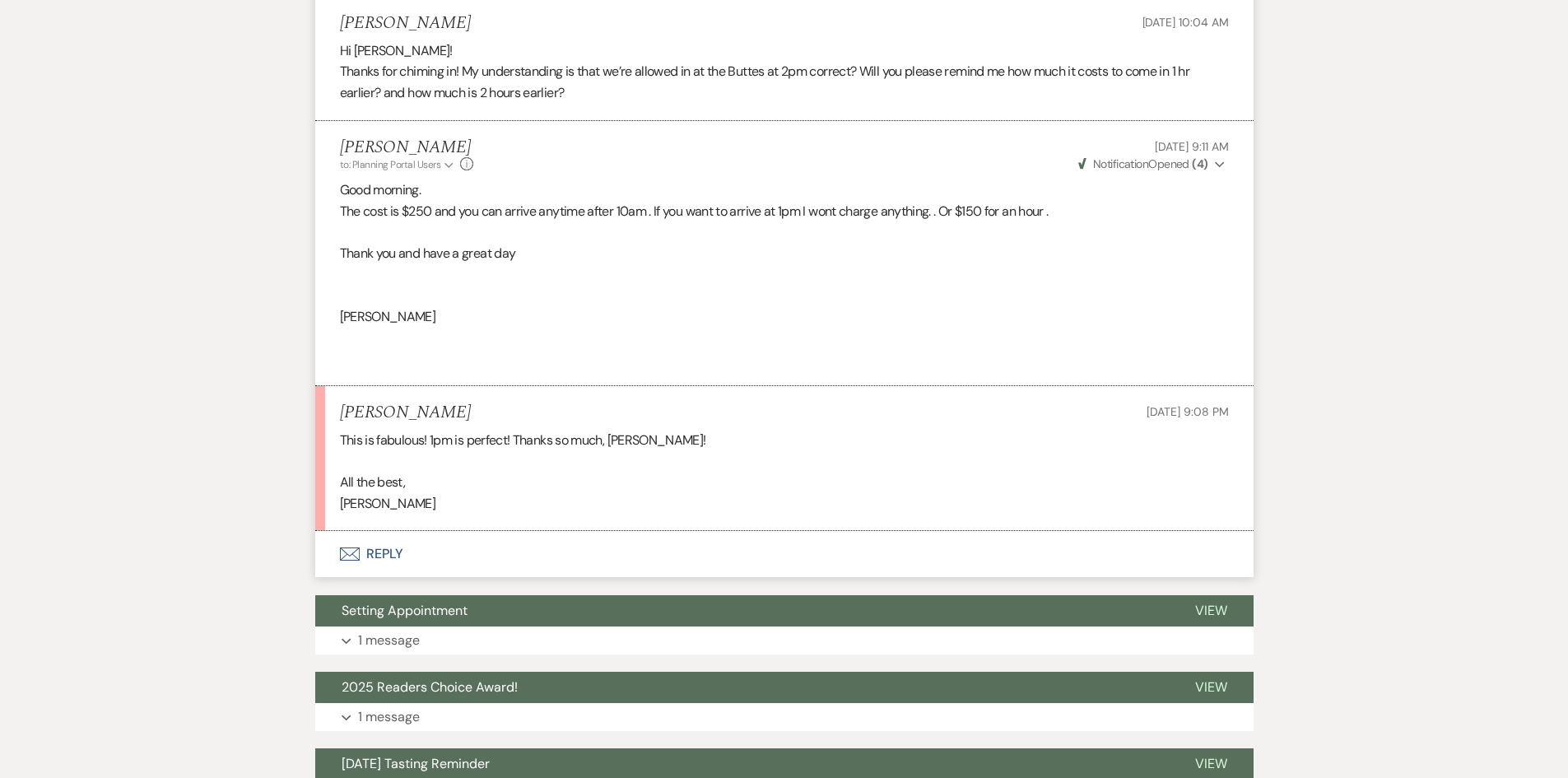
scroll to position [989, 0]
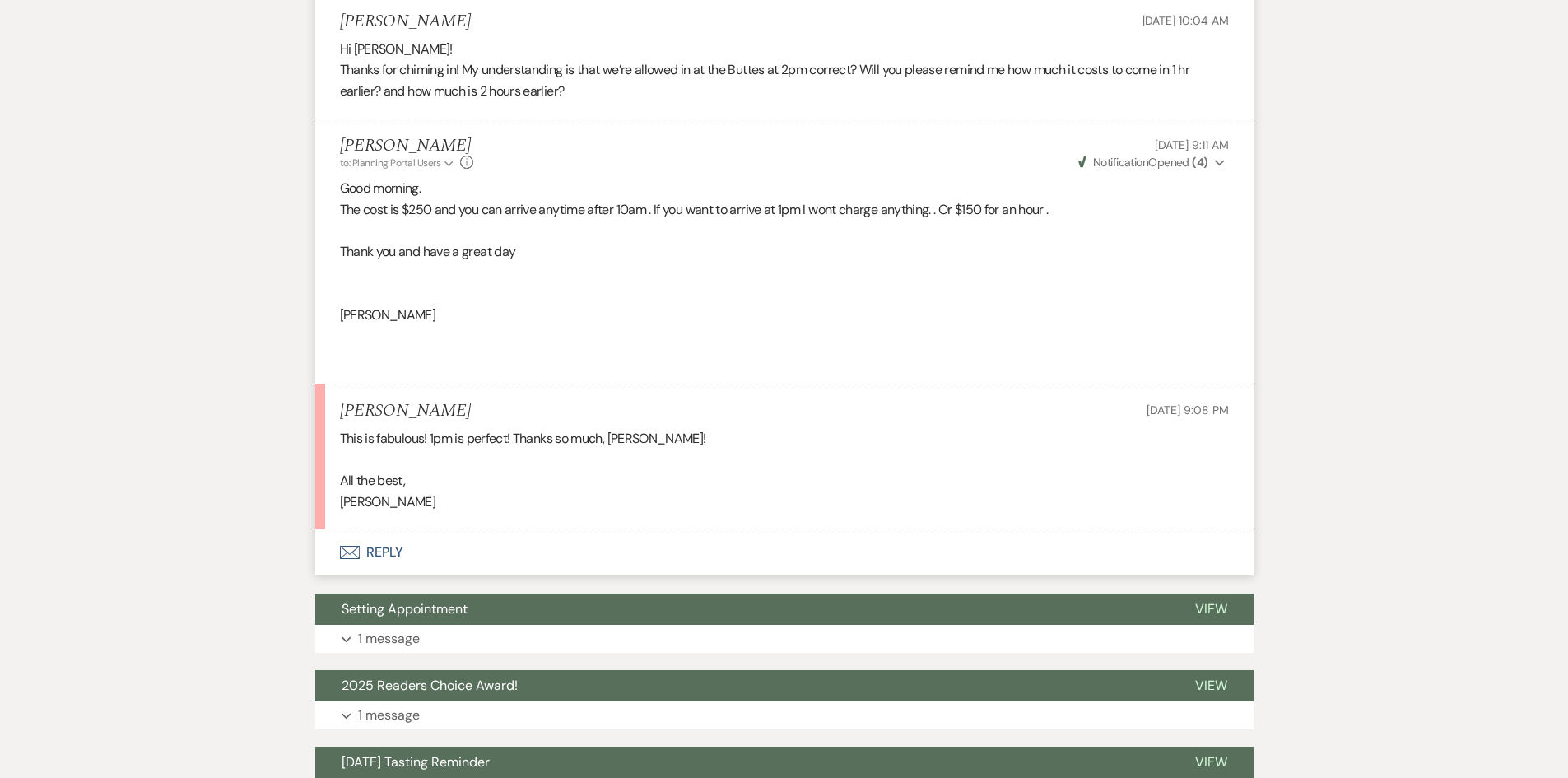
click at [354, 551] on icon "Envelope" at bounding box center [350, 552] width 20 height 13
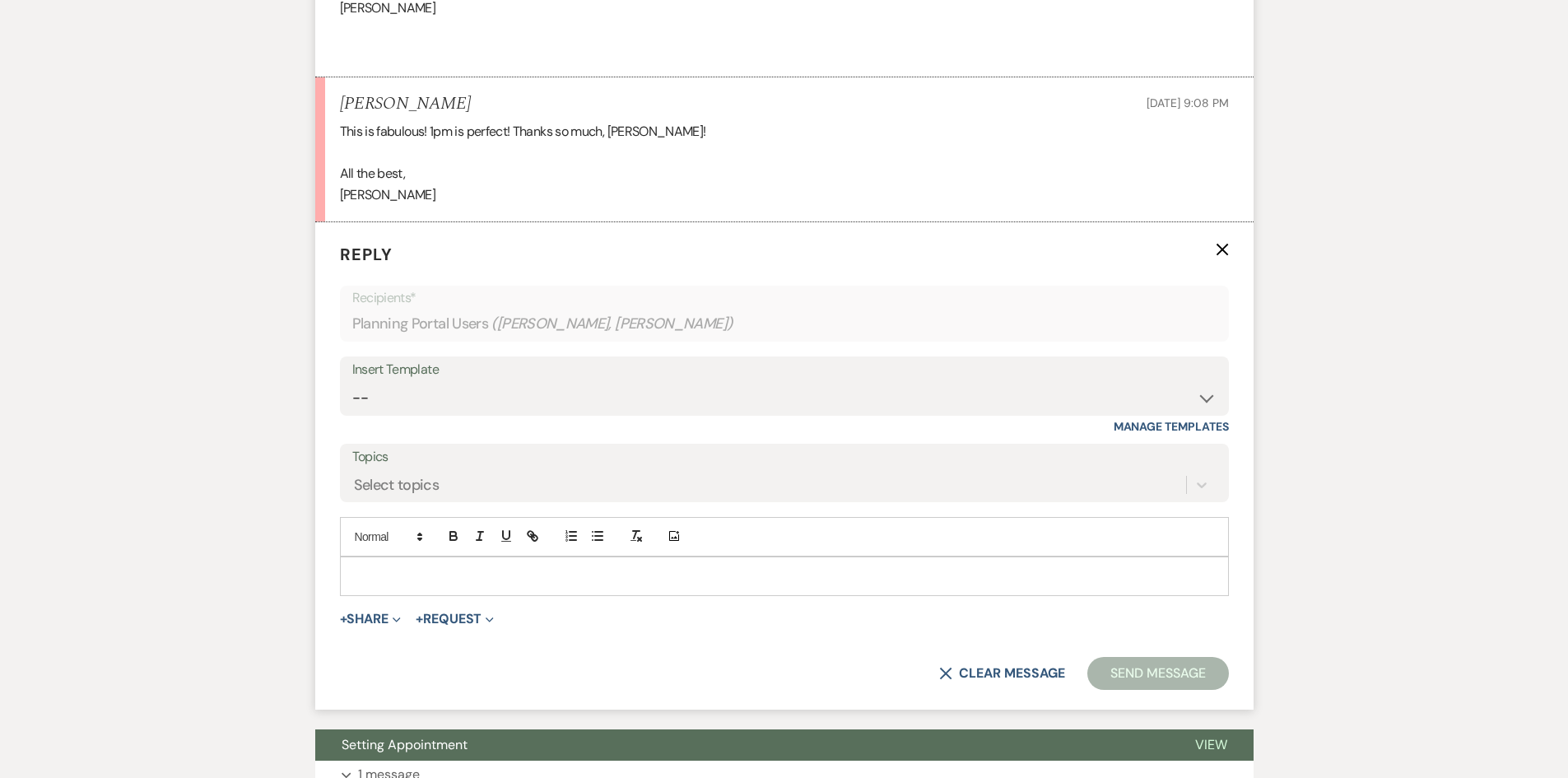
scroll to position [1300, 0]
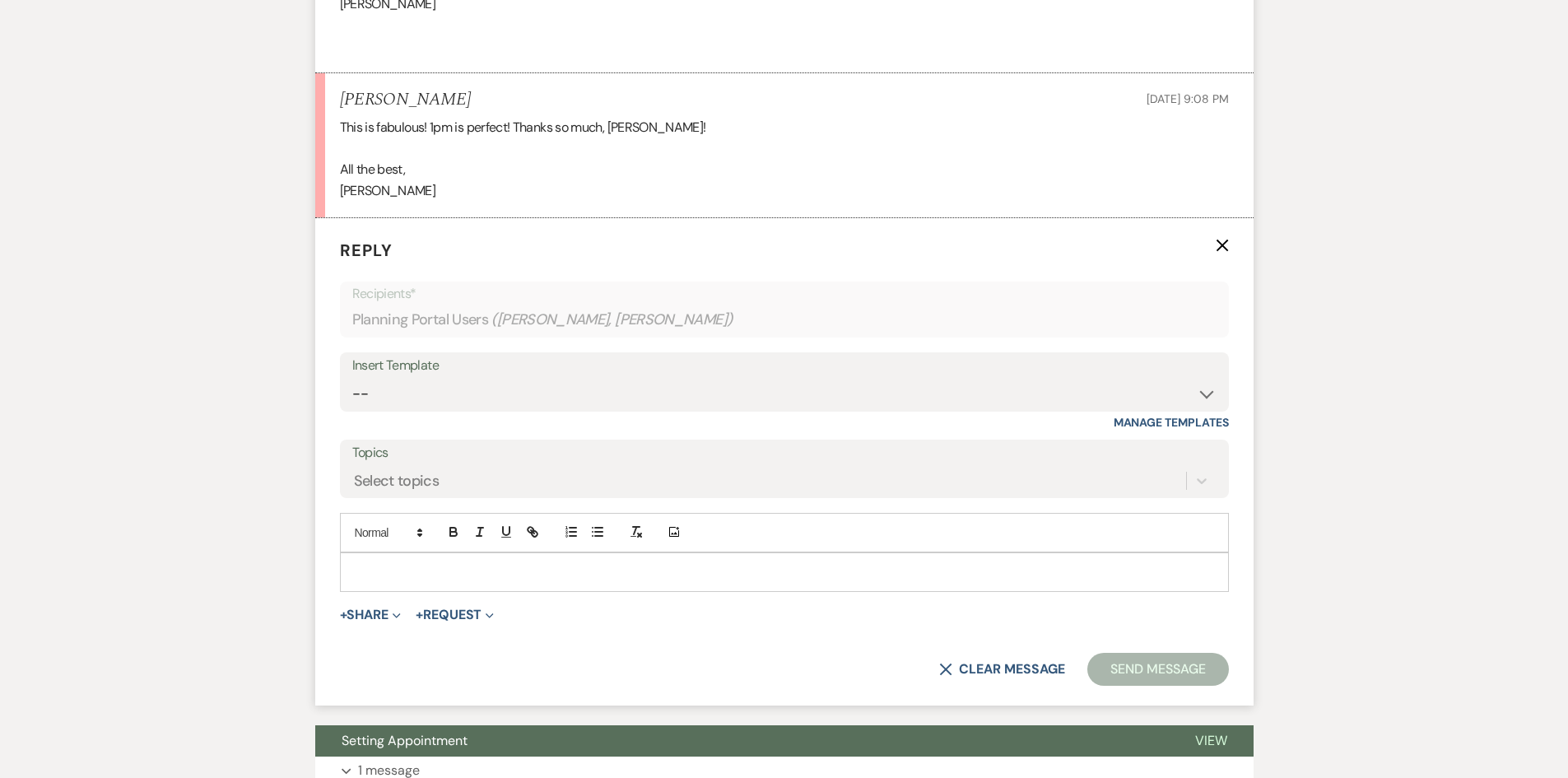
click at [349, 562] on div at bounding box center [784, 572] width 887 height 38
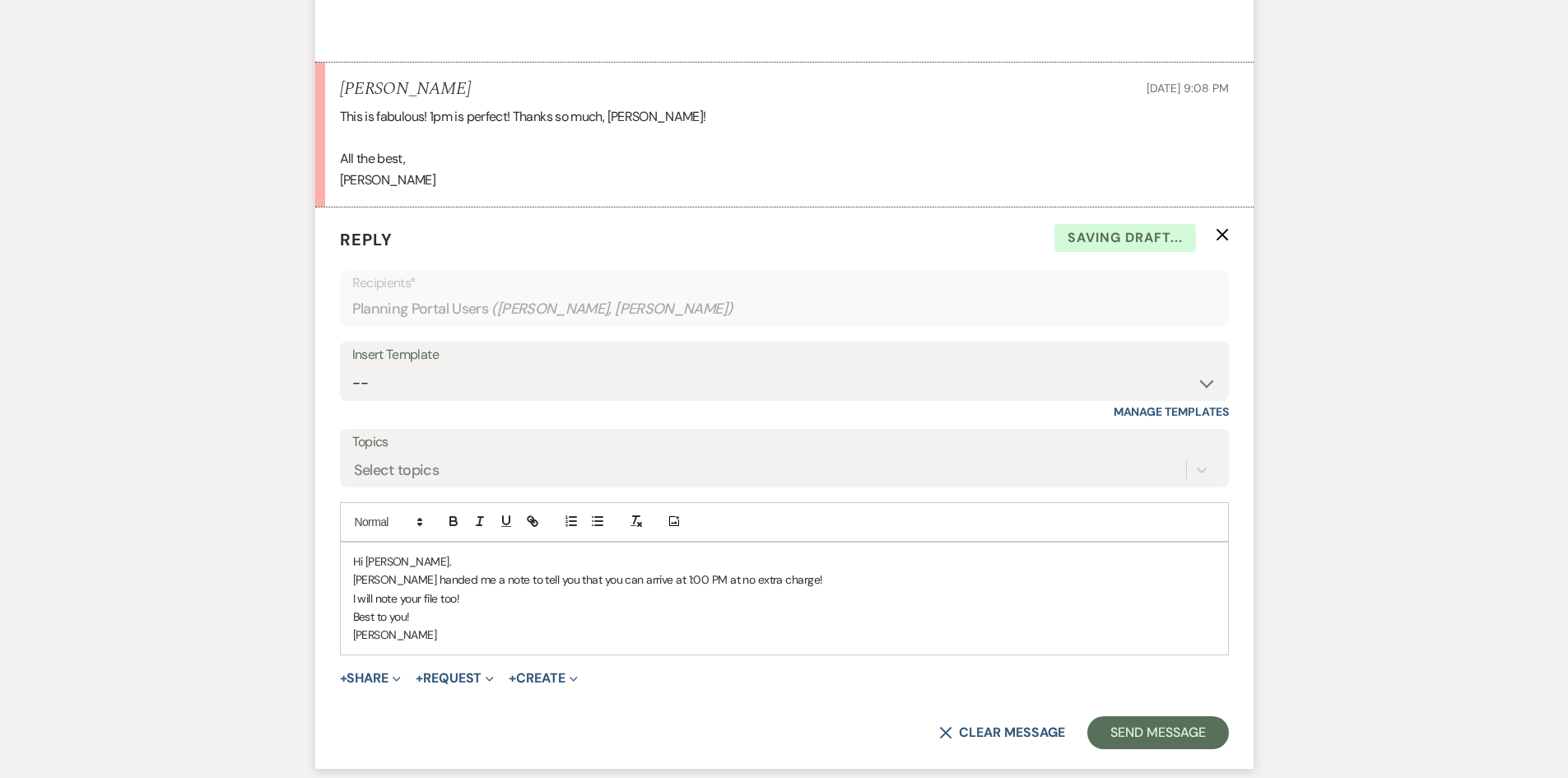
scroll to position [1382, 0]
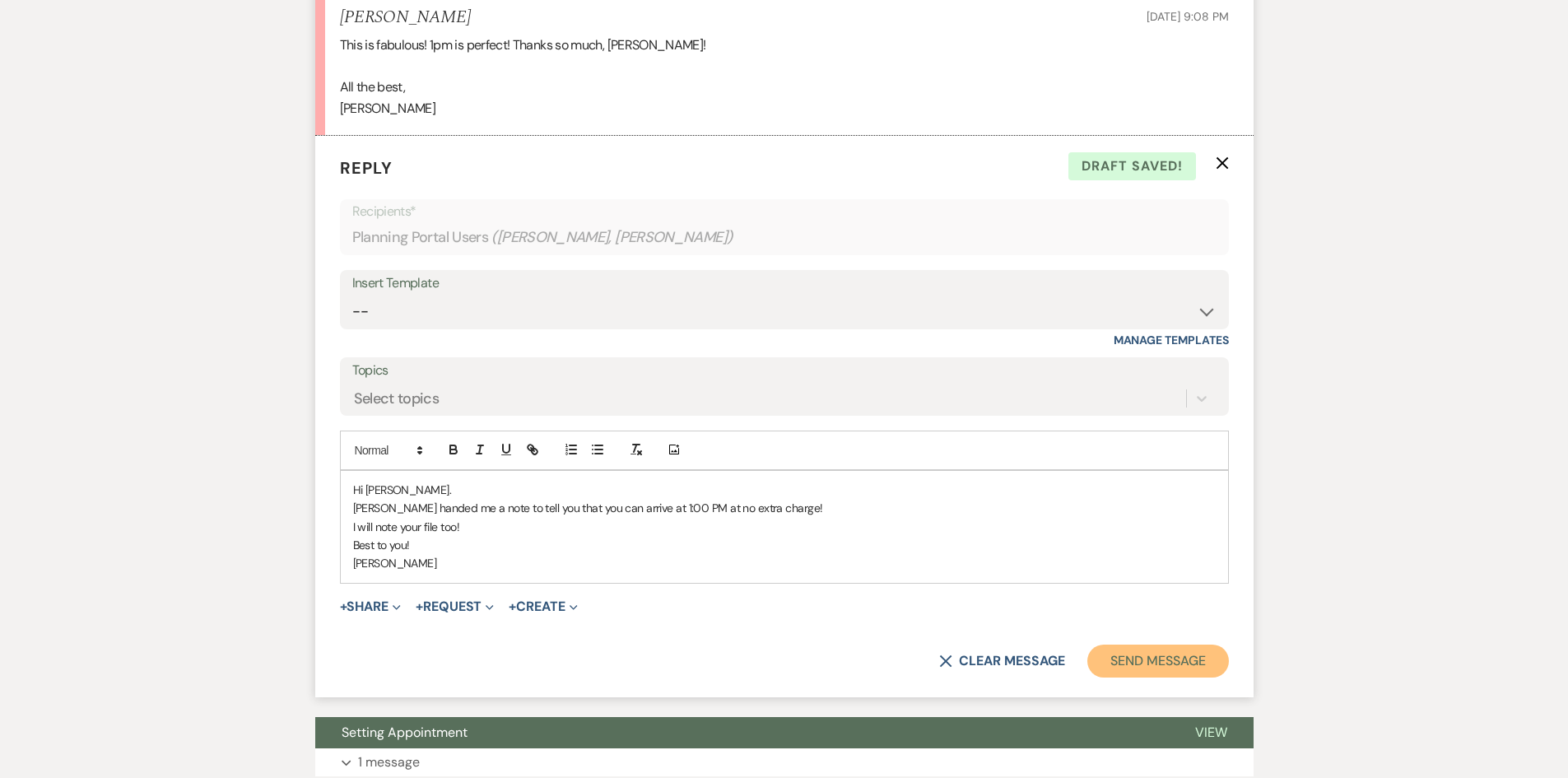
click at [1118, 661] on button "Send Message" at bounding box center [1158, 660] width 140 height 33
